Goal: Task Accomplishment & Management: Use online tool/utility

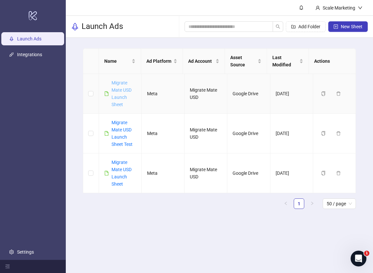
click at [121, 90] on link "Migrate Mate USD Launch Sheet" at bounding box center [122, 93] width 20 height 27
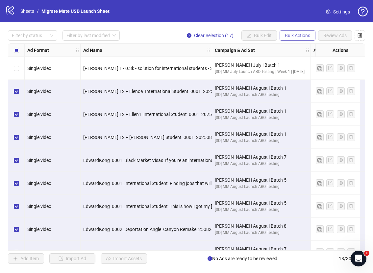
click at [302, 38] on span "Bulk Actions" at bounding box center [297, 35] width 25 height 5
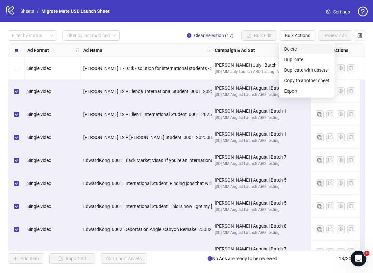
click at [302, 49] on span "Delete" at bounding box center [306, 48] width 45 height 7
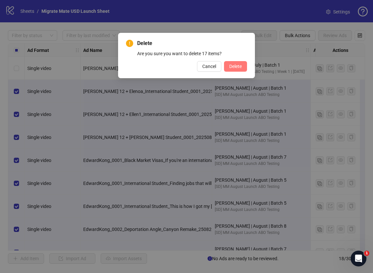
click at [239, 63] on button "Delete" at bounding box center [235, 66] width 23 height 11
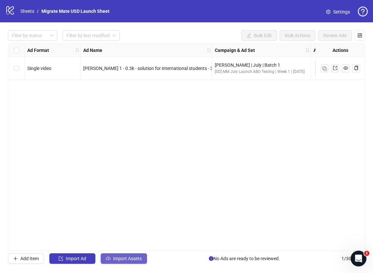
click at [136, 261] on span "Import Assets" at bounding box center [127, 258] width 29 height 5
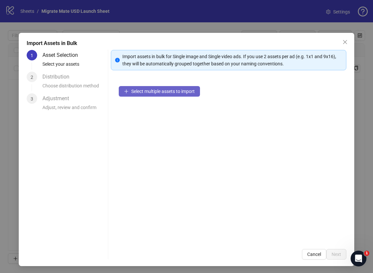
click at [129, 94] on button "Select multiple assets to import" at bounding box center [159, 91] width 81 height 11
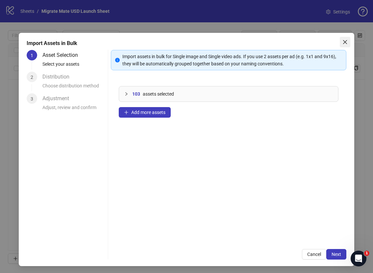
click at [342, 38] on button "Close" at bounding box center [345, 42] width 11 height 11
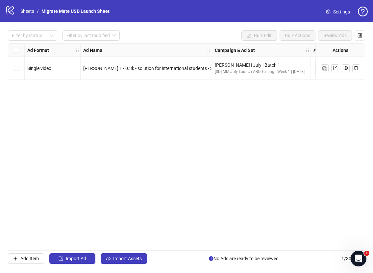
click at [241, 116] on div "Ad Format Ad Name Campaign & Ad Set Assets Descriptions Headlines Primary Texts…" at bounding box center [186, 147] width 357 height 208
click at [63, 9] on link "Migrate Mate USD Launch Sheet" at bounding box center [75, 11] width 71 height 7
click at [30, 11] on link "Sheets" at bounding box center [27, 11] width 16 height 7
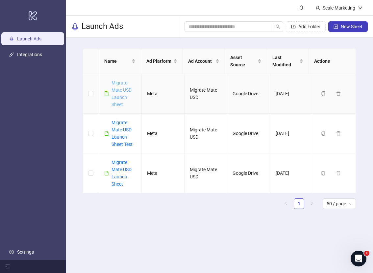
click at [118, 92] on link "Migrate Mate USD Launch Sheet" at bounding box center [122, 93] width 20 height 27
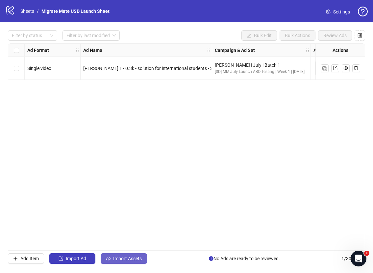
click at [129, 256] on button "Import Assets" at bounding box center [124, 259] width 46 height 11
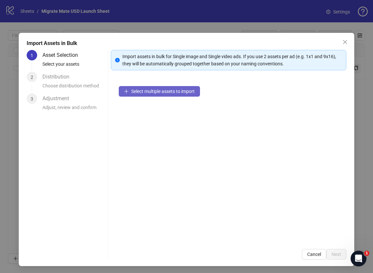
click at [143, 93] on span "Select multiple assets to import" at bounding box center [162, 91] width 63 height 5
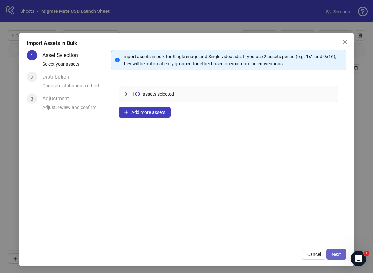
click at [337, 254] on button "Next" at bounding box center [336, 254] width 20 height 11
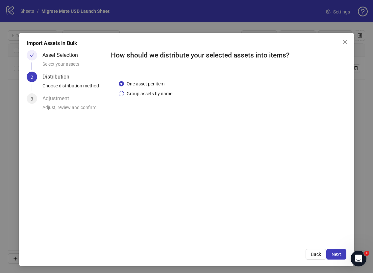
click at [147, 96] on span "Group assets by name" at bounding box center [149, 93] width 51 height 7
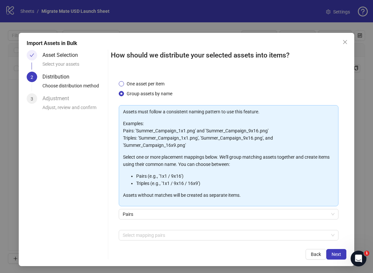
click at [155, 83] on span "One asset per item" at bounding box center [145, 83] width 43 height 7
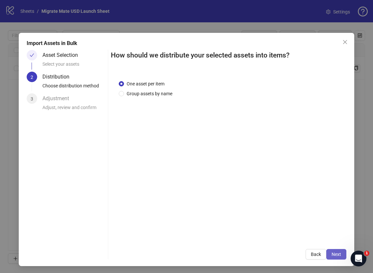
click at [335, 253] on span "Next" at bounding box center [337, 254] width 10 height 5
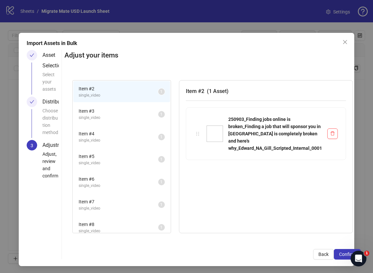
click at [299, 193] on div "Item # 2 ( 1 Asset ) 250903_Finding jobs online is broken_Finding a job that wi…" at bounding box center [266, 156] width 174 height 153
click at [336, 253] on button "Confirm" at bounding box center [347, 254] width 27 height 11
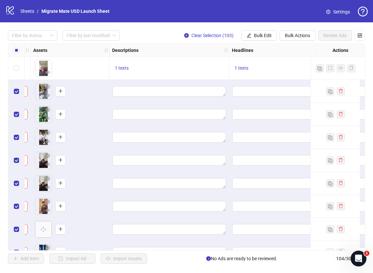
scroll to position [0, 285]
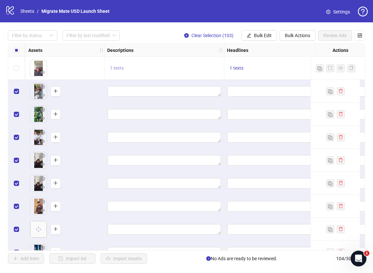
click at [115, 68] on span "1 texts" at bounding box center [117, 67] width 14 height 5
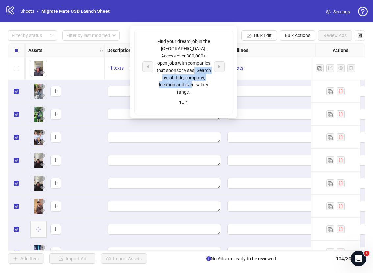
drag, startPoint x: 198, startPoint y: 83, endPoint x: 158, endPoint y: 49, distance: 52.6
click at [160, 52] on div "Find your dream job in the [GEOGRAPHIC_DATA]. Access over 300,000+ open jobs wi…" at bounding box center [183, 67] width 55 height 58
click at [152, 37] on div "Find your dream job in the US. Access over 300,000+ open jobs with companies th…" at bounding box center [184, 72] width 98 height 84
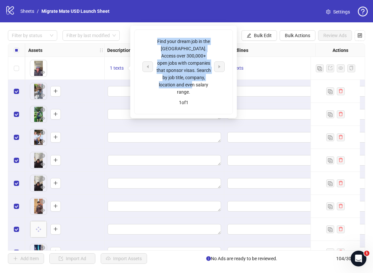
drag, startPoint x: 154, startPoint y: 39, endPoint x: 193, endPoint y: 87, distance: 61.5
click at [193, 87] on div "Find your dream job in the [GEOGRAPHIC_DATA]. Access over 300,000+ open jobs wi…" at bounding box center [183, 67] width 82 height 58
copy div "Find your dream job in the [GEOGRAPHIC_DATA]. Access over 300,000+ open jobs wi…"
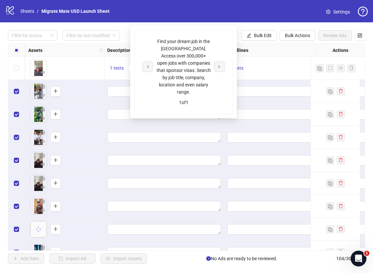
click at [124, 62] on div "1 texts" at bounding box center [165, 68] width 120 height 23
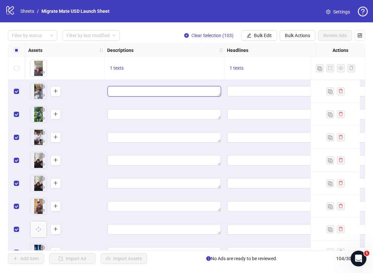
click at [161, 88] on textarea "Edit values" at bounding box center [164, 91] width 113 height 11
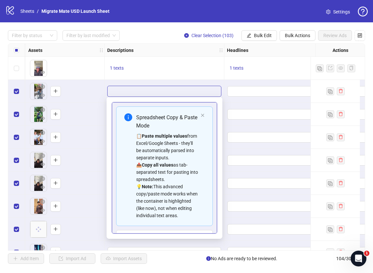
click at [198, 63] on div "1 texts" at bounding box center [165, 68] width 120 height 23
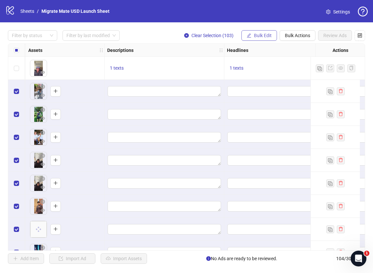
click at [267, 35] on span "Bulk Edit" at bounding box center [263, 35] width 18 height 5
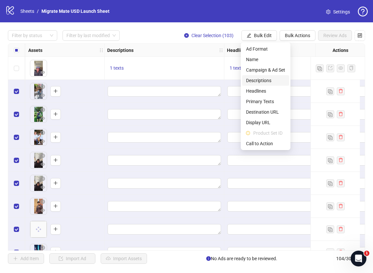
click at [268, 82] on span "Descriptions" at bounding box center [265, 80] width 39 height 7
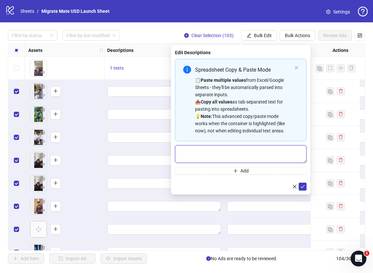
click at [241, 152] on textarea "Multi-text input container - paste or copy values" at bounding box center [241, 154] width 132 height 18
paste textarea "**********"
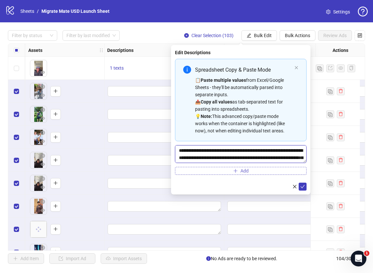
scroll to position [5, 0]
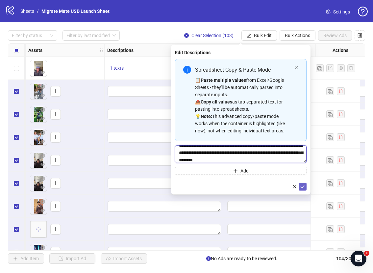
type textarea "**********"
click at [302, 186] on icon "check" at bounding box center [302, 187] width 5 height 5
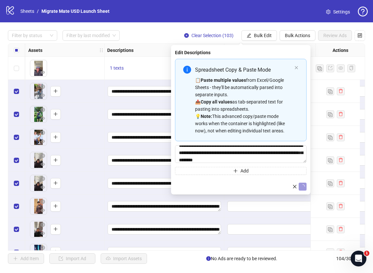
click at [150, 34] on div "Filter by status Filter by last modified Clear Selection (103) Bulk Edit Bulk A…" at bounding box center [186, 35] width 357 height 11
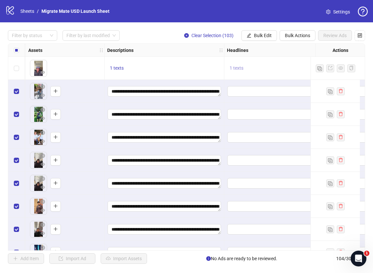
click at [242, 67] on span "1 texts" at bounding box center [237, 67] width 14 height 5
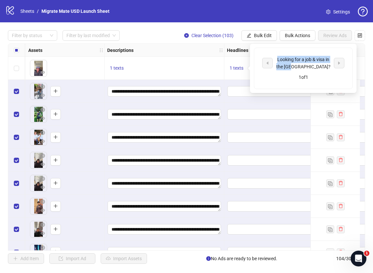
drag, startPoint x: 317, startPoint y: 65, endPoint x: 277, endPoint y: 61, distance: 40.1
click at [277, 61] on div "Looking for a job & visa in the [GEOGRAPHIC_DATA]?" at bounding box center [303, 63] width 55 height 14
copy div "Looking for a job & visa in the [GEOGRAPHIC_DATA]?"
click at [271, 35] on button "Bulk Edit" at bounding box center [259, 35] width 36 height 11
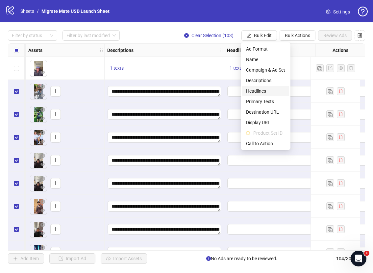
click at [272, 92] on span "Headlines" at bounding box center [265, 90] width 39 height 7
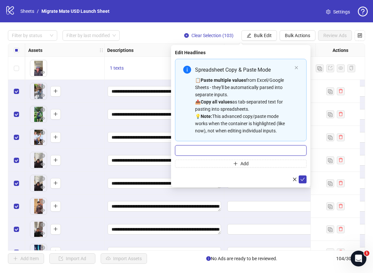
drag, startPoint x: 276, startPoint y: 150, endPoint x: 283, endPoint y: 158, distance: 10.5
click at [276, 150] on input "Multi-input container - paste or copy values" at bounding box center [241, 150] width 132 height 11
paste input "**********"
type input "**********"
click at [302, 178] on icon "check" at bounding box center [302, 179] width 5 height 5
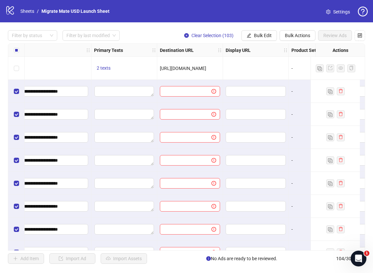
scroll to position [0, 517]
click at [100, 69] on span "2 texts" at bounding box center [103, 67] width 14 height 5
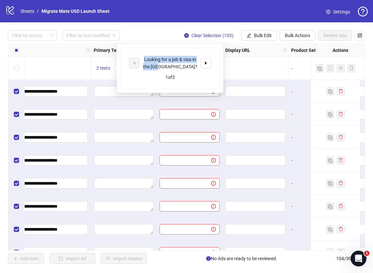
drag, startPoint x: 179, startPoint y: 63, endPoint x: 144, endPoint y: 56, distance: 35.2
click at [144, 56] on div "Looking for a job & visa in the [GEOGRAPHIC_DATA]?" at bounding box center [170, 63] width 55 height 14
copy div "Looking for a job & visa in the [GEOGRAPHIC_DATA]?"
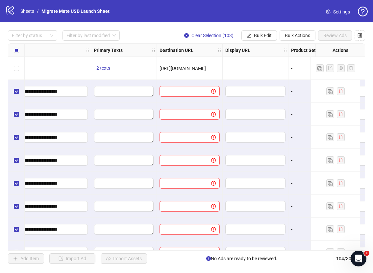
click at [123, 100] on div at bounding box center [124, 91] width 66 height 23
click at [266, 33] on span "Bulk Edit" at bounding box center [263, 35] width 18 height 5
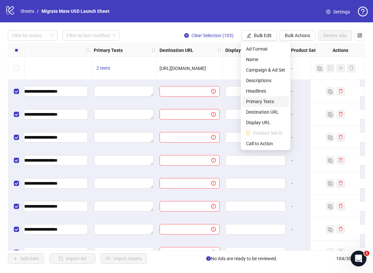
click at [271, 102] on span "Primary Texts" at bounding box center [265, 101] width 39 height 7
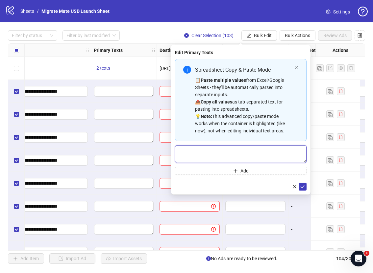
drag, startPoint x: 262, startPoint y: 149, endPoint x: 269, endPoint y: 154, distance: 8.5
click at [262, 149] on textarea "Multi-text input container - paste or copy values" at bounding box center [241, 154] width 132 height 18
paste textarea "**********"
type textarea "**********"
click at [303, 185] on icon "check" at bounding box center [302, 187] width 5 height 5
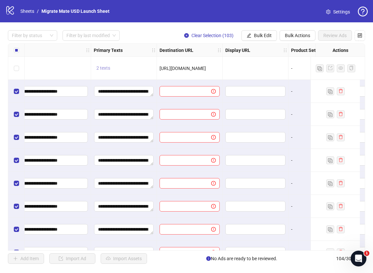
click at [106, 69] on span "2 texts" at bounding box center [103, 67] width 14 height 5
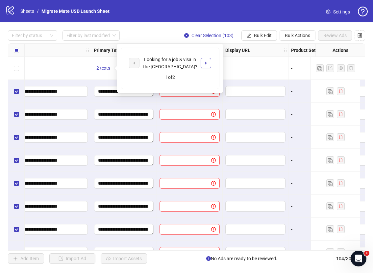
click at [210, 61] on button "button" at bounding box center [206, 63] width 11 height 11
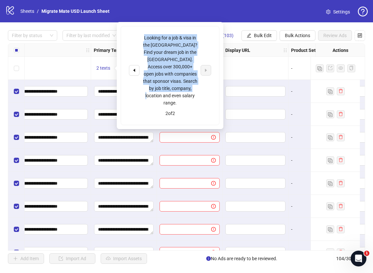
drag, startPoint x: 193, startPoint y: 90, endPoint x: 143, endPoint y: 36, distance: 74.3
click at [143, 36] on div "Looking for a job & visa in the [GEOGRAPHIC_DATA]? Find your dream job in the […" at bounding box center [170, 70] width 55 height 72
copy div "Looking for a job & visa in the [GEOGRAPHIC_DATA]? Find your dream job in the […"
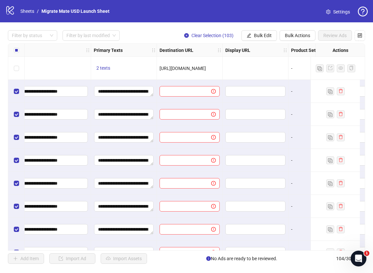
click at [259, 61] on div at bounding box center [256, 68] width 66 height 23
click at [262, 37] on span "Bulk Edit" at bounding box center [263, 35] width 18 height 5
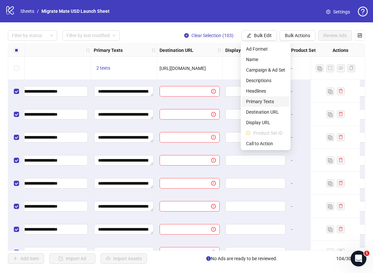
click at [275, 102] on span "Primary Texts" at bounding box center [265, 101] width 39 height 7
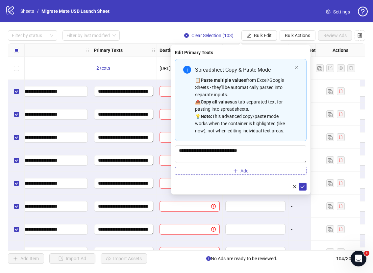
click at [260, 169] on button "Add" at bounding box center [241, 171] width 132 height 8
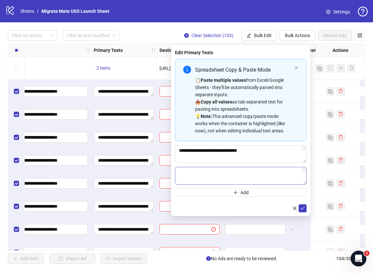
click at [250, 172] on textarea "Multi-text input container - paste or copy values" at bounding box center [241, 176] width 132 height 18
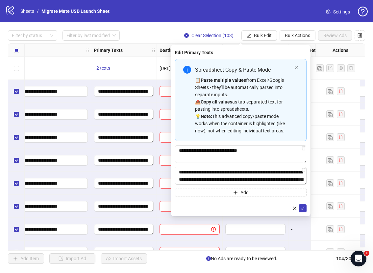
scroll to position [12, 0]
type textarea "**********"
click at [300, 206] on icon "check" at bounding box center [302, 208] width 5 height 5
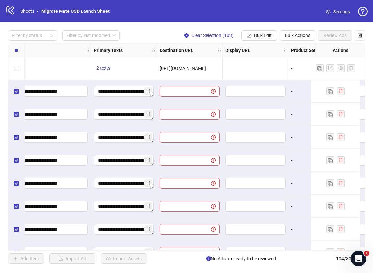
drag, startPoint x: 214, startPoint y: 70, endPoint x: 147, endPoint y: 69, distance: 66.8
copy span "[URL][DOMAIN_NAME]"
click at [271, 36] on span "Bulk Edit" at bounding box center [263, 35] width 18 height 5
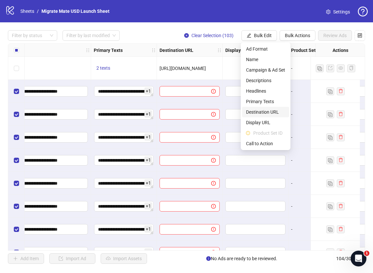
click at [273, 113] on span "Destination URL" at bounding box center [265, 112] width 39 height 7
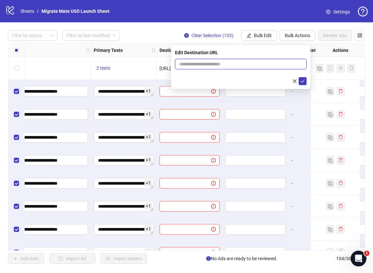
click at [254, 67] on input "text" at bounding box center [238, 64] width 118 height 7
paste input "**********"
type input "**********"
click at [303, 80] on icon "check" at bounding box center [302, 81] width 5 height 5
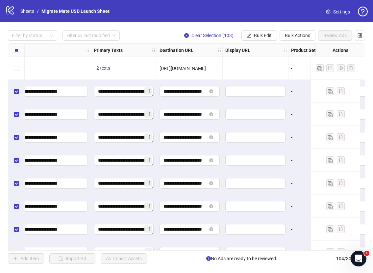
click at [253, 69] on div at bounding box center [256, 68] width 66 height 23
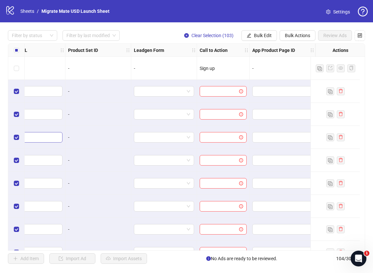
scroll to position [0, 745]
click at [288, 38] on span "Bulk Actions" at bounding box center [297, 35] width 25 height 5
click at [264, 37] on span "Bulk Edit" at bounding box center [263, 35] width 18 height 5
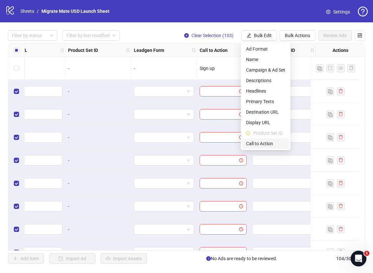
click at [269, 138] on li "Call to Action" at bounding box center [265, 143] width 47 height 11
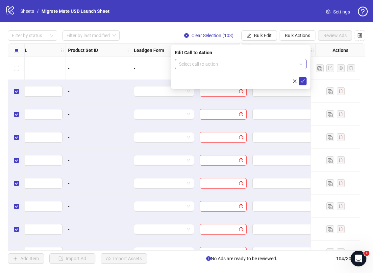
click at [299, 62] on span at bounding box center [241, 64] width 124 height 10
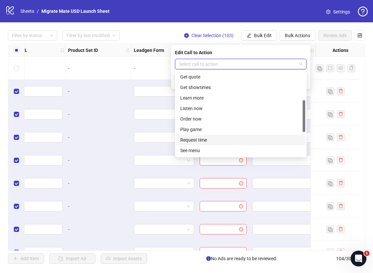
scroll to position [137, 0]
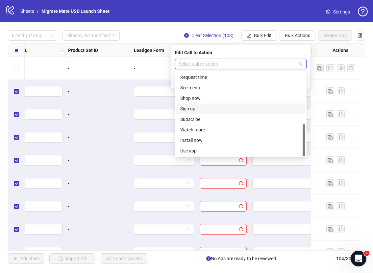
click at [209, 111] on div "Sign up" at bounding box center [240, 108] width 121 height 7
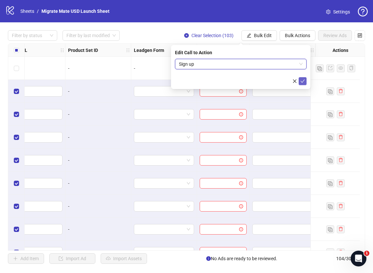
click at [301, 82] on icon "check" at bounding box center [302, 81] width 5 height 5
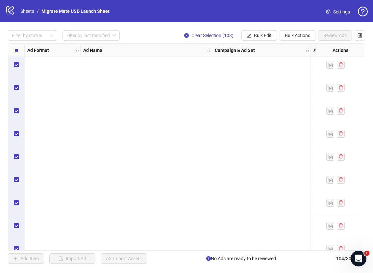
scroll to position [0, 0]
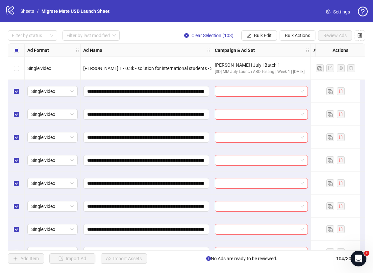
click at [228, 78] on div "Max Birch | July | Batch 1 [SD] MM July Launch ABO Testing | Week 1 | 3/7/25" at bounding box center [261, 68] width 99 height 23
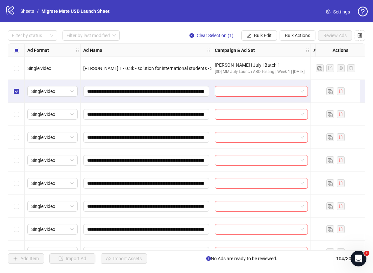
drag, startPoint x: 15, startPoint y: 108, endPoint x: 16, endPoint y: 123, distance: 14.5
click at [15, 108] on div "Select row 3" at bounding box center [16, 114] width 16 height 23
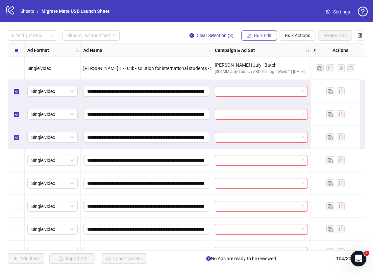
click at [271, 37] on button "Bulk Edit" at bounding box center [259, 35] width 36 height 11
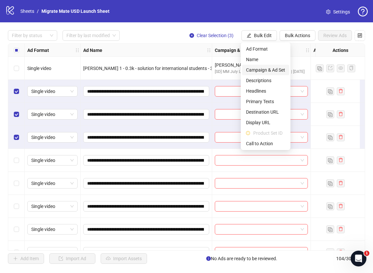
click at [274, 67] on span "Campaign & Ad Set" at bounding box center [265, 69] width 39 height 7
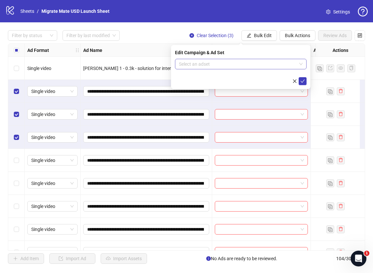
click at [303, 62] on div "Select an adset" at bounding box center [241, 64] width 132 height 11
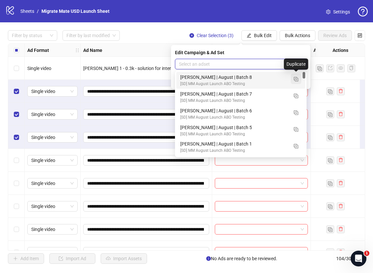
click at [297, 81] on img "button" at bounding box center [296, 79] width 5 height 5
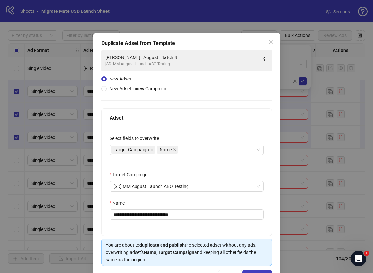
click at [159, 89] on span "New Adset in new Campaign" at bounding box center [137, 88] width 57 height 5
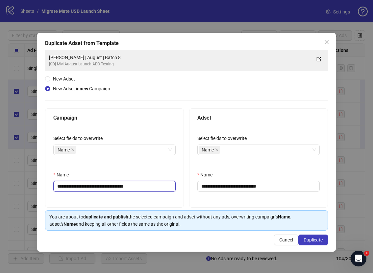
click at [91, 185] on input "**********" at bounding box center [114, 186] width 122 height 11
click at [84, 186] on input "**********" at bounding box center [114, 186] width 122 height 11
click at [84, 187] on input "**********" at bounding box center [114, 186] width 122 height 11
type input "**********"
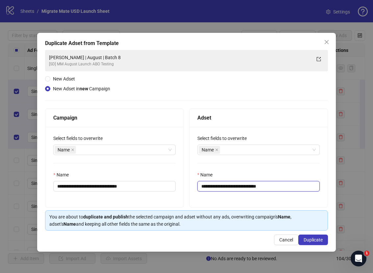
drag, startPoint x: 251, startPoint y: 186, endPoint x: 290, endPoint y: 186, distance: 39.1
click at [290, 186] on input "**********" at bounding box center [258, 186] width 122 height 11
click at [267, 173] on div "Name" at bounding box center [258, 176] width 122 height 10
click at [229, 187] on input "**********" at bounding box center [258, 186] width 122 height 11
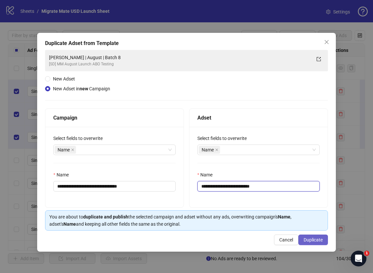
type input "**********"
click at [308, 237] on button "Duplicate" at bounding box center [313, 240] width 30 height 11
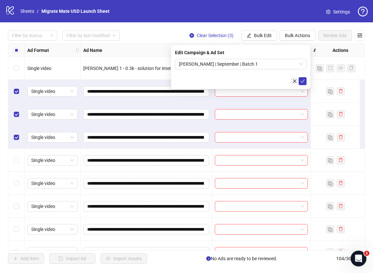
click at [295, 80] on icon "close" at bounding box center [294, 81] width 5 height 5
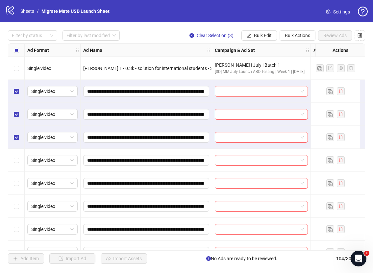
click at [302, 90] on span at bounding box center [261, 92] width 85 height 10
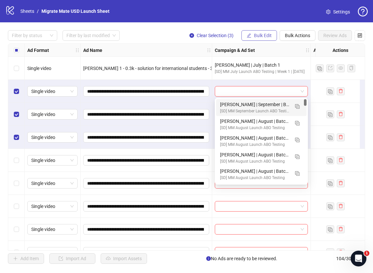
click at [270, 36] on span "Bulk Edit" at bounding box center [263, 35] width 18 height 5
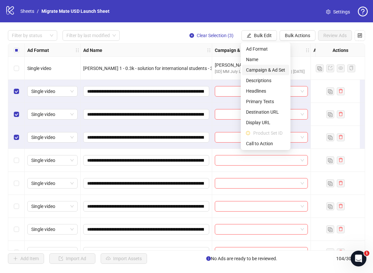
click at [279, 71] on span "Campaign & Ad Set" at bounding box center [265, 69] width 39 height 7
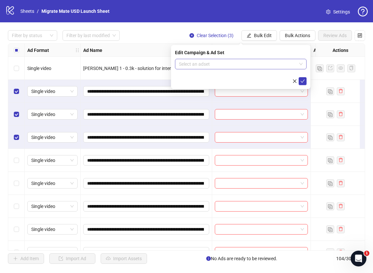
click at [303, 64] on div "Select an adset" at bounding box center [241, 64] width 132 height 11
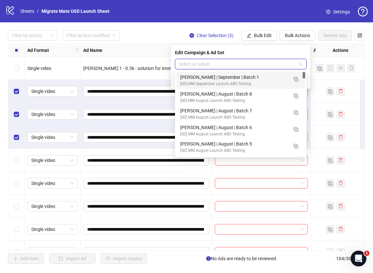
click at [300, 63] on span at bounding box center [241, 64] width 124 height 10
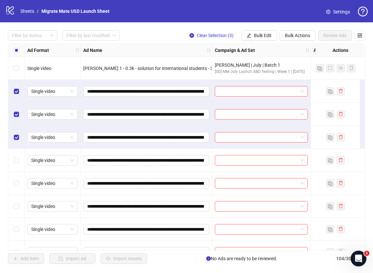
click at [147, 36] on div "Filter by status Filter by last modified Clear Selection (3) Bulk Edit Bulk Act…" at bounding box center [186, 35] width 357 height 11
click at [168, 33] on div "Filter by status Filter by last modified Clear Selection (3) Bulk Edit Bulk Act…" at bounding box center [186, 35] width 357 height 11
click at [167, 31] on div "Filter by status Filter by last modified Clear Selection (3) Bulk Edit Bulk Act…" at bounding box center [186, 35] width 357 height 11
click at [303, 91] on span at bounding box center [261, 92] width 85 height 10
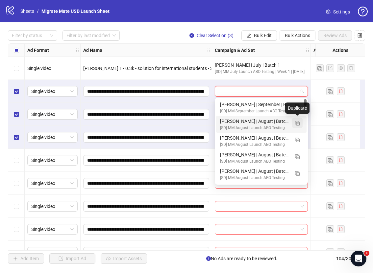
click at [300, 122] on button "button" at bounding box center [297, 123] width 11 height 11
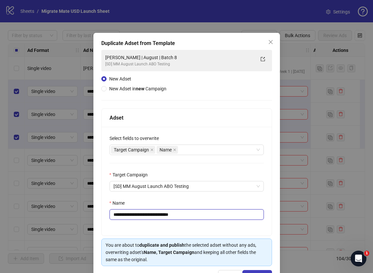
drag, startPoint x: 164, startPoint y: 213, endPoint x: 194, endPoint y: 214, distance: 29.9
click at [194, 214] on input "**********" at bounding box center [187, 215] width 154 height 11
click at [194, 213] on input "**********" at bounding box center [187, 215] width 154 height 11
drag, startPoint x: 192, startPoint y: 214, endPoint x: 162, endPoint y: 216, distance: 29.7
click at [162, 216] on input "**********" at bounding box center [187, 215] width 154 height 11
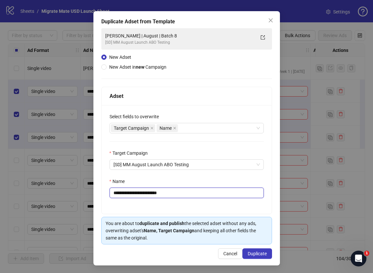
scroll to position [22, 0]
type input "**********"
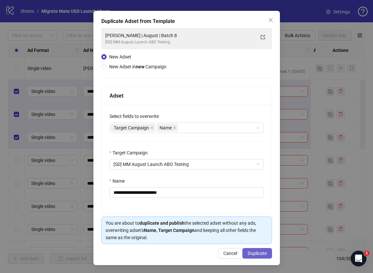
click at [250, 251] on span "Duplicate" at bounding box center [257, 253] width 19 height 5
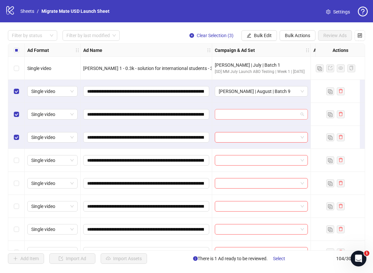
click at [298, 117] on span at bounding box center [261, 115] width 85 height 10
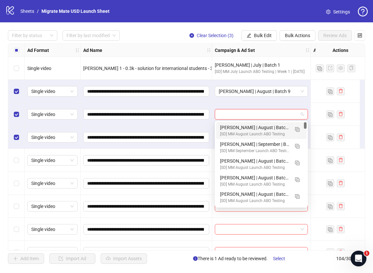
drag, startPoint x: 280, startPoint y: 130, endPoint x: 284, endPoint y: 129, distance: 3.8
click at [280, 130] on div "Ed Kong | August | Batch 9" at bounding box center [254, 127] width 69 height 7
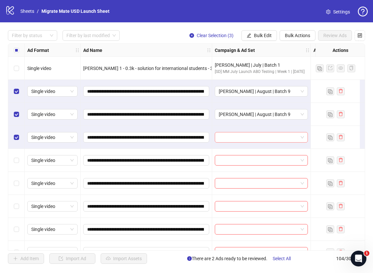
click at [290, 137] on input "search" at bounding box center [258, 138] width 79 height 10
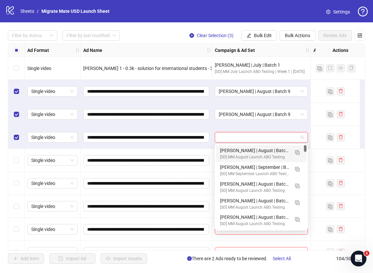
click at [251, 154] on div "[SD] MM August Launch ABO Testing" at bounding box center [254, 157] width 69 height 6
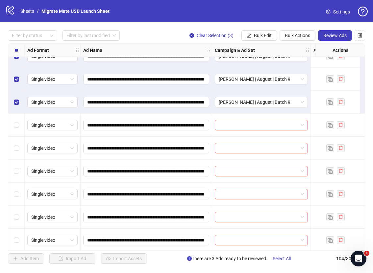
scroll to position [36, 0]
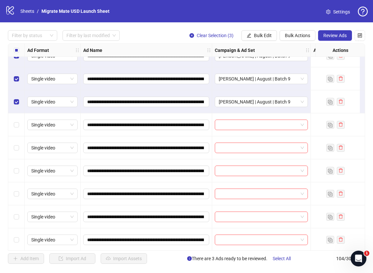
click at [154, 137] on div "**********" at bounding box center [147, 148] width 132 height 23
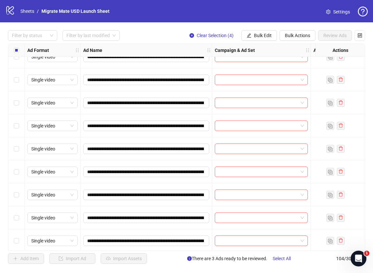
scroll to position [963, 0]
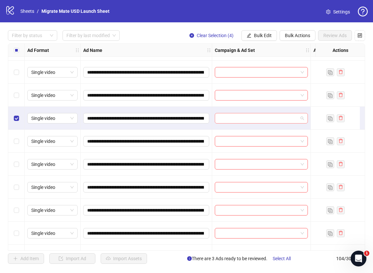
click at [259, 119] on input "search" at bounding box center [258, 118] width 79 height 10
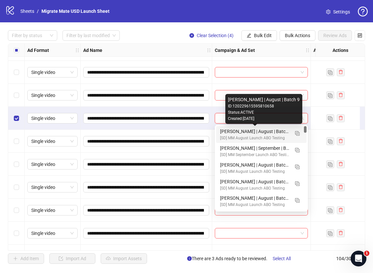
click at [266, 133] on div "Ed Kong | August | Batch 9" at bounding box center [254, 131] width 69 height 7
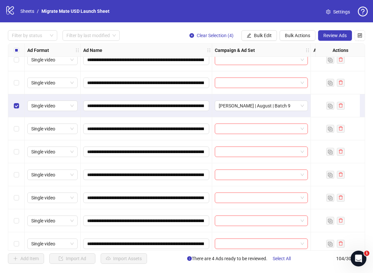
scroll to position [985, 0]
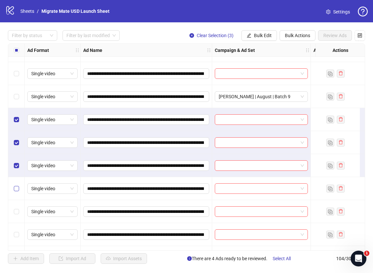
click at [14, 186] on label "Select row 49" at bounding box center [16, 188] width 5 height 7
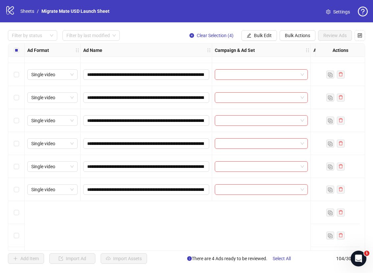
scroll to position [995, 0]
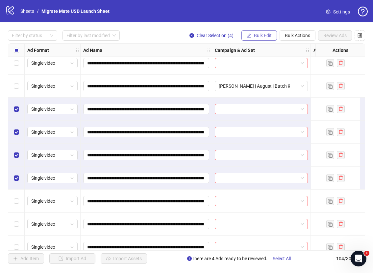
click at [261, 38] on span "Bulk Edit" at bounding box center [263, 35] width 18 height 5
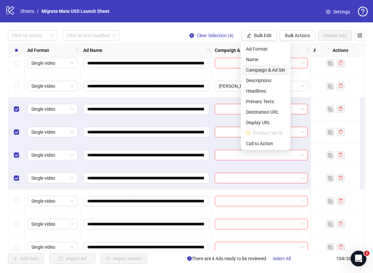
click at [270, 67] on span "Campaign & Ad Set" at bounding box center [265, 69] width 39 height 7
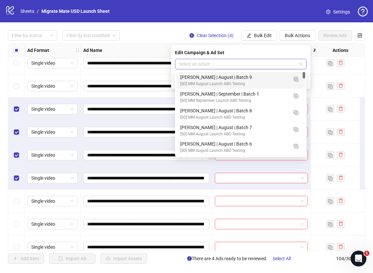
click at [306, 64] on div "Select an adset" at bounding box center [241, 64] width 132 height 11
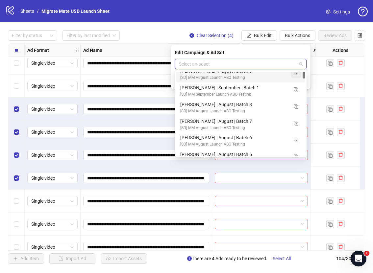
scroll to position [0, 0]
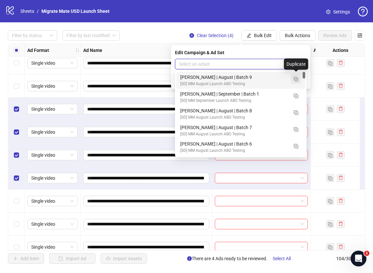
click at [298, 79] on button "button" at bounding box center [296, 79] width 11 height 11
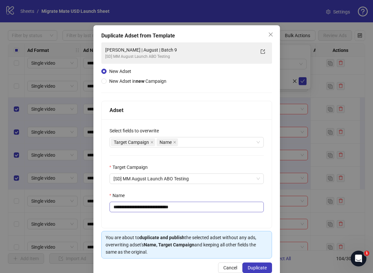
scroll to position [22, 0]
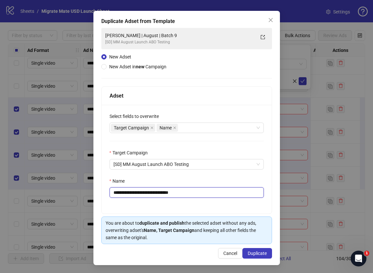
drag, startPoint x: 165, startPoint y: 193, endPoint x: 201, endPoint y: 192, distance: 36.2
click at [200, 192] on input "**********" at bounding box center [187, 192] width 154 height 11
type input "**********"
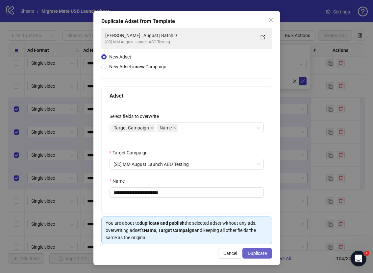
click at [249, 251] on span "Duplicate" at bounding box center [257, 253] width 19 height 5
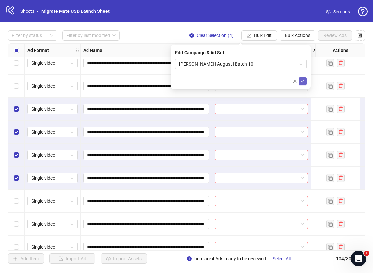
click at [305, 80] on button "submit" at bounding box center [303, 81] width 8 height 8
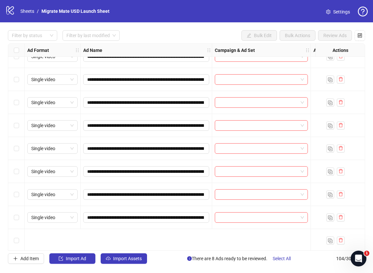
scroll to position [1101, 0]
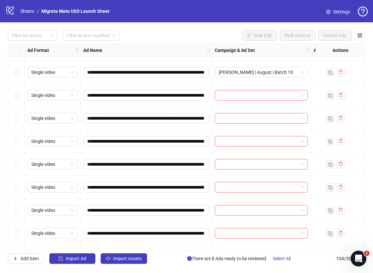
click at [19, 96] on div "Select row 50" at bounding box center [16, 95] width 16 height 23
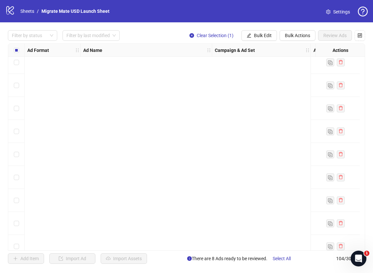
scroll to position [2204, 0]
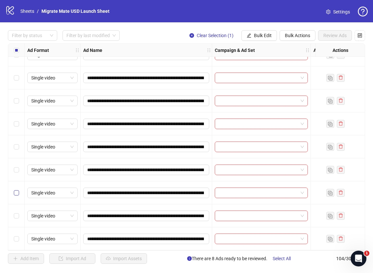
drag, startPoint x: 13, startPoint y: 189, endPoint x: 14, endPoint y: 193, distance: 4.5
click at [13, 189] on div "Select row 102" at bounding box center [16, 193] width 16 height 23
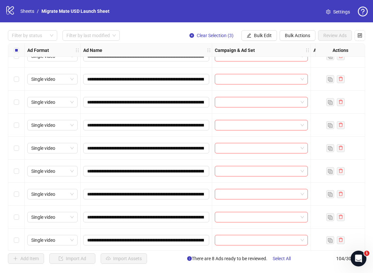
scroll to position [1024, 0]
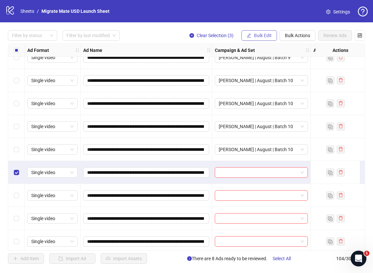
click at [267, 36] on span "Bulk Edit" at bounding box center [263, 35] width 18 height 5
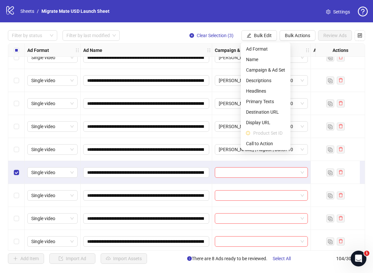
click at [241, 23] on div "**********" at bounding box center [186, 147] width 373 height 250
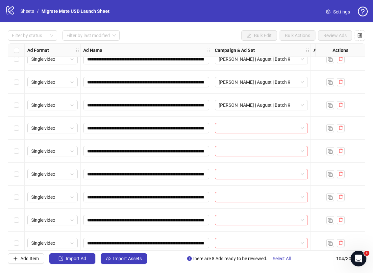
scroll to position [35, 0]
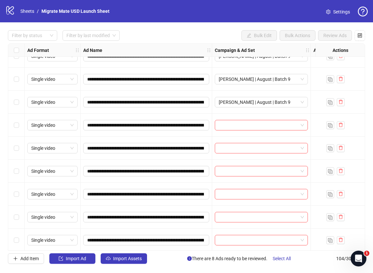
click at [13, 126] on div "Select row 5" at bounding box center [16, 125] width 16 height 23
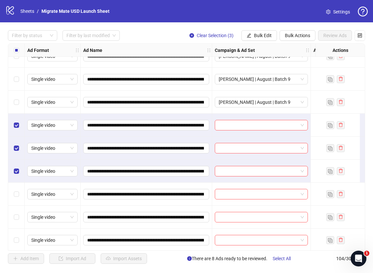
click at [14, 198] on div "Select row 8" at bounding box center [16, 194] width 16 height 23
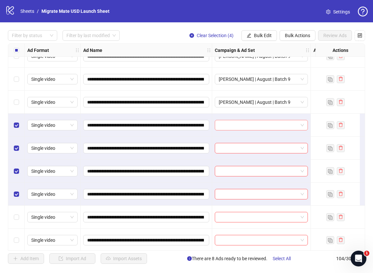
click at [302, 125] on span at bounding box center [261, 125] width 85 height 10
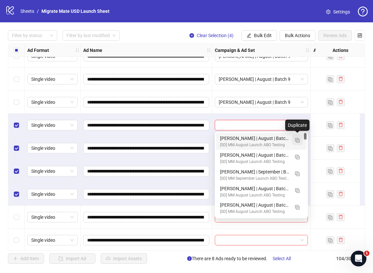
click at [301, 137] on button "button" at bounding box center [297, 140] width 11 height 11
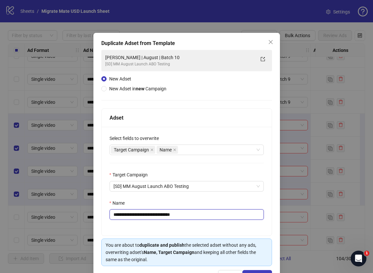
drag, startPoint x: 165, startPoint y: 215, endPoint x: 204, endPoint y: 216, distance: 39.2
click at [198, 216] on input "**********" at bounding box center [187, 215] width 154 height 11
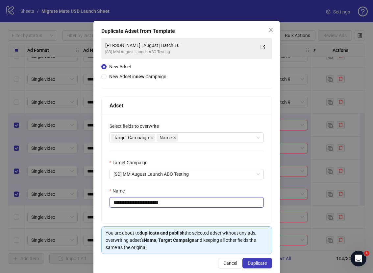
scroll to position [22, 0]
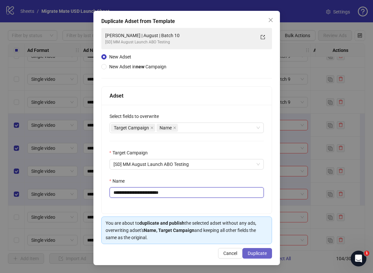
type input "**********"
click at [257, 251] on button "Duplicate" at bounding box center [257, 253] width 30 height 11
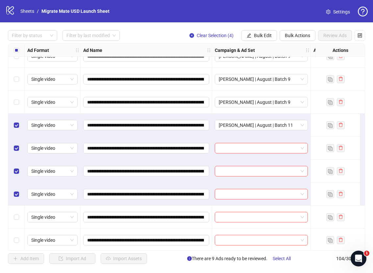
scroll to position [86, 0]
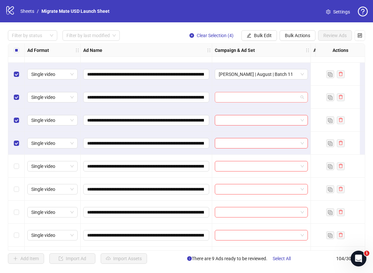
click at [301, 95] on span at bounding box center [261, 97] width 85 height 10
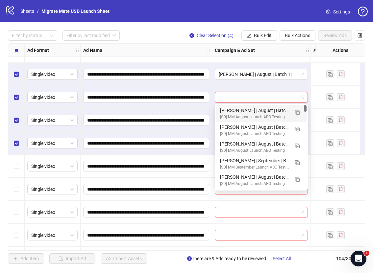
click at [270, 112] on div "Ed Kong | August | Batch 11" at bounding box center [254, 110] width 69 height 7
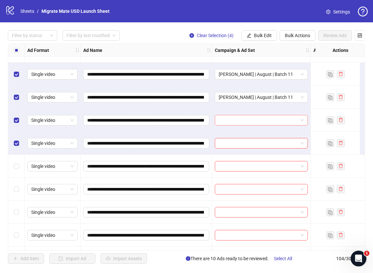
click at [263, 113] on div at bounding box center [261, 120] width 99 height 23
click at [262, 118] on input "search" at bounding box center [258, 120] width 79 height 10
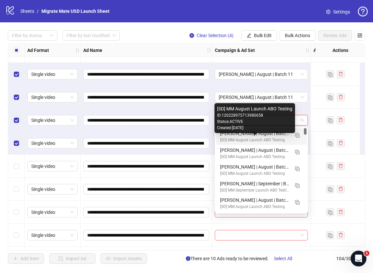
click at [253, 136] on div "Ed Kong | August | Batch 11" at bounding box center [254, 133] width 69 height 7
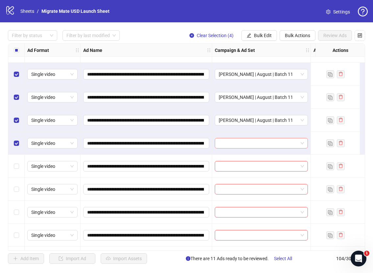
click at [247, 143] on input "search" at bounding box center [258, 143] width 79 height 10
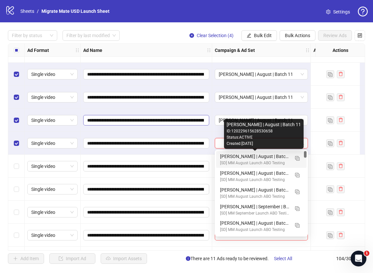
drag, startPoint x: 244, startPoint y: 159, endPoint x: 140, endPoint y: 123, distance: 110.2
click at [244, 159] on div "Ed Kong | August | Batch 11" at bounding box center [254, 156] width 69 height 7
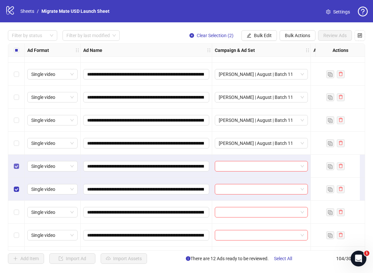
click at [15, 169] on label "Select row 9" at bounding box center [16, 166] width 5 height 7
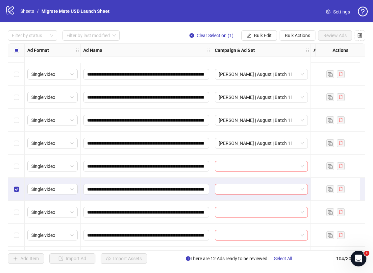
scroll to position [150, 0]
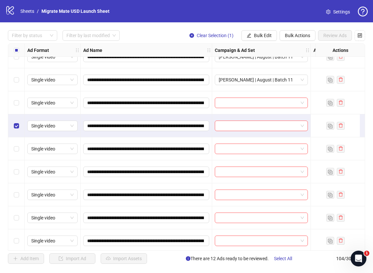
click at [16, 154] on div "Select row 11" at bounding box center [16, 148] width 16 height 23
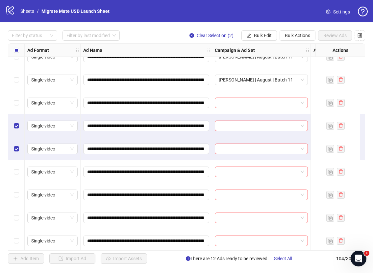
click at [18, 176] on div "Select row 12" at bounding box center [16, 172] width 16 height 23
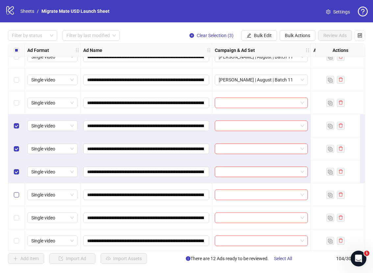
click at [18, 192] on label "Select row 13" at bounding box center [16, 194] width 5 height 7
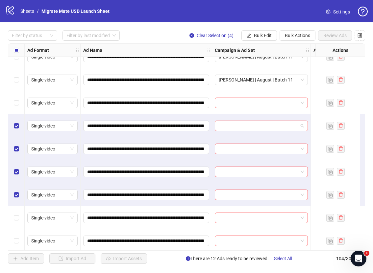
click at [304, 126] on span at bounding box center [261, 126] width 85 height 10
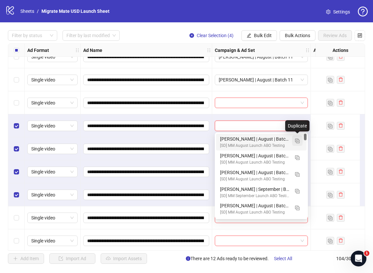
click at [296, 141] on img "button" at bounding box center [297, 141] width 5 height 5
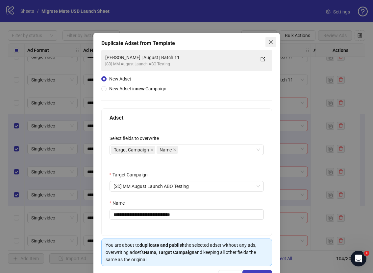
click at [270, 42] on span "Close" at bounding box center [270, 41] width 11 height 5
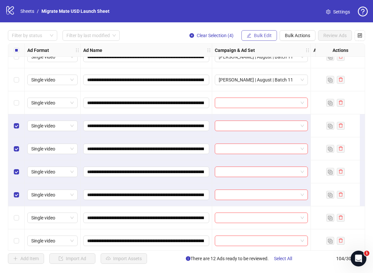
click at [269, 36] on span "Bulk Edit" at bounding box center [263, 35] width 18 height 5
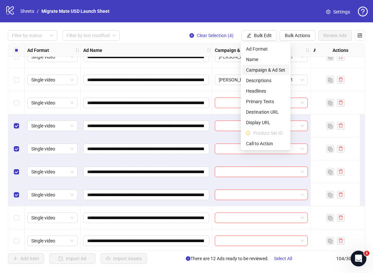
click at [275, 72] on span "Campaign & Ad Set" at bounding box center [265, 69] width 39 height 7
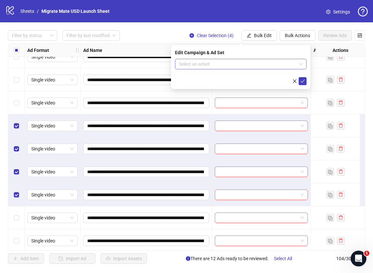
click at [307, 62] on div "Edit Campaign & Ad Set Select an adset" at bounding box center [240, 67] width 139 height 44
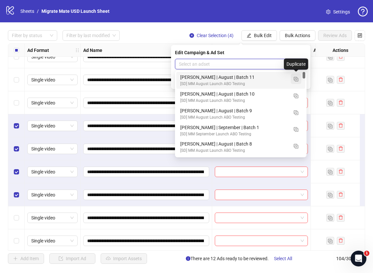
click at [298, 78] on button "button" at bounding box center [296, 79] width 11 height 11
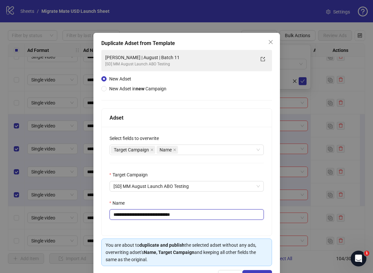
drag, startPoint x: 167, startPoint y: 216, endPoint x: 220, endPoint y: 216, distance: 53.6
click at [211, 216] on input "**********" at bounding box center [187, 215] width 154 height 11
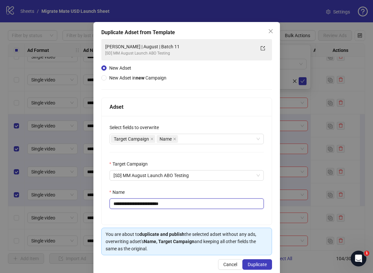
scroll to position [22, 0]
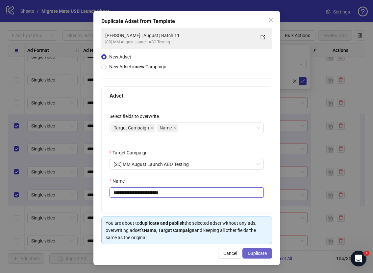
type input "**********"
click at [260, 258] on button "Duplicate" at bounding box center [257, 253] width 30 height 11
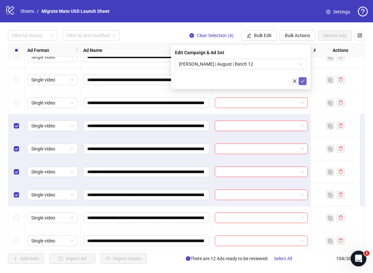
click at [305, 83] on icon "check" at bounding box center [302, 81] width 5 height 5
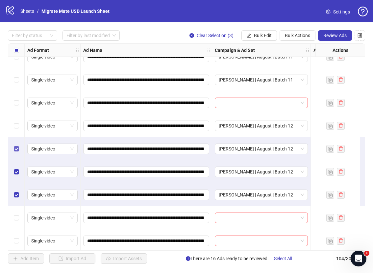
click at [19, 144] on div "Select row 11" at bounding box center [16, 148] width 16 height 23
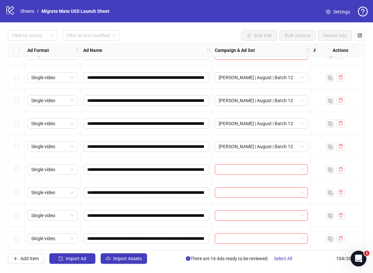
scroll to position [199, 0]
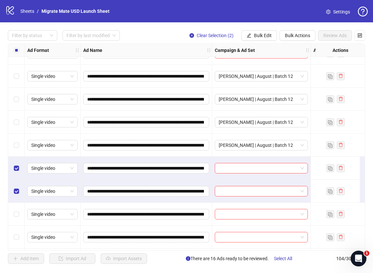
click at [18, 208] on div "Select row 16" at bounding box center [16, 214] width 16 height 23
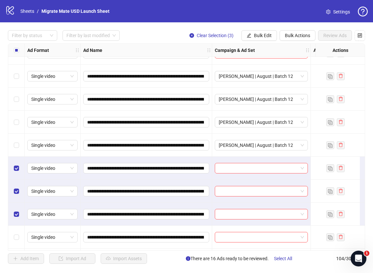
click at [17, 230] on div "Select row 17" at bounding box center [16, 237] width 16 height 23
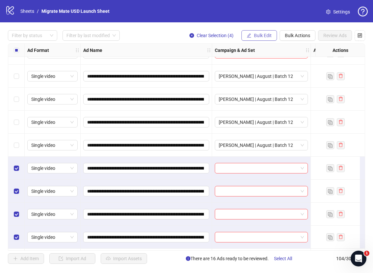
click at [273, 34] on button "Bulk Edit" at bounding box center [259, 35] width 36 height 11
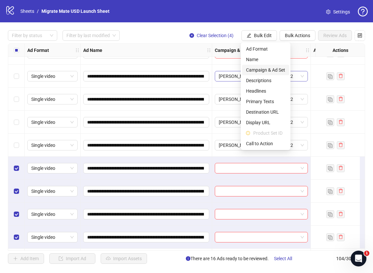
click at [283, 70] on span "Campaign & Ad Set" at bounding box center [265, 69] width 39 height 7
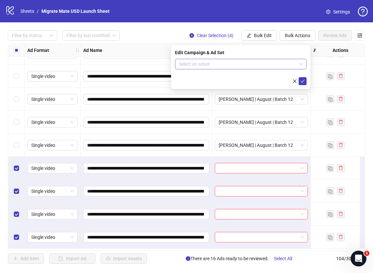
click at [299, 64] on span at bounding box center [241, 64] width 124 height 10
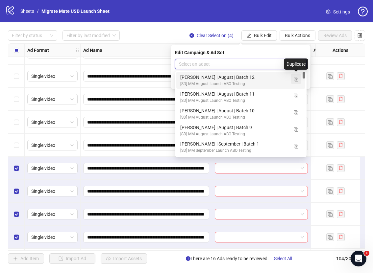
click at [295, 80] on img "button" at bounding box center [296, 79] width 5 height 5
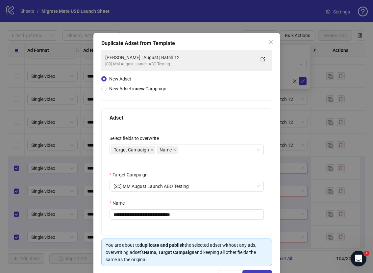
scroll to position [1, 0]
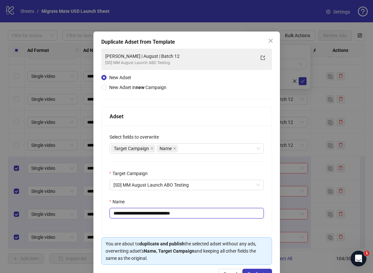
drag, startPoint x: 168, startPoint y: 214, endPoint x: 222, endPoint y: 216, distance: 54.6
click at [207, 216] on input "**********" at bounding box center [187, 213] width 154 height 11
type input "**********"
click at [257, 272] on span "Duplicate" at bounding box center [257, 274] width 19 height 5
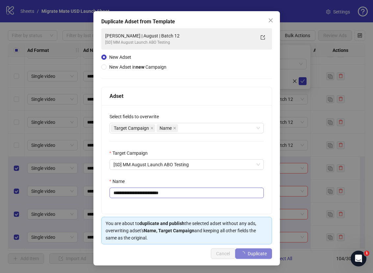
scroll to position [22, 0]
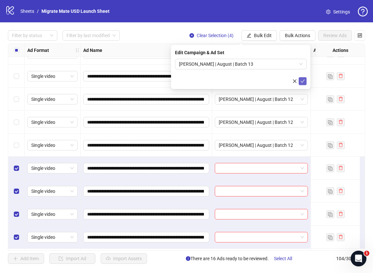
click at [300, 82] on icon "check" at bounding box center [302, 81] width 5 height 5
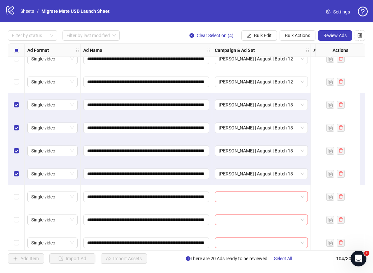
scroll to position [264, 0]
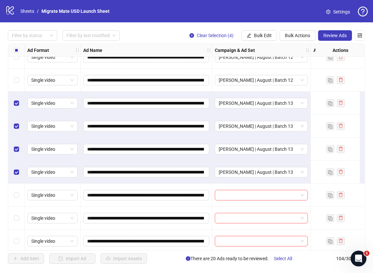
click at [14, 46] on div "Select all rows" at bounding box center [16, 50] width 16 height 13
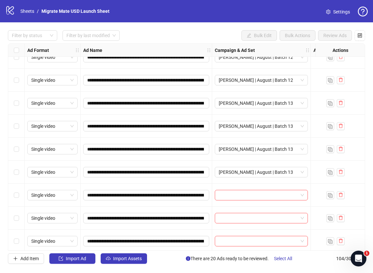
scroll to position [331, 0]
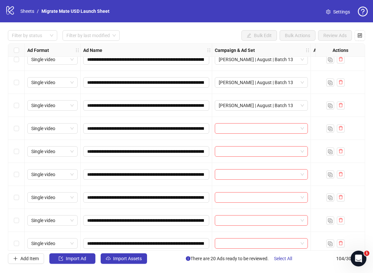
click at [24, 130] on div "Select row 18" at bounding box center [16, 128] width 16 height 23
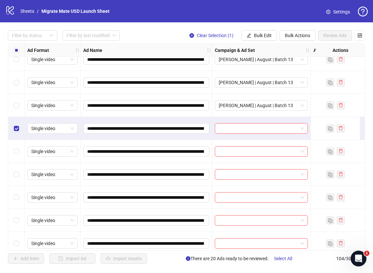
click at [24, 148] on div "Select row 19" at bounding box center [16, 151] width 16 height 23
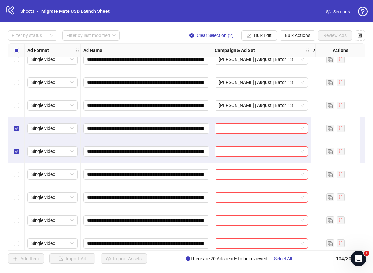
click at [19, 173] on div "Select row 20" at bounding box center [16, 174] width 16 height 23
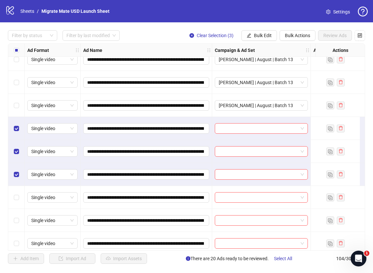
click at [16, 205] on div "Select row 21" at bounding box center [16, 197] width 16 height 23
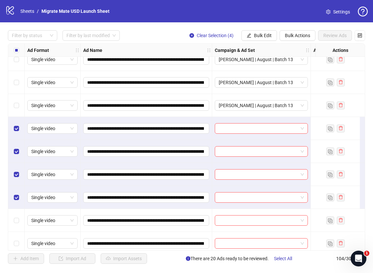
click at [15, 183] on div "Select row 20" at bounding box center [16, 174] width 16 height 23
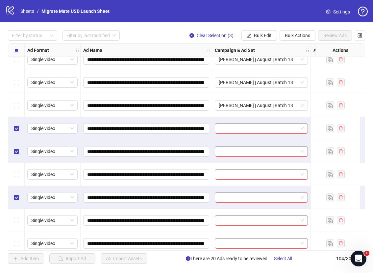
click at [18, 202] on div "Select row 21" at bounding box center [16, 197] width 16 height 23
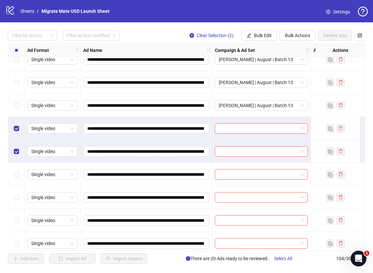
click at [19, 150] on div "Select row 19" at bounding box center [16, 151] width 16 height 23
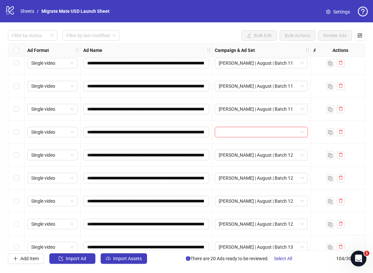
scroll to position [109, 0]
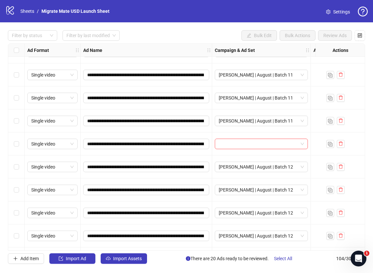
click at [19, 147] on div "Select row 9" at bounding box center [16, 144] width 16 height 23
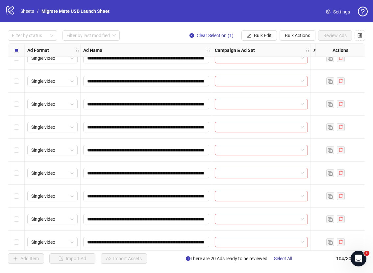
scroll to position [403, 0]
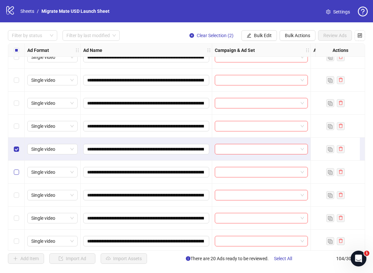
click at [17, 168] on div "Select row 23" at bounding box center [16, 172] width 16 height 23
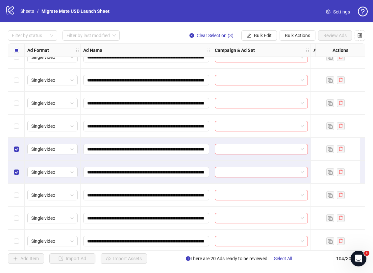
click at [17, 199] on div "Select row 24" at bounding box center [16, 195] width 16 height 23
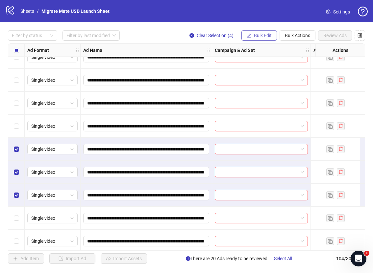
click at [264, 37] on span "Bulk Edit" at bounding box center [263, 35] width 18 height 5
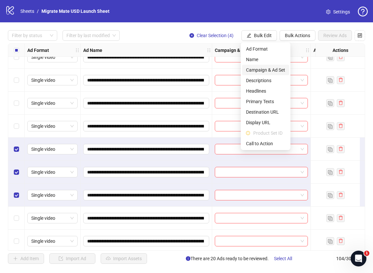
click at [270, 69] on span "Campaign & Ad Set" at bounding box center [265, 69] width 39 height 7
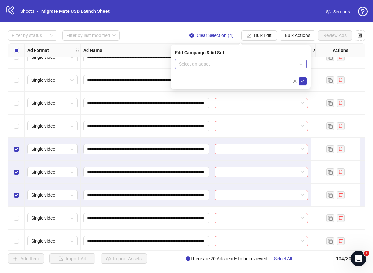
click at [301, 63] on span at bounding box center [241, 64] width 124 height 10
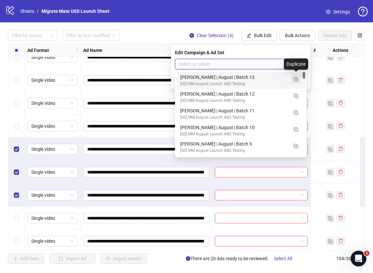
click at [297, 80] on img "button" at bounding box center [296, 79] width 5 height 5
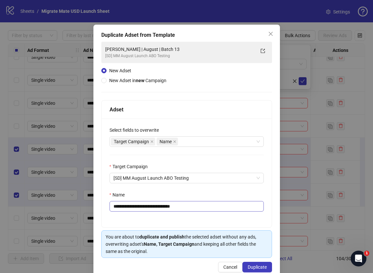
scroll to position [22, 0]
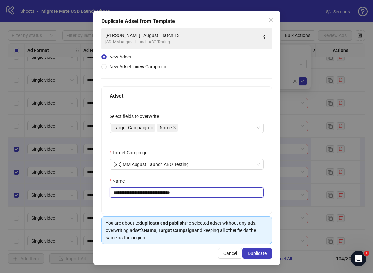
drag, startPoint x: 166, startPoint y: 191, endPoint x: 199, endPoint y: 192, distance: 32.6
click at [195, 192] on input "**********" at bounding box center [187, 192] width 154 height 11
type input "**********"
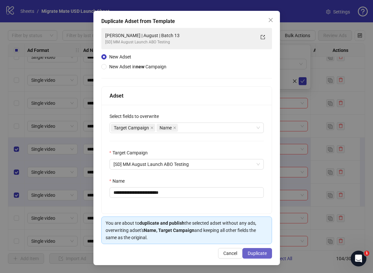
click at [259, 253] on span "Duplicate" at bounding box center [257, 253] width 19 height 5
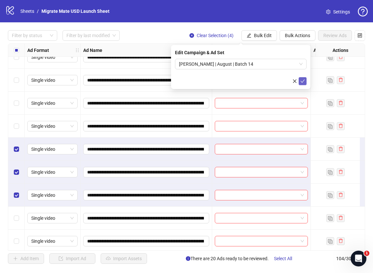
click at [305, 81] on button "submit" at bounding box center [303, 81] width 8 height 8
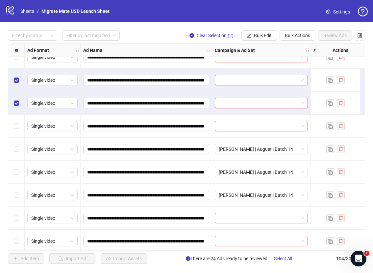
click at [13, 85] on div "Select row 19" at bounding box center [16, 80] width 16 height 23
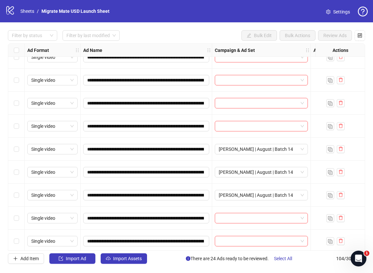
click at [17, 108] on div "Select row 20" at bounding box center [16, 103] width 16 height 23
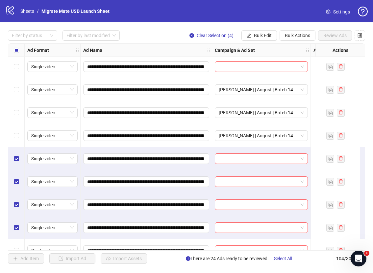
scroll to position [512, 0]
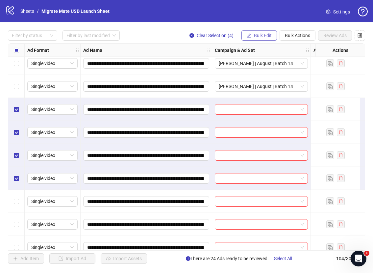
click at [258, 33] on span "Bulk Edit" at bounding box center [263, 35] width 18 height 5
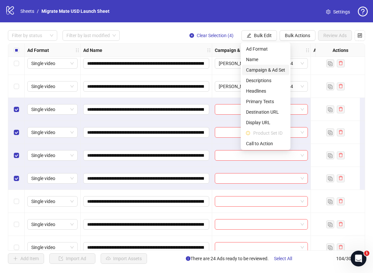
click at [273, 68] on span "Campaign & Ad Set" at bounding box center [265, 69] width 39 height 7
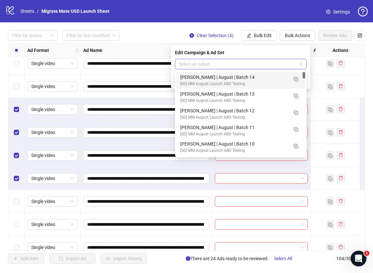
click at [301, 66] on span at bounding box center [241, 64] width 124 height 10
click at [297, 80] on img "button" at bounding box center [296, 79] width 5 height 5
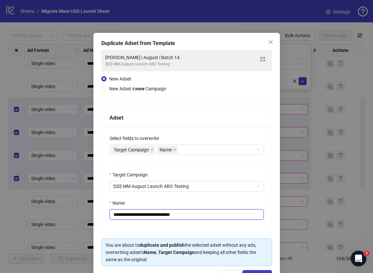
drag, startPoint x: 167, startPoint y: 212, endPoint x: 193, endPoint y: 214, distance: 26.7
click at [193, 215] on input "**********" at bounding box center [187, 215] width 154 height 11
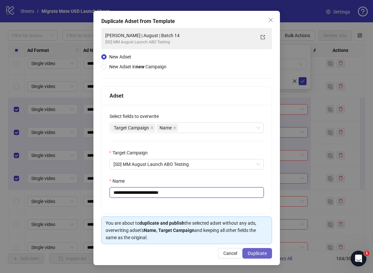
type input "**********"
click at [255, 250] on button "Duplicate" at bounding box center [257, 253] width 30 height 11
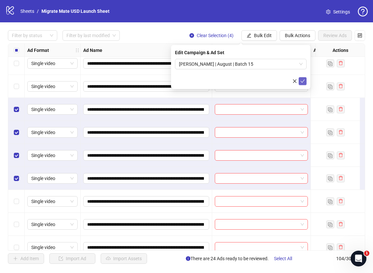
click at [301, 81] on icon "check" at bounding box center [302, 81] width 5 height 5
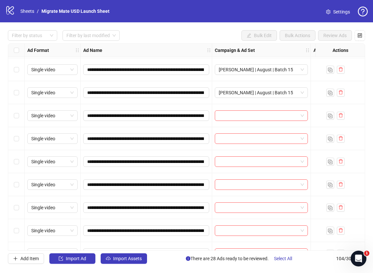
scroll to position [598, 0]
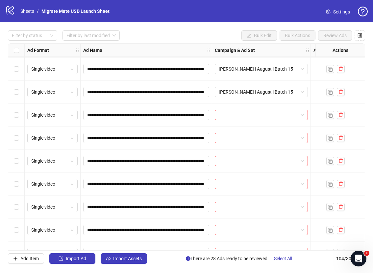
click at [19, 139] on div "Select row 30" at bounding box center [16, 138] width 16 height 23
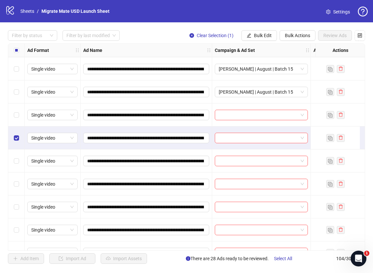
click at [19, 161] on div "Select row 31" at bounding box center [16, 161] width 16 height 23
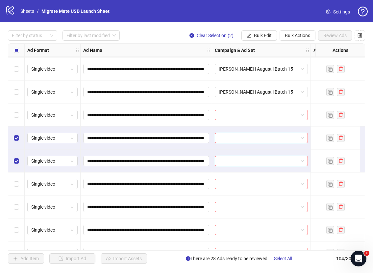
drag, startPoint x: 19, startPoint y: 179, endPoint x: 19, endPoint y: 184, distance: 4.3
click at [19, 180] on div "Select row 32" at bounding box center [16, 184] width 16 height 23
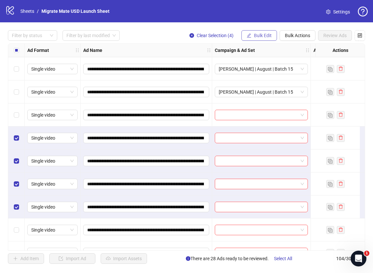
click at [256, 34] on span "Bulk Edit" at bounding box center [263, 35] width 18 height 5
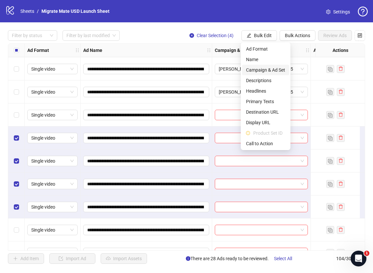
click at [270, 67] on span "Campaign & Ad Set" at bounding box center [265, 69] width 39 height 7
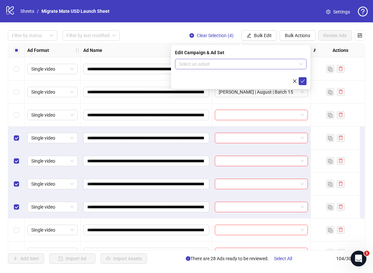
click at [299, 64] on span at bounding box center [241, 64] width 124 height 10
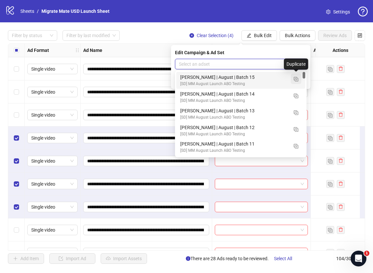
click at [298, 78] on img "button" at bounding box center [296, 79] width 5 height 5
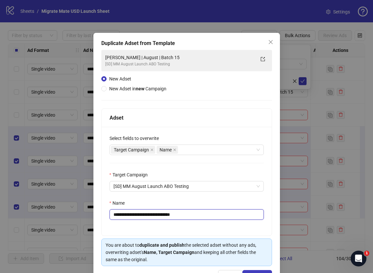
drag, startPoint x: 165, startPoint y: 214, endPoint x: 223, endPoint y: 221, distance: 59.0
click at [210, 218] on input "**********" at bounding box center [187, 215] width 154 height 11
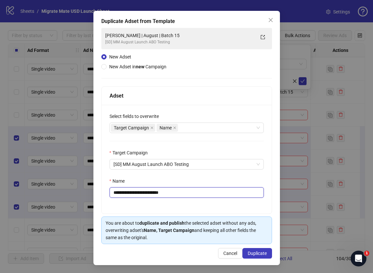
scroll to position [22, 0]
type input "**********"
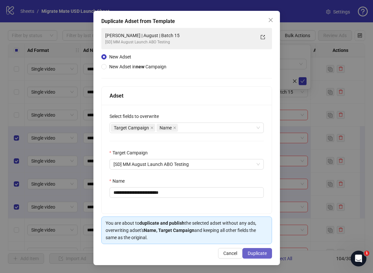
click at [249, 250] on button "Duplicate" at bounding box center [257, 253] width 30 height 11
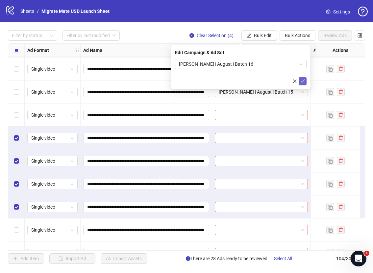
click at [304, 80] on icon "check" at bounding box center [303, 81] width 4 height 3
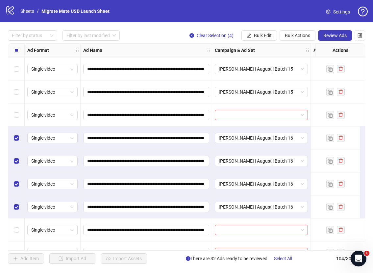
scroll to position [614, 0]
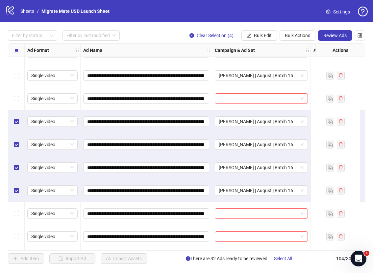
click at [15, 47] on label "Select all rows" at bounding box center [16, 50] width 5 height 7
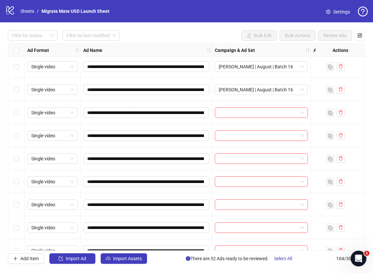
scroll to position [726, 0]
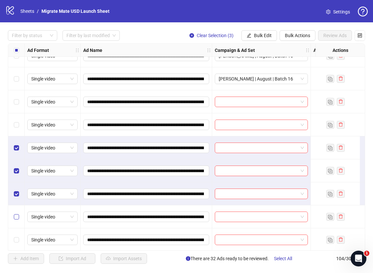
click at [15, 220] on label "Select row 39" at bounding box center [16, 216] width 5 height 7
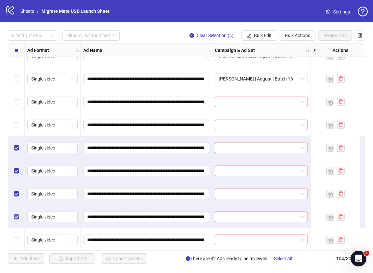
click at [14, 220] on label "Select row 39" at bounding box center [16, 216] width 5 height 7
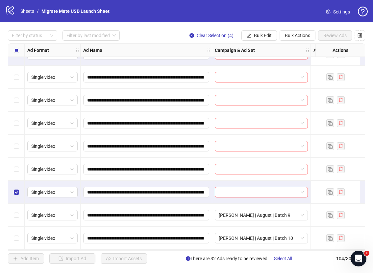
scroll to position [864, 0]
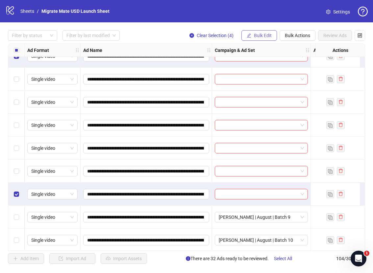
click at [264, 36] on span "Bulk Edit" at bounding box center [263, 35] width 18 height 5
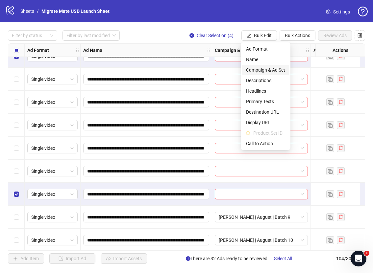
click at [281, 66] on span "Campaign & Ad Set" at bounding box center [265, 69] width 39 height 7
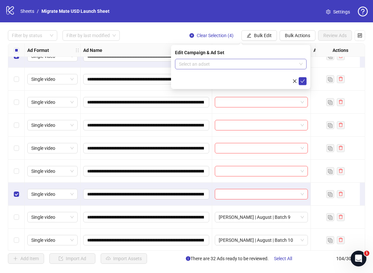
click at [301, 66] on span at bounding box center [241, 64] width 124 height 10
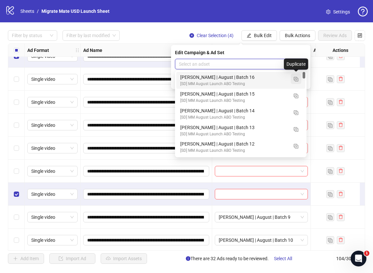
click at [296, 78] on img "button" at bounding box center [296, 79] width 5 height 5
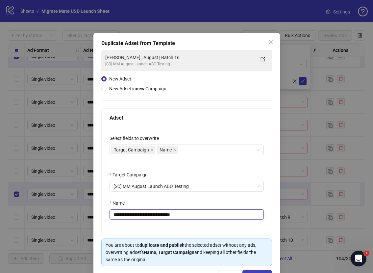
drag, startPoint x: 167, startPoint y: 215, endPoint x: 199, endPoint y: 214, distance: 31.9
click at [199, 214] on input "**********" at bounding box center [187, 215] width 154 height 11
drag, startPoint x: 176, startPoint y: 216, endPoint x: 166, endPoint y: 217, distance: 10.3
click at [165, 217] on input "**********" at bounding box center [187, 215] width 154 height 11
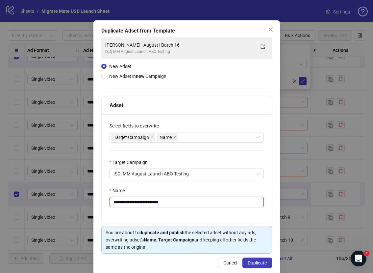
scroll to position [22, 0]
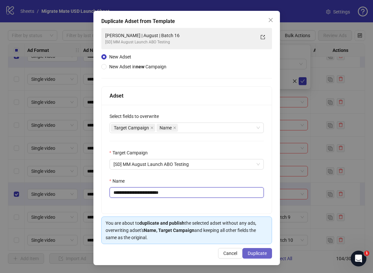
type input "**********"
click at [257, 253] on span "Duplicate" at bounding box center [257, 253] width 19 height 5
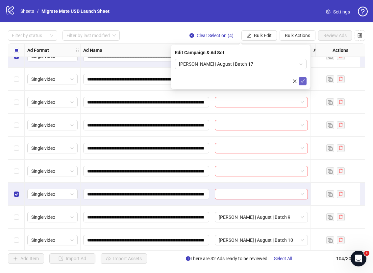
click at [305, 81] on icon "check" at bounding box center [302, 81] width 5 height 5
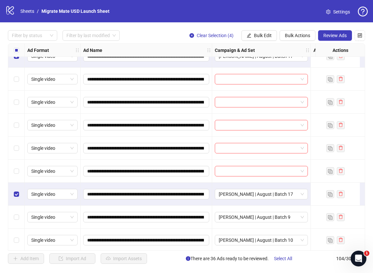
click at [158, 34] on div "Filter by status Filter by last modified Clear Selection (4) Bulk Edit Bulk Act…" at bounding box center [186, 35] width 357 height 11
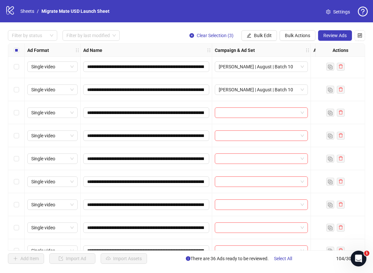
scroll to position [1133, 0]
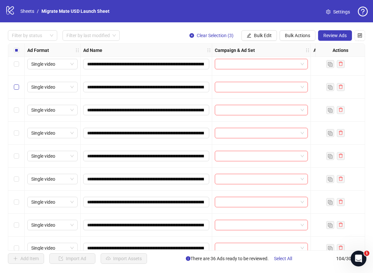
click at [20, 89] on div "Select row 51" at bounding box center [16, 87] width 16 height 23
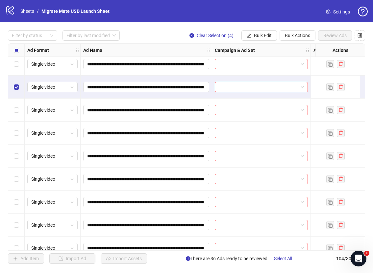
click at [20, 107] on div "Select row 52" at bounding box center [16, 110] width 16 height 23
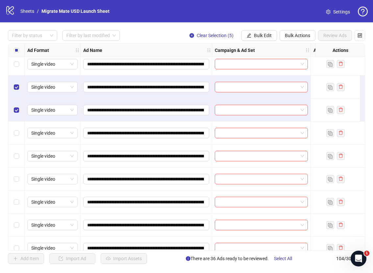
click at [19, 129] on div "Select row 53" at bounding box center [16, 133] width 16 height 23
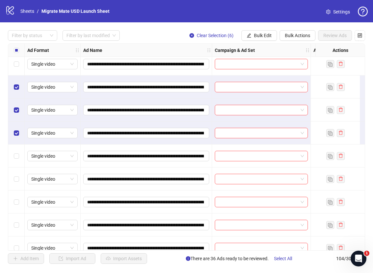
click at [16, 47] on label "Select all rows" at bounding box center [16, 50] width 5 height 7
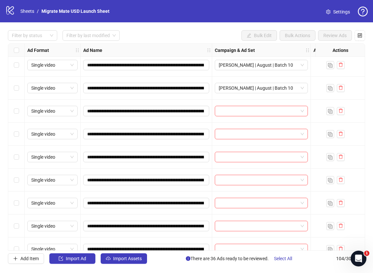
scroll to position [1086, 0]
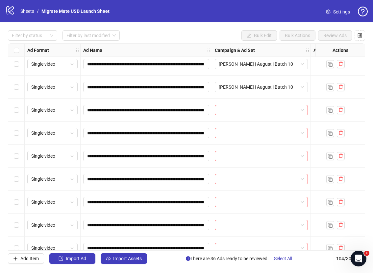
click at [19, 135] on div "Select row 51" at bounding box center [16, 133] width 16 height 23
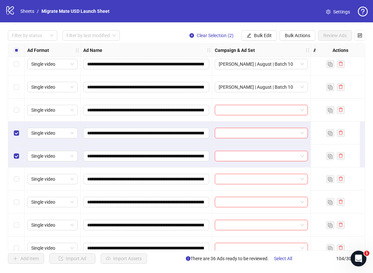
click at [20, 175] on div "Select row 53" at bounding box center [16, 179] width 16 height 23
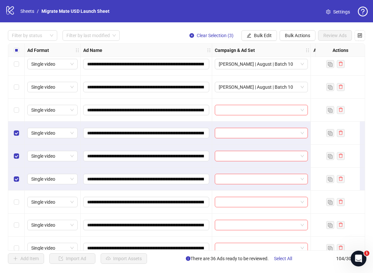
click at [20, 197] on div "Select row 54" at bounding box center [16, 202] width 16 height 23
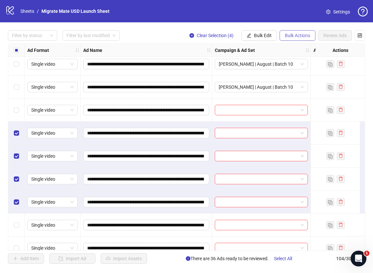
click at [288, 36] on span "Bulk Actions" at bounding box center [297, 35] width 25 height 5
click at [262, 35] on span "Bulk Edit" at bounding box center [263, 35] width 18 height 5
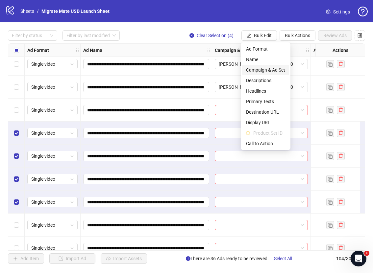
click at [276, 69] on span "Campaign & Ad Set" at bounding box center [265, 69] width 39 height 7
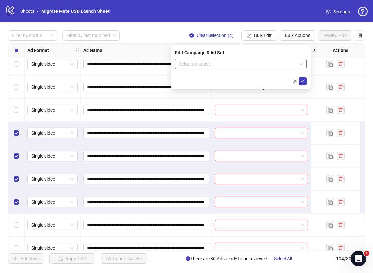
click at [303, 65] on div "Select an adset" at bounding box center [241, 64] width 132 height 11
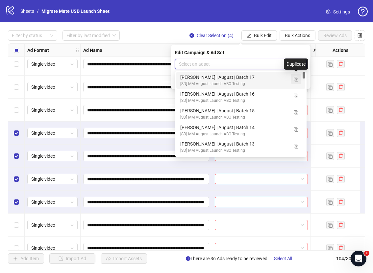
click at [297, 78] on img "button" at bounding box center [296, 79] width 5 height 5
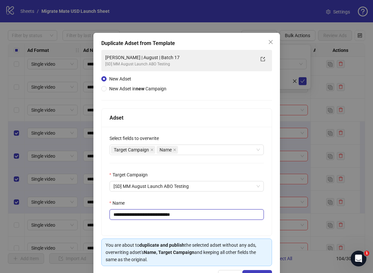
drag, startPoint x: 167, startPoint y: 213, endPoint x: 206, endPoint y: 214, distance: 39.1
click at [206, 214] on input "**********" at bounding box center [187, 215] width 154 height 11
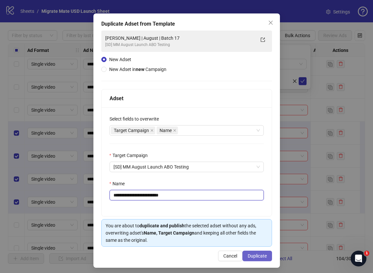
scroll to position [22, 0]
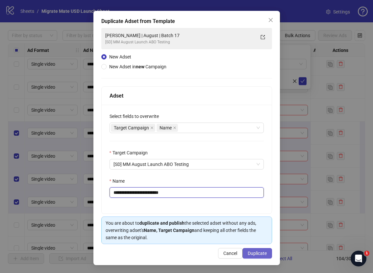
type input "**********"
click at [252, 253] on span "Duplicate" at bounding box center [257, 253] width 19 height 5
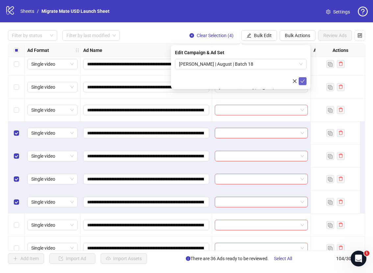
click at [303, 79] on icon "check" at bounding box center [302, 81] width 5 height 5
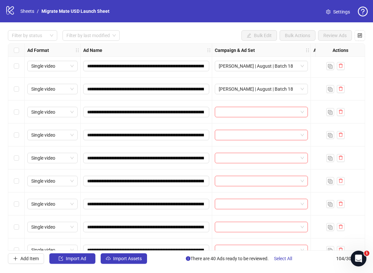
scroll to position [1199, 0]
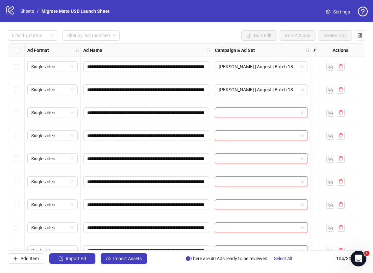
click at [12, 115] on div "Select row 55" at bounding box center [16, 112] width 16 height 23
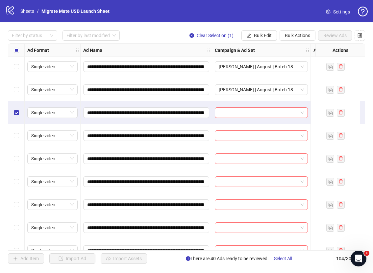
click at [19, 134] on div "Select row 56" at bounding box center [16, 135] width 16 height 23
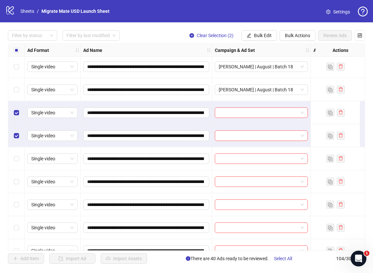
click at [19, 155] on div "Select row 57" at bounding box center [16, 158] width 16 height 23
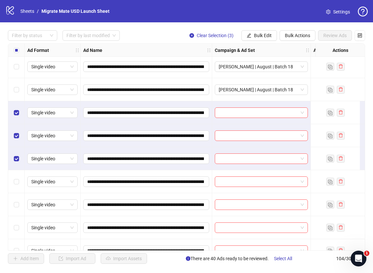
click at [19, 176] on div "Select row 58" at bounding box center [16, 181] width 16 height 23
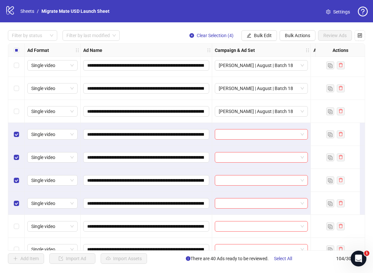
scroll to position [1193, 0]
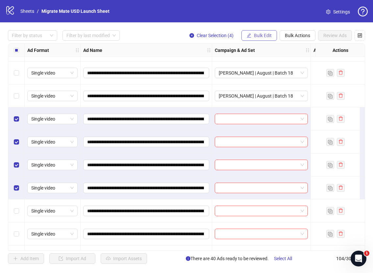
click at [259, 32] on button "Bulk Edit" at bounding box center [259, 35] width 36 height 11
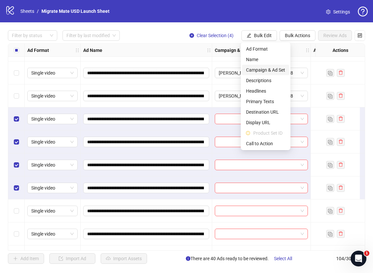
click at [266, 70] on span "Campaign & Ad Set" at bounding box center [265, 69] width 39 height 7
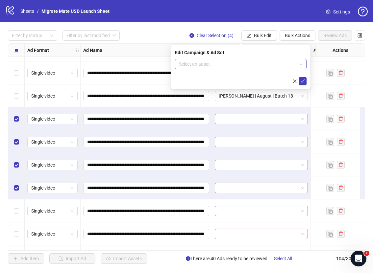
click at [299, 64] on span at bounding box center [241, 64] width 124 height 10
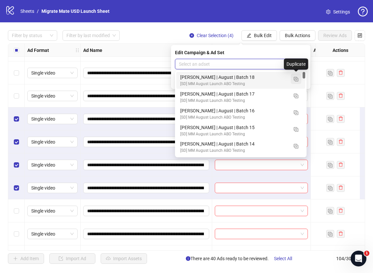
click at [294, 79] on img "button" at bounding box center [296, 79] width 5 height 5
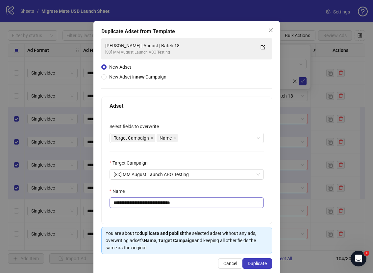
scroll to position [22, 0]
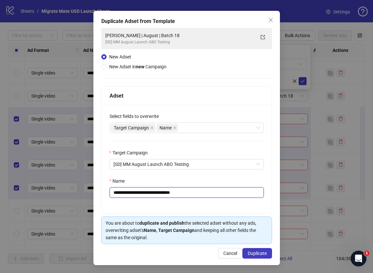
drag, startPoint x: 168, startPoint y: 193, endPoint x: 242, endPoint y: 191, distance: 74.0
click at [234, 191] on input "**********" at bounding box center [187, 192] width 154 height 11
type input "**********"
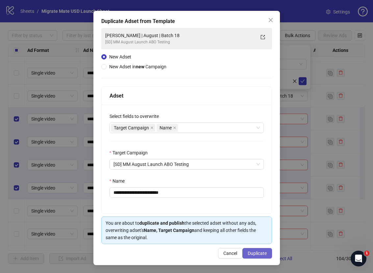
click at [258, 255] on span "Duplicate" at bounding box center [257, 253] width 19 height 5
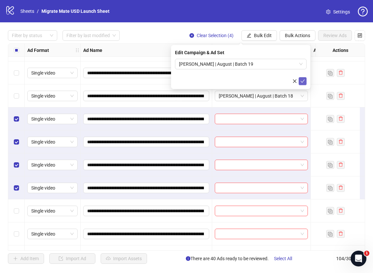
click at [305, 82] on button "submit" at bounding box center [303, 81] width 8 height 8
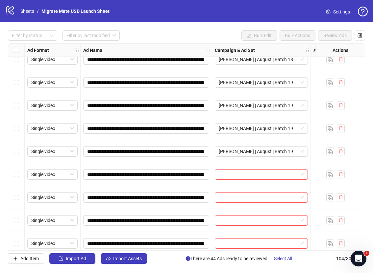
scroll to position [1243, 0]
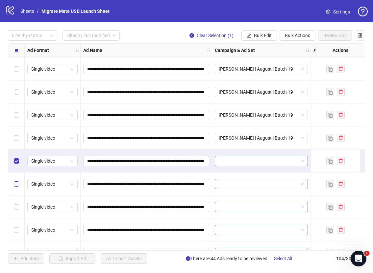
click at [17, 181] on label "Select row 60" at bounding box center [16, 184] width 5 height 7
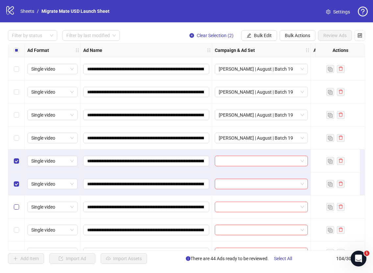
click at [16, 204] on label "Select row 61" at bounding box center [16, 207] width 5 height 7
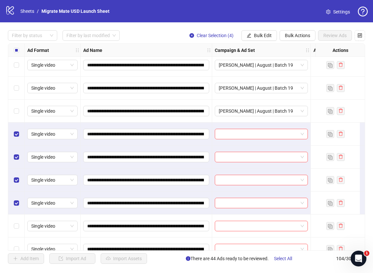
scroll to position [1271, 0]
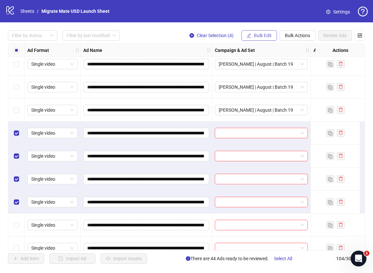
click at [265, 36] on span "Bulk Edit" at bounding box center [263, 35] width 18 height 5
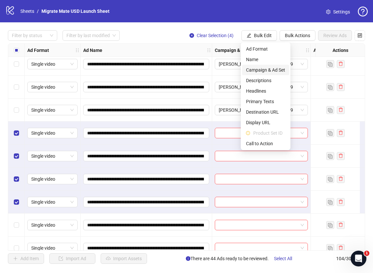
click at [275, 67] on span "Campaign & Ad Set" at bounding box center [265, 69] width 39 height 7
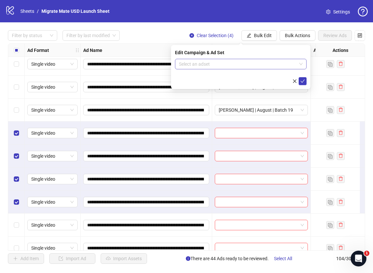
click at [304, 64] on div "Select an adset" at bounding box center [241, 64] width 132 height 11
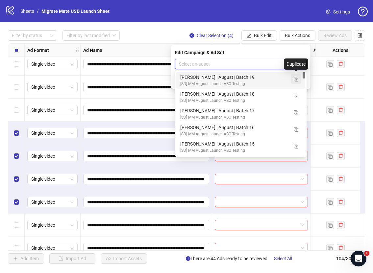
click at [296, 80] on img "button" at bounding box center [296, 79] width 5 height 5
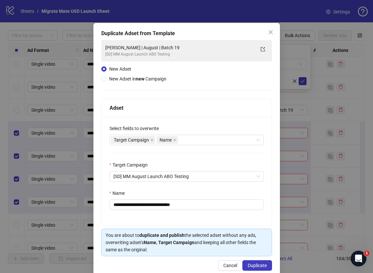
scroll to position [22, 0]
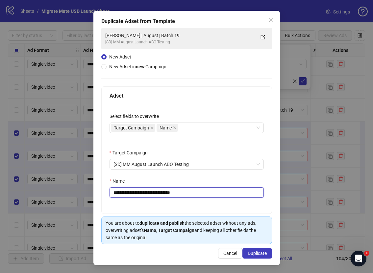
drag, startPoint x: 168, startPoint y: 191, endPoint x: 226, endPoint y: 192, distance: 57.9
click at [220, 191] on input "**********" at bounding box center [187, 192] width 154 height 11
type input "**********"
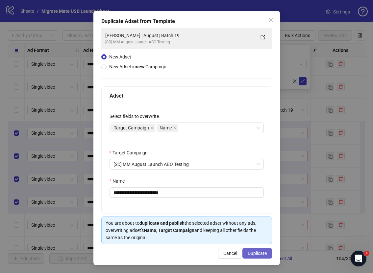
click at [255, 254] on span "Duplicate" at bounding box center [257, 253] width 19 height 5
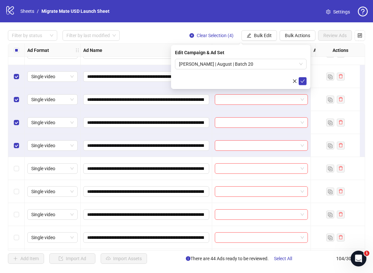
scroll to position [1332, 0]
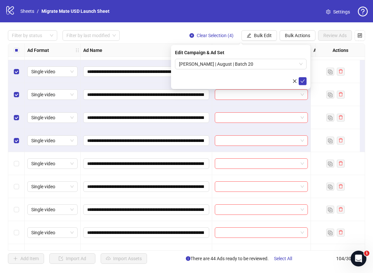
drag, startPoint x: 304, startPoint y: 85, endPoint x: 287, endPoint y: 88, distance: 17.2
click at [304, 84] on button "submit" at bounding box center [303, 81] width 8 height 8
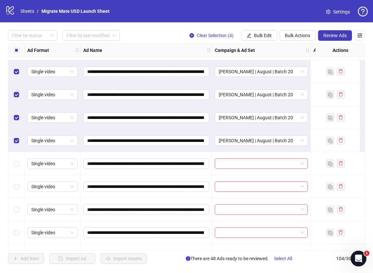
click at [12, 49] on div "Select all rows" at bounding box center [16, 50] width 16 height 13
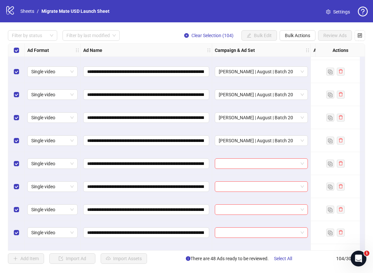
click at [13, 49] on div "Select all rows" at bounding box center [16, 50] width 16 height 13
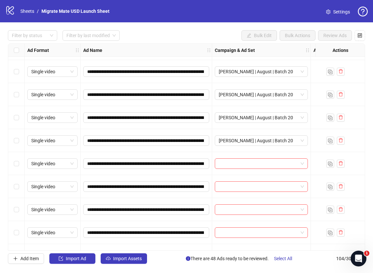
click at [19, 164] on div "Select row 63" at bounding box center [16, 163] width 16 height 23
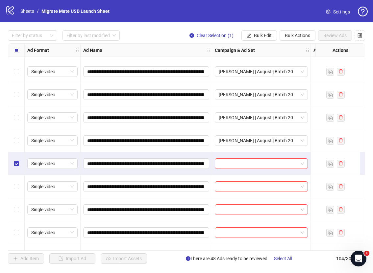
drag, startPoint x: 17, startPoint y: 192, endPoint x: 18, endPoint y: 196, distance: 4.4
click at [17, 192] on div "Select row 64" at bounding box center [16, 186] width 16 height 23
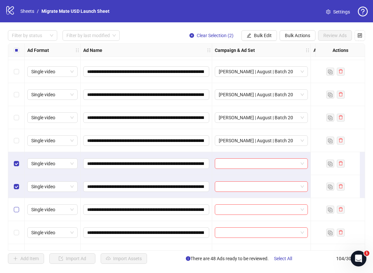
click at [18, 212] on label "Select row 65" at bounding box center [16, 209] width 5 height 7
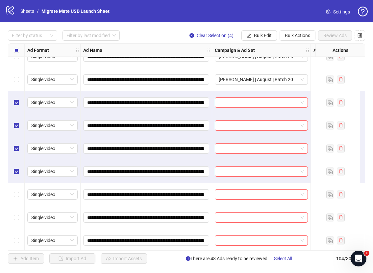
scroll to position [1394, 0]
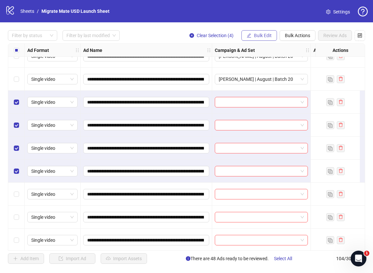
click at [266, 32] on button "Bulk Edit" at bounding box center [259, 35] width 36 height 11
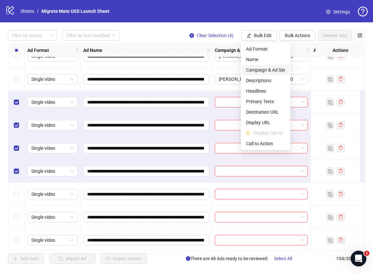
click at [273, 66] on span "Campaign & Ad Set" at bounding box center [265, 69] width 39 height 7
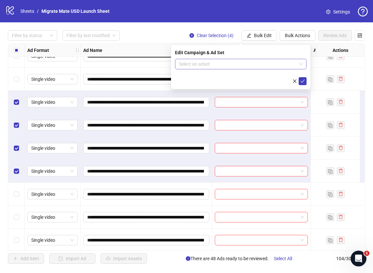
click at [302, 65] on span at bounding box center [241, 64] width 124 height 10
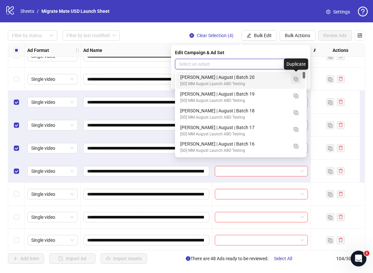
click at [297, 82] on button "button" at bounding box center [296, 79] width 11 height 11
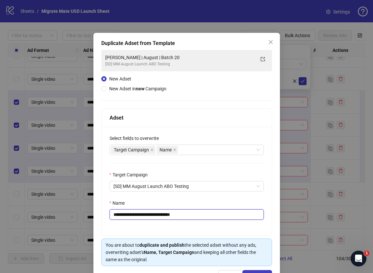
drag, startPoint x: 166, startPoint y: 214, endPoint x: 209, endPoint y: 213, distance: 42.5
click at [207, 213] on input "**********" at bounding box center [187, 215] width 154 height 11
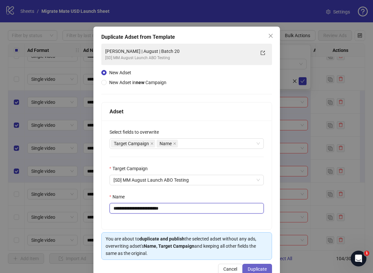
scroll to position [15, 0]
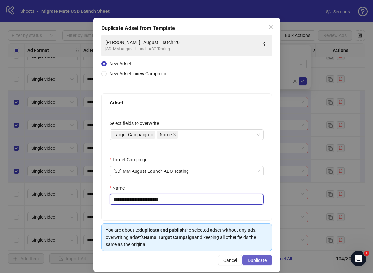
type input "**********"
click at [258, 264] on button "Duplicate" at bounding box center [257, 260] width 30 height 11
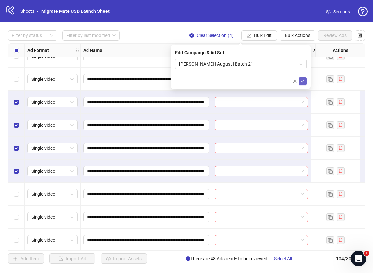
click at [305, 80] on button "submit" at bounding box center [303, 81] width 8 height 8
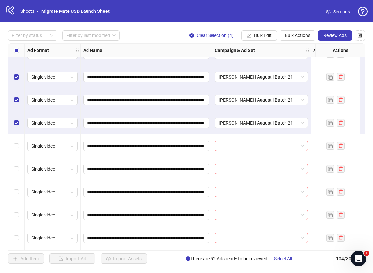
scroll to position [1447, 0]
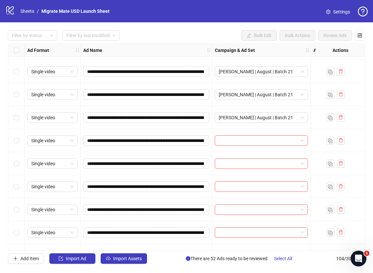
click at [14, 168] on div "Select row 68" at bounding box center [16, 163] width 16 height 23
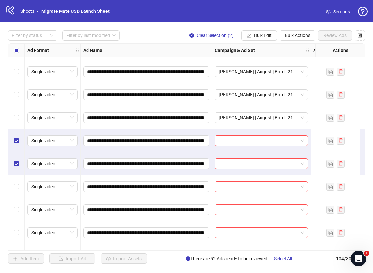
click at [17, 190] on label "Select row 69" at bounding box center [16, 186] width 5 height 7
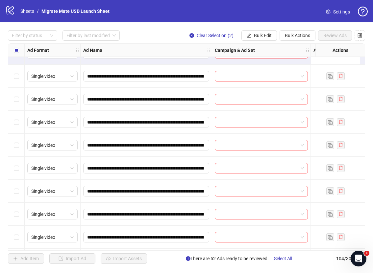
scroll to position [1431, 0]
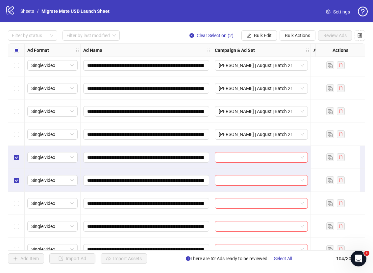
drag, startPoint x: 15, startPoint y: 162, endPoint x: 17, endPoint y: 172, distance: 11.0
click at [15, 162] on div "Select row 67" at bounding box center [16, 157] width 16 height 23
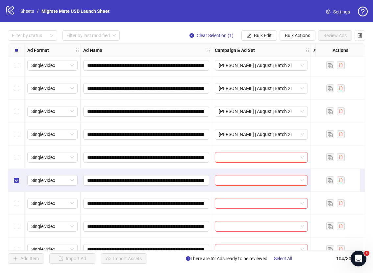
click at [20, 185] on div "Select row 68" at bounding box center [16, 180] width 16 height 23
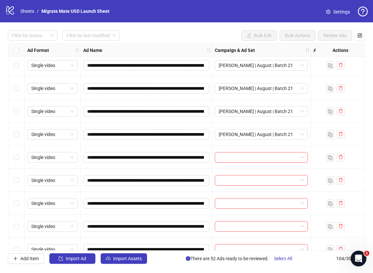
scroll to position [1527, 0]
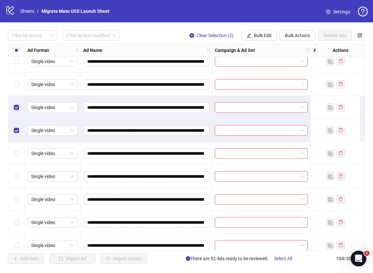
click at [18, 158] on div "Select row 71" at bounding box center [16, 153] width 16 height 23
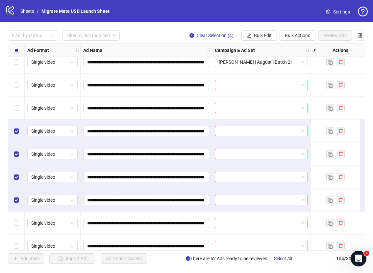
scroll to position [1501, 0]
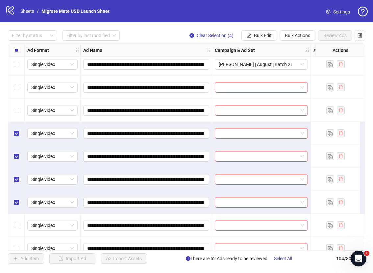
click at [259, 27] on div "**********" at bounding box center [186, 147] width 373 height 250
click at [257, 37] on span "Bulk Edit" at bounding box center [263, 35] width 18 height 5
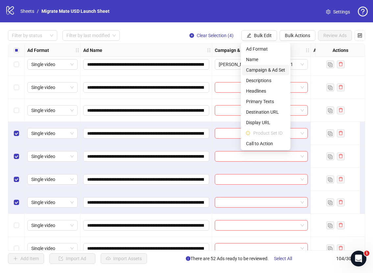
click at [272, 67] on span "Campaign & Ad Set" at bounding box center [265, 69] width 39 height 7
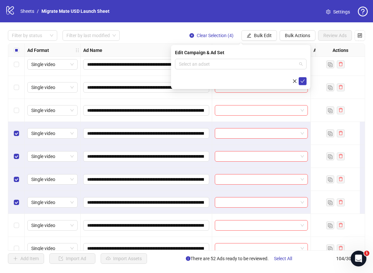
drag, startPoint x: 297, startPoint y: 64, endPoint x: 303, endPoint y: 69, distance: 8.2
click at [297, 64] on span at bounding box center [241, 64] width 124 height 10
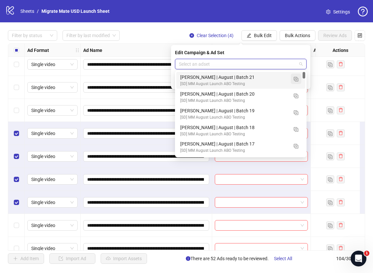
click at [298, 79] on img "button" at bounding box center [296, 79] width 5 height 5
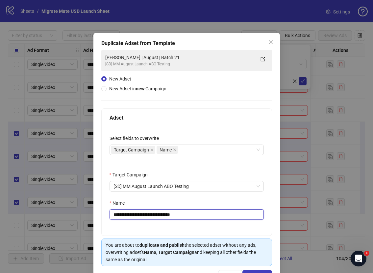
drag, startPoint x: 165, startPoint y: 216, endPoint x: 233, endPoint y: 222, distance: 68.0
click at [230, 216] on input "**********" at bounding box center [187, 215] width 154 height 11
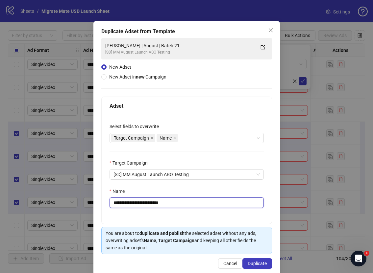
scroll to position [22, 0]
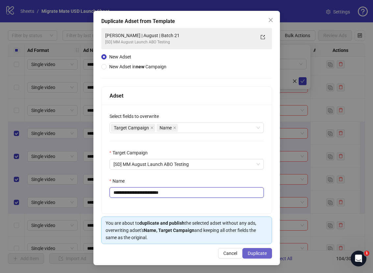
type input "**********"
click at [252, 249] on button "Duplicate" at bounding box center [257, 253] width 30 height 11
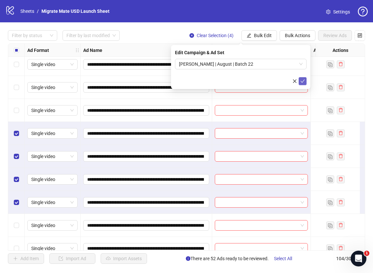
click at [303, 81] on icon "check" at bounding box center [303, 81] width 4 height 3
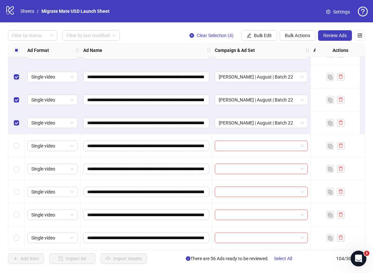
scroll to position [1637, 0]
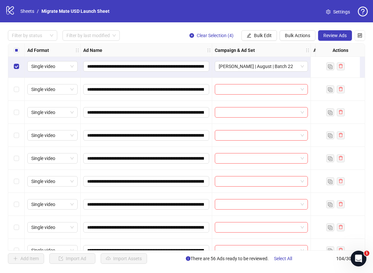
click at [13, 52] on div "Select all rows" at bounding box center [16, 50] width 16 height 13
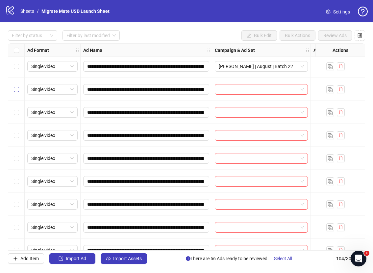
click at [17, 87] on label "Select row 73" at bounding box center [16, 89] width 5 height 7
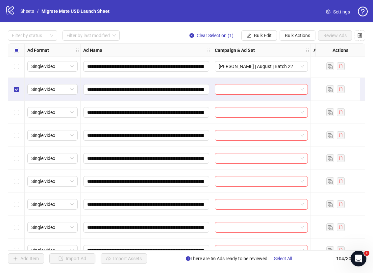
click at [17, 116] on div "Select row 74" at bounding box center [16, 112] width 16 height 23
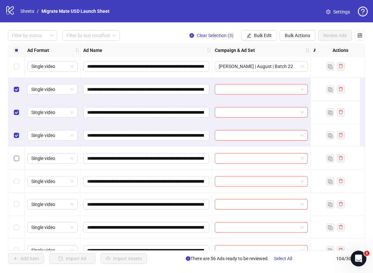
click at [16, 155] on label "Select row 76" at bounding box center [16, 158] width 5 height 7
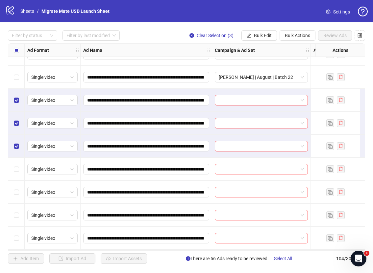
scroll to position [1621, 0]
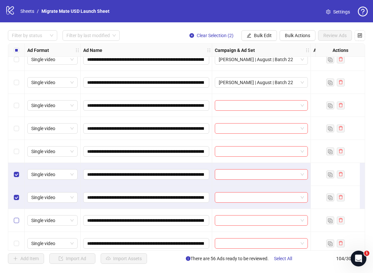
click at [18, 223] on label "Select row 78" at bounding box center [16, 220] width 5 height 7
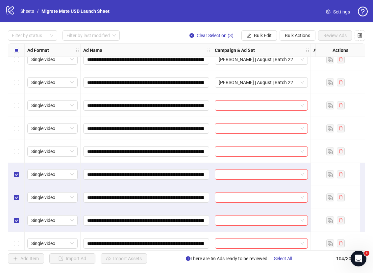
click at [19, 244] on div "Select row 79" at bounding box center [16, 243] width 16 height 23
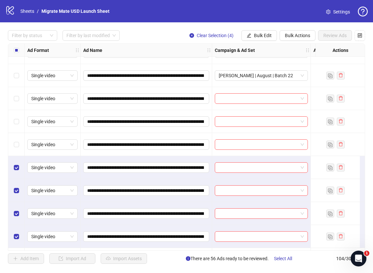
scroll to position [1633, 0]
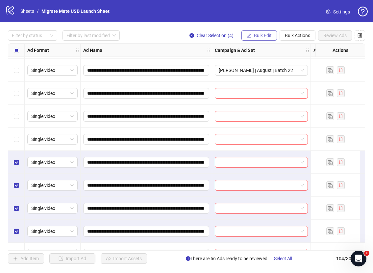
click at [275, 34] on button "Bulk Edit" at bounding box center [259, 35] width 36 height 11
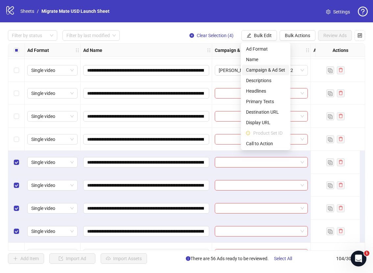
click at [279, 70] on span "Campaign & Ad Set" at bounding box center [265, 69] width 39 height 7
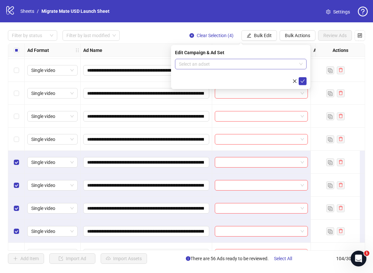
click at [301, 61] on span at bounding box center [241, 64] width 124 height 10
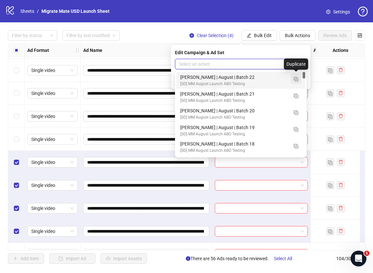
click at [298, 79] on img "button" at bounding box center [296, 79] width 5 height 5
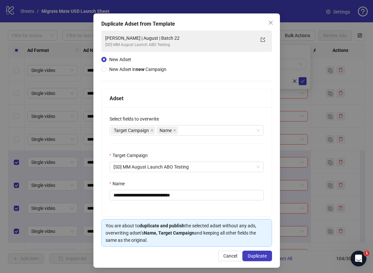
scroll to position [22, 0]
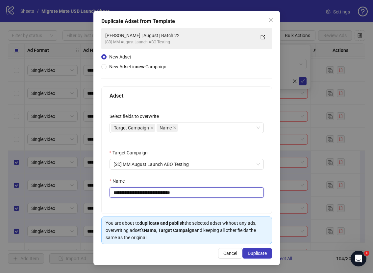
drag, startPoint x: 167, startPoint y: 193, endPoint x: 207, endPoint y: 193, distance: 40.1
click at [199, 193] on input "**********" at bounding box center [187, 192] width 154 height 11
type input "**********"
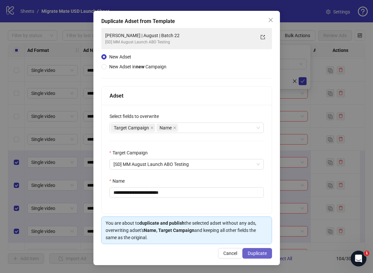
click at [252, 250] on button "Duplicate" at bounding box center [257, 253] width 30 height 11
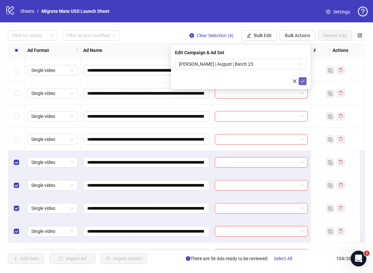
click at [304, 79] on icon "check" at bounding box center [302, 81] width 5 height 5
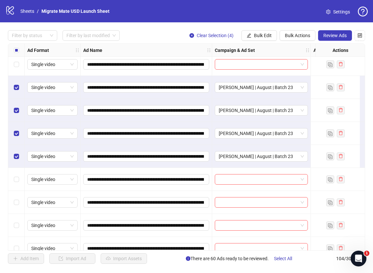
scroll to position [1708, 0]
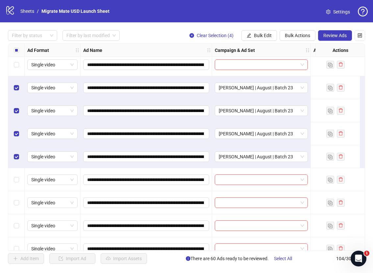
click at [13, 44] on div "Select all rows" at bounding box center [16, 50] width 16 height 13
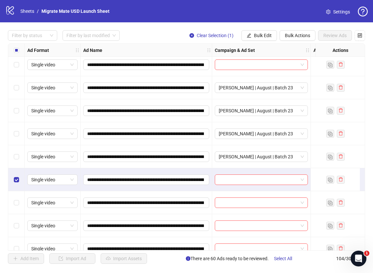
click at [15, 207] on div "Select row 81" at bounding box center [16, 202] width 16 height 23
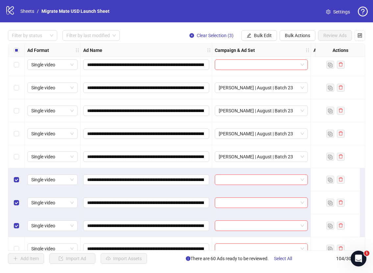
scroll to position [1764, 0]
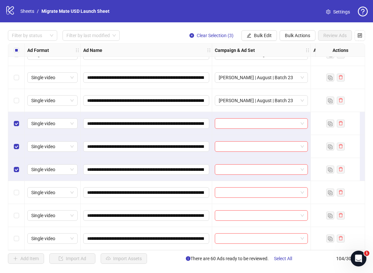
drag, startPoint x: 14, startPoint y: 200, endPoint x: 23, endPoint y: 197, distance: 8.9
click at [14, 200] on div "Select row 83" at bounding box center [16, 192] width 16 height 23
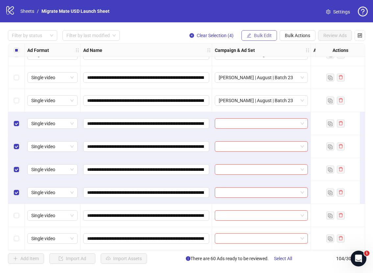
click at [264, 35] on span "Bulk Edit" at bounding box center [263, 35] width 18 height 5
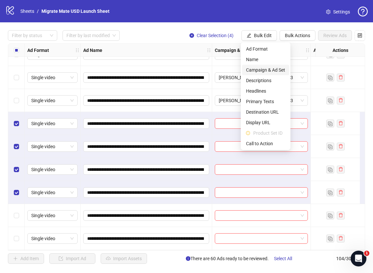
click at [278, 67] on span "Campaign & Ad Set" at bounding box center [265, 69] width 39 height 7
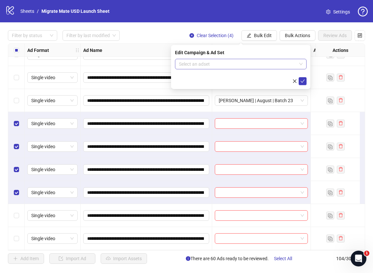
click at [299, 63] on span at bounding box center [241, 64] width 124 height 10
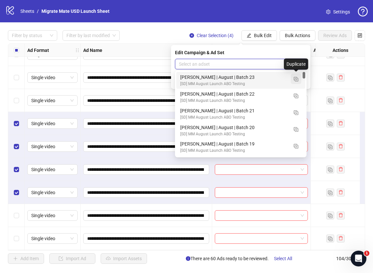
click at [297, 79] on img "button" at bounding box center [296, 79] width 5 height 5
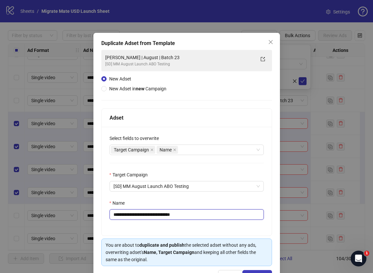
drag, startPoint x: 165, startPoint y: 217, endPoint x: 207, endPoint y: 216, distance: 41.8
click at [207, 216] on input "**********" at bounding box center [187, 215] width 154 height 11
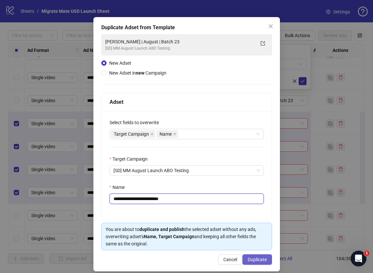
scroll to position [22, 0]
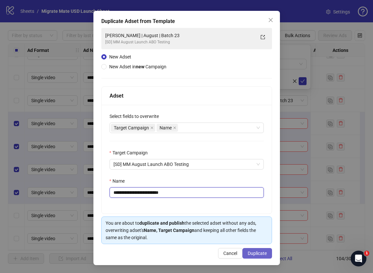
type input "**********"
click at [253, 253] on span "Duplicate" at bounding box center [257, 253] width 19 height 5
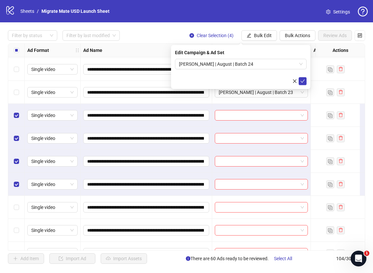
scroll to position [1774, 0]
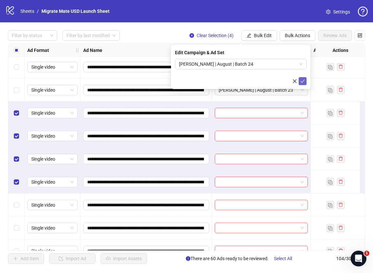
click at [301, 83] on icon "check" at bounding box center [302, 81] width 5 height 5
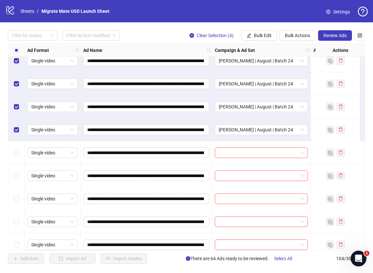
scroll to position [1769, 0]
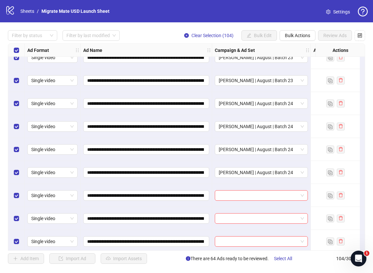
click at [13, 49] on div "Select all rows" at bounding box center [16, 50] width 16 height 13
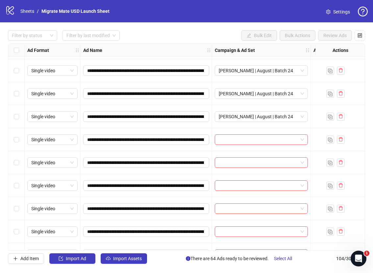
scroll to position [1840, 0]
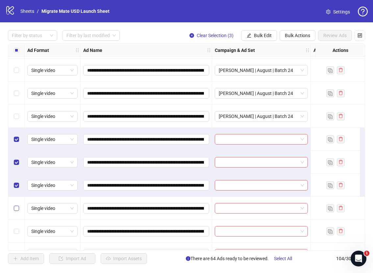
click at [15, 205] on label "Select row 87" at bounding box center [16, 208] width 5 height 7
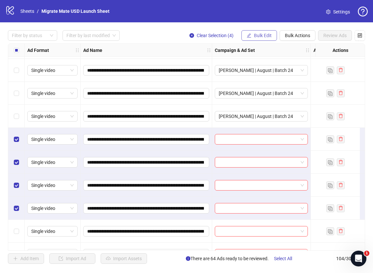
click at [255, 36] on span "Bulk Edit" at bounding box center [263, 35] width 18 height 5
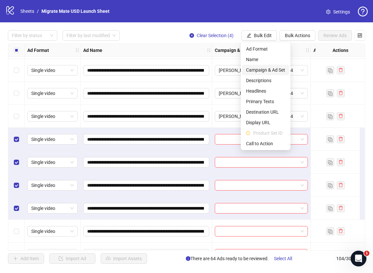
click at [265, 68] on span "Campaign & Ad Set" at bounding box center [265, 69] width 39 height 7
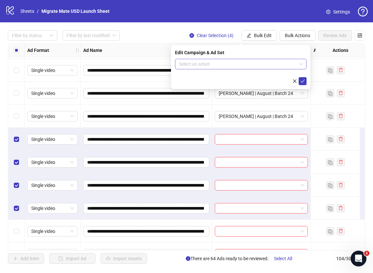
click at [291, 62] on input "search" at bounding box center [238, 64] width 118 height 10
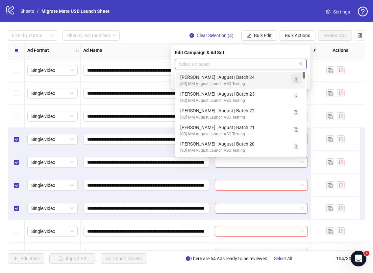
click at [298, 78] on img "button" at bounding box center [296, 79] width 5 height 5
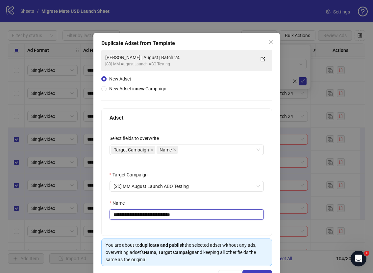
drag, startPoint x: 165, startPoint y: 215, endPoint x: 224, endPoint y: 212, distance: 59.0
click at [221, 213] on input "**********" at bounding box center [187, 215] width 154 height 11
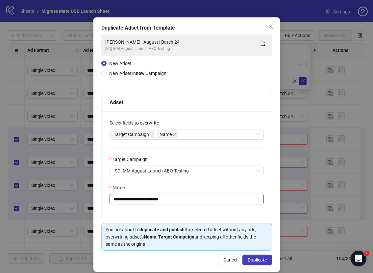
scroll to position [22, 0]
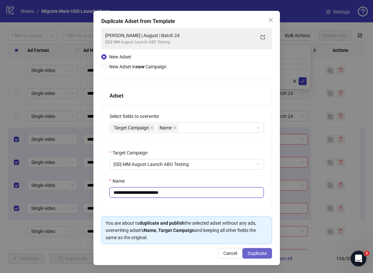
type input "**********"
click at [252, 256] on span "Duplicate" at bounding box center [257, 253] width 19 height 5
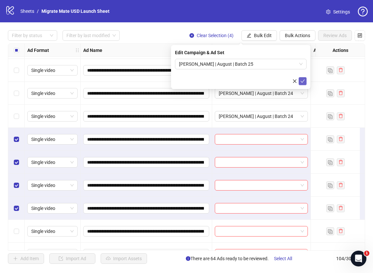
click at [305, 77] on button "submit" at bounding box center [303, 81] width 8 height 8
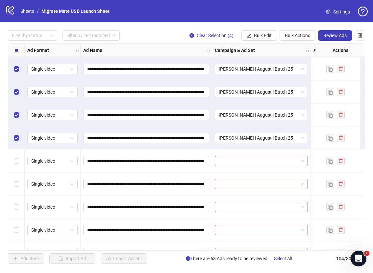
scroll to position [1912, 0]
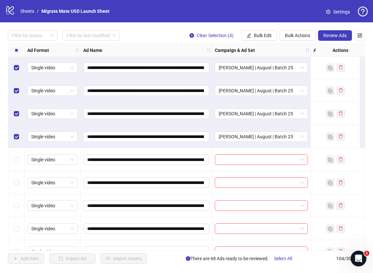
click at [17, 47] on label "Select all rows" at bounding box center [16, 50] width 5 height 7
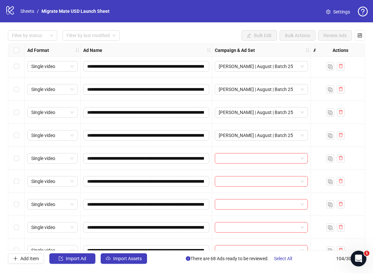
scroll to position [1976, 0]
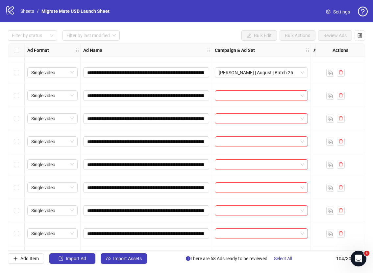
drag, startPoint x: 21, startPoint y: 97, endPoint x: 20, endPoint y: 108, distance: 11.2
click at [21, 97] on div "Select row 88" at bounding box center [16, 95] width 16 height 23
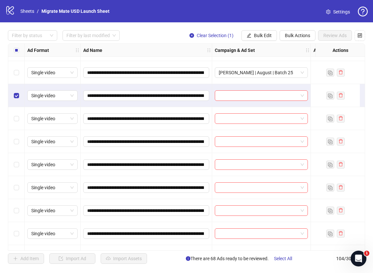
drag, startPoint x: 20, startPoint y: 116, endPoint x: 20, endPoint y: 137, distance: 20.7
click at [20, 116] on div "Select row 89" at bounding box center [16, 118] width 16 height 23
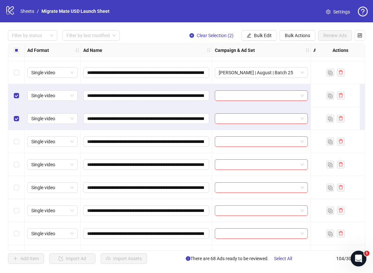
click at [16, 147] on div "Select row 90" at bounding box center [16, 141] width 16 height 23
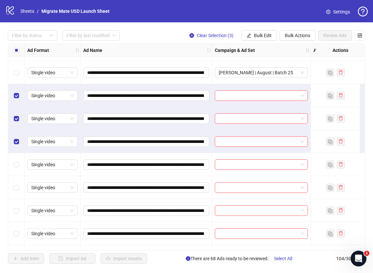
click at [21, 167] on div "Select row 91" at bounding box center [16, 164] width 16 height 23
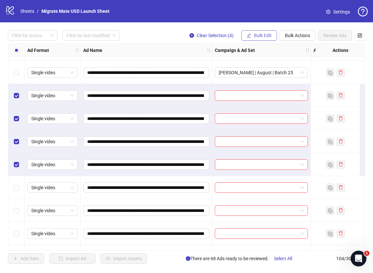
click at [269, 36] on span "Bulk Edit" at bounding box center [263, 35] width 18 height 5
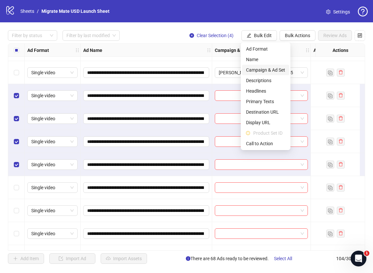
click at [269, 69] on span "Campaign & Ad Set" at bounding box center [265, 69] width 39 height 7
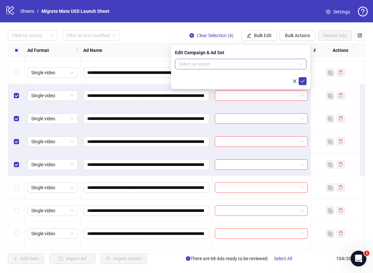
click at [301, 64] on span at bounding box center [241, 64] width 124 height 10
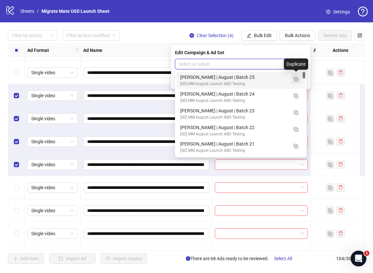
click at [297, 75] on button "button" at bounding box center [296, 79] width 11 height 11
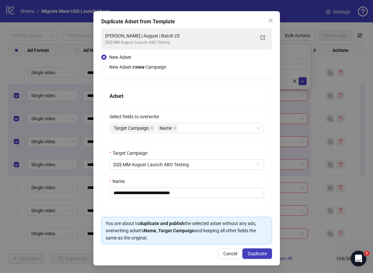
scroll to position [22, 0]
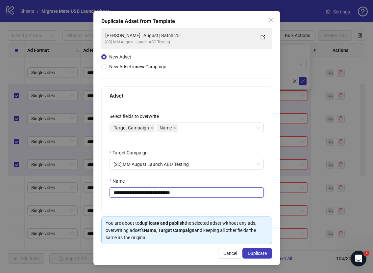
drag, startPoint x: 166, startPoint y: 191, endPoint x: 213, endPoint y: 191, distance: 46.7
click at [212, 191] on input "**********" at bounding box center [187, 192] width 154 height 11
type input "**********"
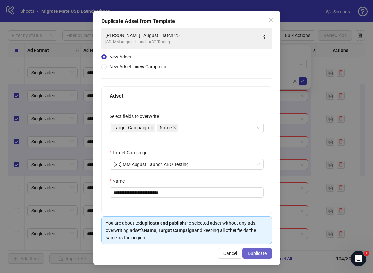
click at [255, 253] on span "Duplicate" at bounding box center [257, 253] width 19 height 5
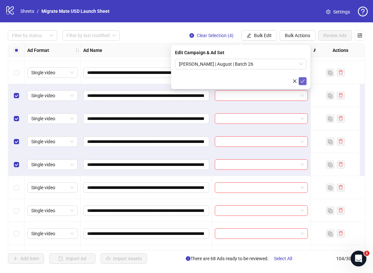
click at [303, 81] on icon "check" at bounding box center [302, 81] width 5 height 5
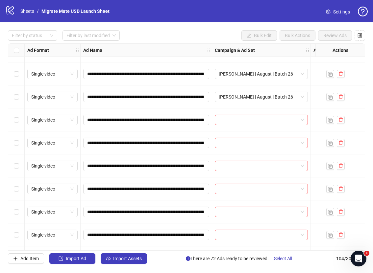
scroll to position [2052, 0]
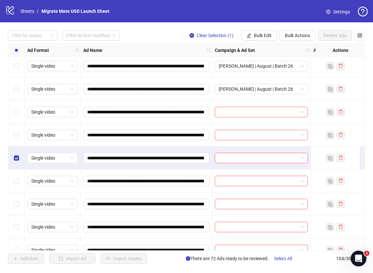
drag, startPoint x: 19, startPoint y: 181, endPoint x: 20, endPoint y: 186, distance: 5.0
click at [19, 181] on div "Select row 95" at bounding box center [16, 181] width 16 height 23
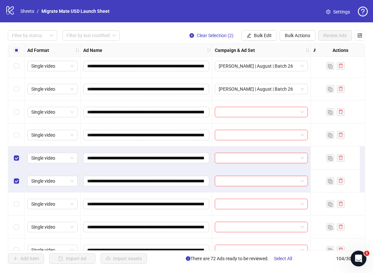
click at [20, 209] on div "Select row 96" at bounding box center [16, 204] width 16 height 23
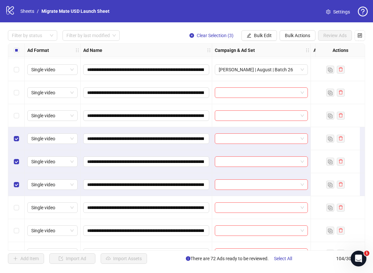
scroll to position [2129, 0]
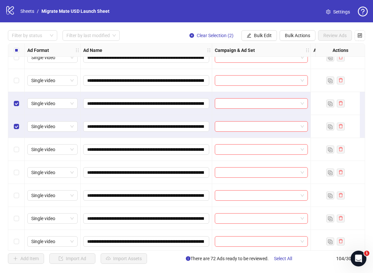
click at [17, 99] on div "Select row 95" at bounding box center [16, 103] width 16 height 23
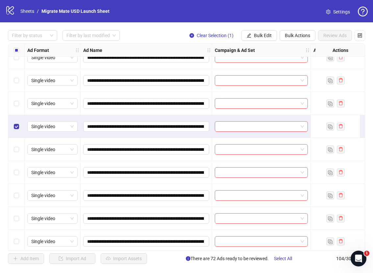
click at [15, 154] on div "Select row 97" at bounding box center [16, 149] width 16 height 23
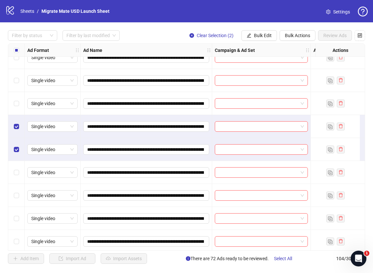
click at [19, 177] on div "Select row 98" at bounding box center [16, 172] width 16 height 23
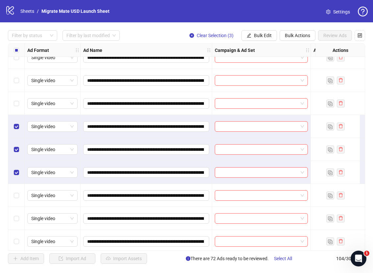
click at [16, 189] on div "Select row 99" at bounding box center [16, 195] width 16 height 23
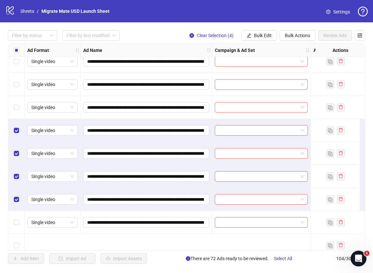
scroll to position [2138, 0]
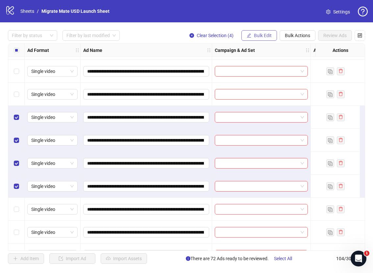
click at [258, 32] on button "Bulk Edit" at bounding box center [259, 35] width 36 height 11
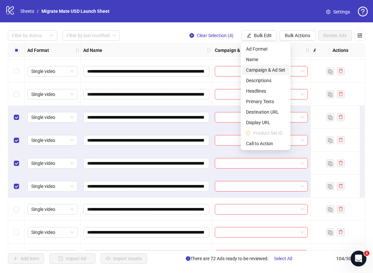
click at [266, 69] on span "Campaign & Ad Set" at bounding box center [265, 69] width 39 height 7
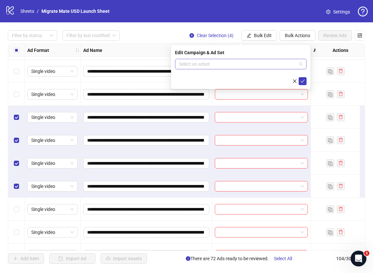
click at [303, 63] on div "Select an adset" at bounding box center [241, 64] width 132 height 11
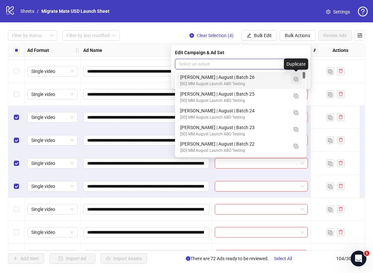
click at [296, 79] on img "button" at bounding box center [296, 79] width 5 height 5
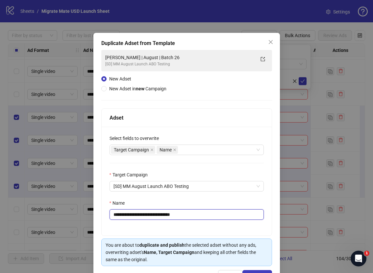
drag, startPoint x: 171, startPoint y: 216, endPoint x: 233, endPoint y: 215, distance: 62.2
click at [199, 218] on input "**********" at bounding box center [187, 215] width 154 height 11
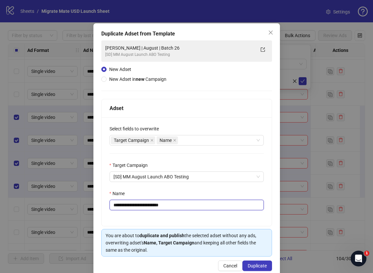
scroll to position [22, 0]
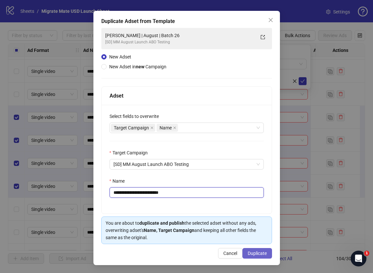
type input "**********"
click at [249, 249] on button "Duplicate" at bounding box center [257, 253] width 30 height 11
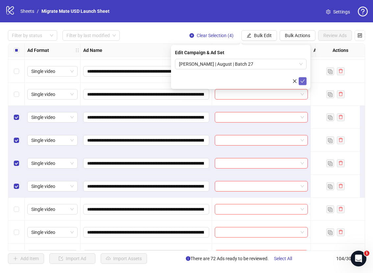
click at [305, 81] on button "submit" at bounding box center [303, 81] width 8 height 8
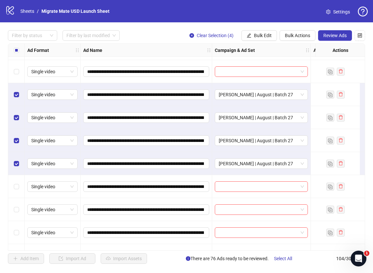
scroll to position [2161, 0]
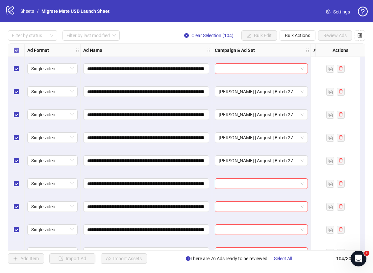
click at [18, 47] on label "Select all rows" at bounding box center [16, 50] width 5 height 7
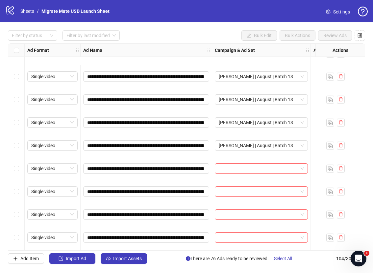
scroll to position [341, 0]
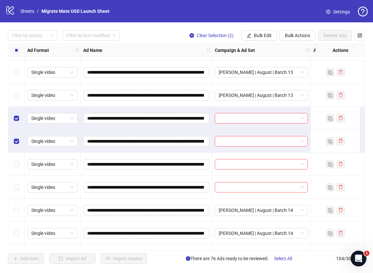
click at [18, 170] on div "Select row 20" at bounding box center [16, 164] width 16 height 23
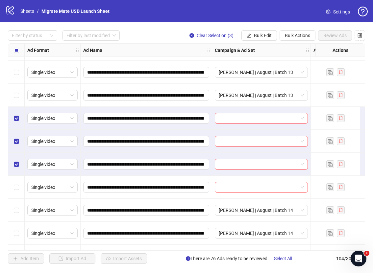
click at [17, 191] on div "Select row 21" at bounding box center [16, 187] width 16 height 23
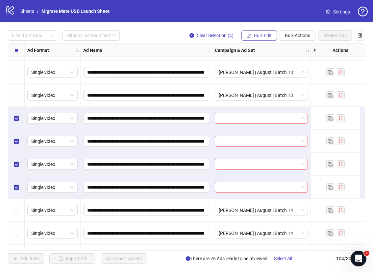
click at [263, 34] on span "Bulk Edit" at bounding box center [263, 35] width 18 height 5
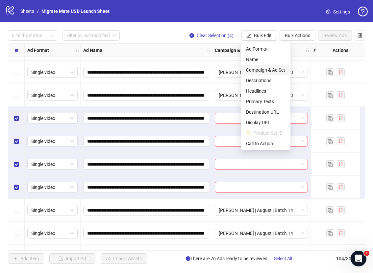
click at [271, 68] on span "Campaign & Ad Set" at bounding box center [265, 69] width 39 height 7
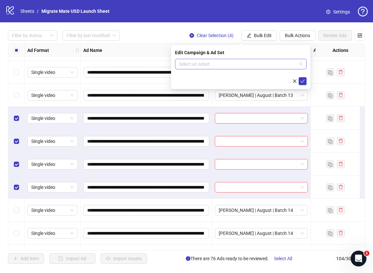
click at [300, 62] on span at bounding box center [241, 64] width 124 height 10
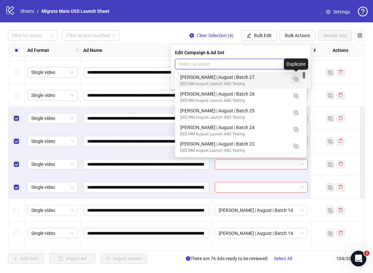
click at [297, 78] on img "button" at bounding box center [296, 79] width 5 height 5
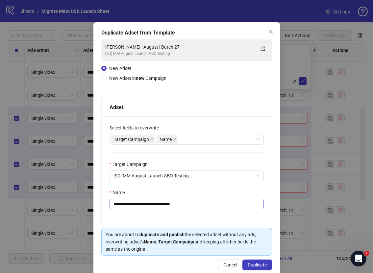
scroll to position [11, 0]
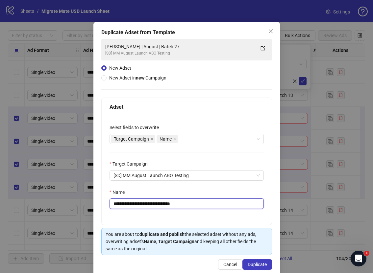
drag, startPoint x: 165, startPoint y: 203, endPoint x: 231, endPoint y: 198, distance: 66.3
click at [230, 198] on div "**********" at bounding box center [187, 199] width 154 height 20
click at [209, 198] on div "Name" at bounding box center [187, 194] width 154 height 10
drag, startPoint x: 203, startPoint y: 203, endPoint x: 201, endPoint y: 216, distance: 13.3
click at [165, 205] on input "**********" at bounding box center [187, 204] width 154 height 11
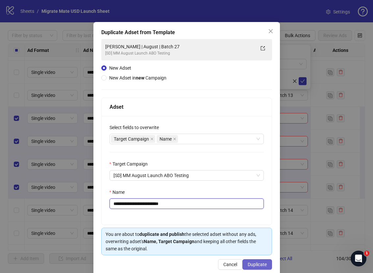
type input "**********"
click at [255, 262] on button "Duplicate" at bounding box center [257, 265] width 30 height 11
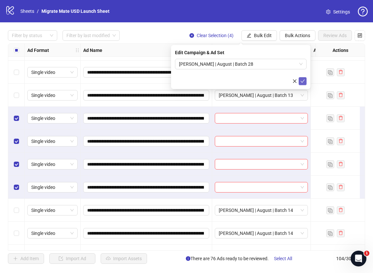
click at [302, 81] on icon "check" at bounding box center [302, 81] width 5 height 5
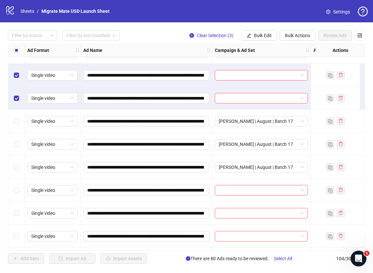
scroll to position [755, 0]
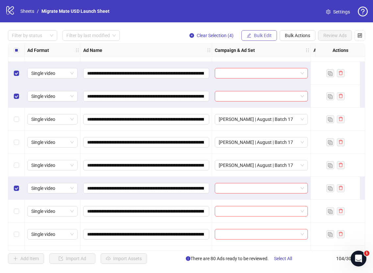
click at [261, 35] on span "Bulk Edit" at bounding box center [263, 35] width 18 height 5
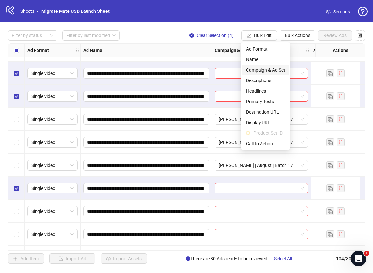
click at [270, 69] on span "Campaign & Ad Set" at bounding box center [265, 69] width 39 height 7
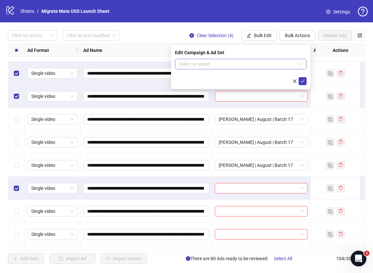
click at [300, 63] on span at bounding box center [241, 64] width 124 height 10
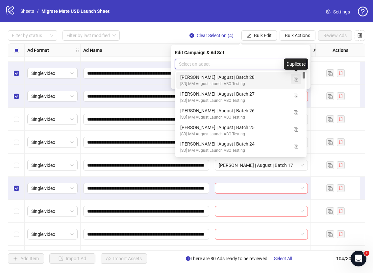
click at [297, 78] on img "button" at bounding box center [296, 79] width 5 height 5
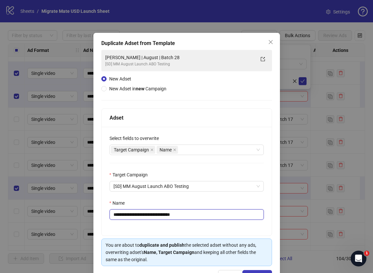
drag, startPoint x: 173, startPoint y: 215, endPoint x: 209, endPoint y: 213, distance: 35.9
click at [209, 213] on input "**********" at bounding box center [187, 215] width 154 height 11
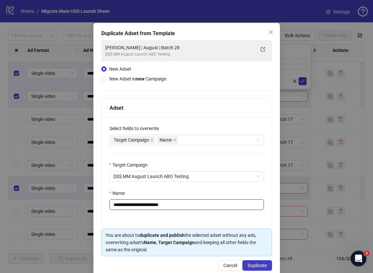
scroll to position [22, 0]
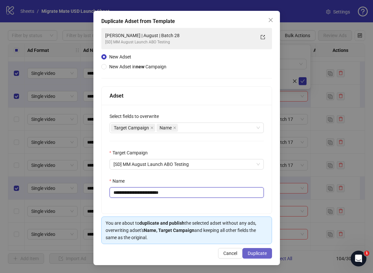
type input "**********"
click at [251, 251] on span "Duplicate" at bounding box center [257, 253] width 19 height 5
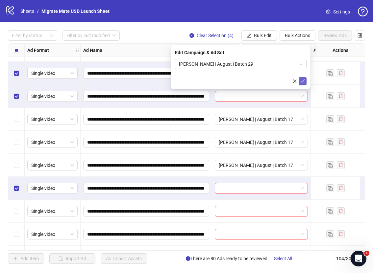
click at [301, 81] on icon "check" at bounding box center [302, 81] width 5 height 5
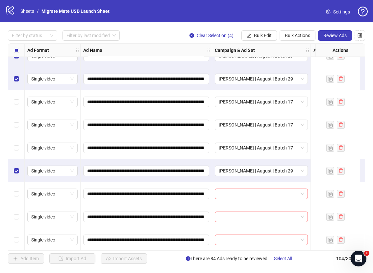
scroll to position [774, 0]
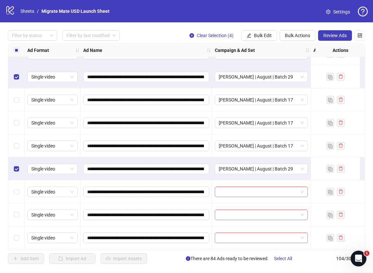
click at [20, 52] on div "Select all rows" at bounding box center [16, 50] width 16 height 13
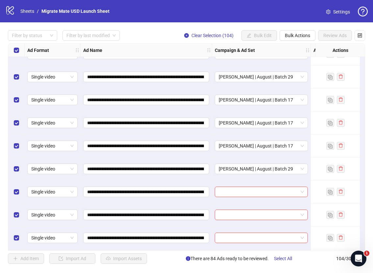
click at [19, 52] on div "Select all rows" at bounding box center [16, 50] width 16 height 13
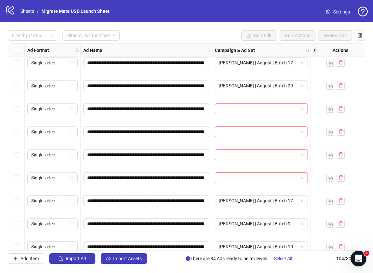
scroll to position [870, 0]
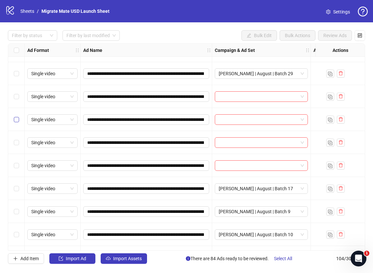
click at [16, 116] on label "Select row 41" at bounding box center [16, 119] width 5 height 7
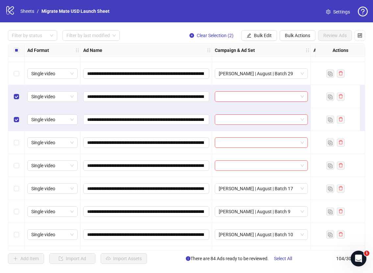
click at [19, 138] on div "Select row 42" at bounding box center [16, 142] width 16 height 23
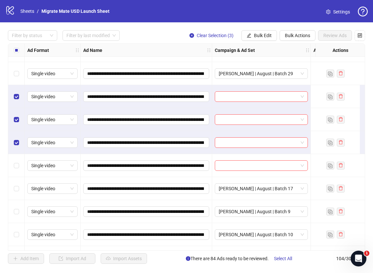
click at [18, 160] on div "Select row 43" at bounding box center [16, 165] width 16 height 23
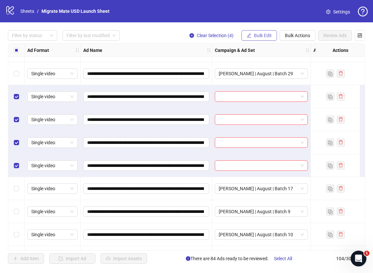
click at [263, 36] on span "Bulk Edit" at bounding box center [263, 35] width 18 height 5
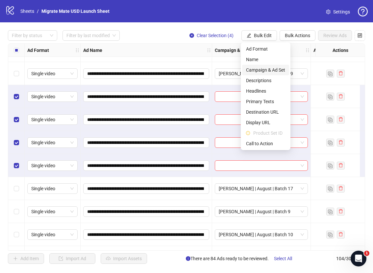
click at [279, 69] on span "Campaign & Ad Set" at bounding box center [265, 69] width 39 height 7
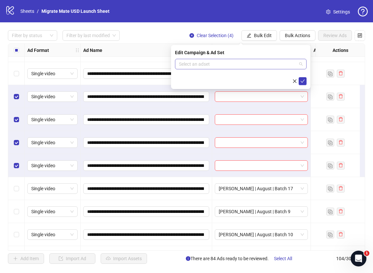
click at [301, 66] on span at bounding box center [241, 64] width 124 height 10
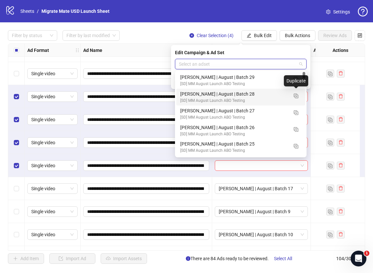
click at [295, 81] on div "Duplicate" at bounding box center [296, 80] width 24 height 11
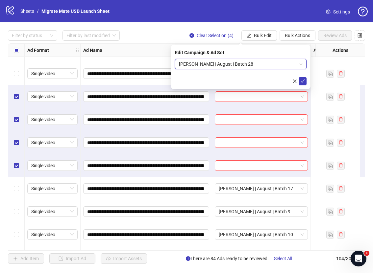
click at [300, 65] on span "[PERSON_NAME] | August | Batch 28" at bounding box center [241, 64] width 124 height 10
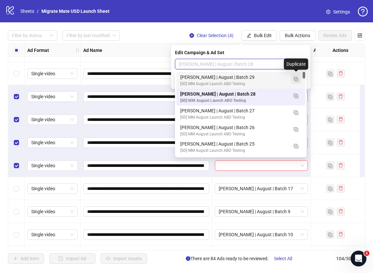
click at [296, 80] on img "button" at bounding box center [296, 79] width 5 height 5
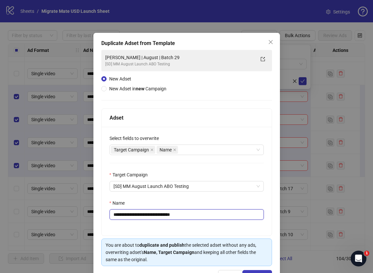
drag, startPoint x: 164, startPoint y: 216, endPoint x: 227, endPoint y: 212, distance: 62.3
click at [217, 214] on input "**********" at bounding box center [187, 215] width 154 height 11
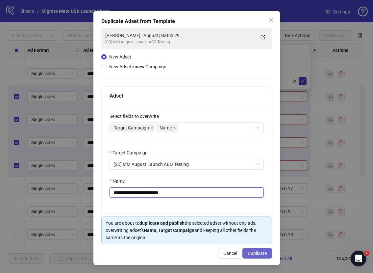
type input "**********"
click at [254, 256] on span "Duplicate" at bounding box center [257, 253] width 19 height 5
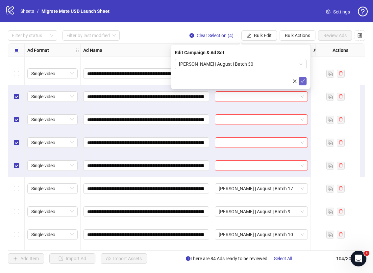
click at [302, 79] on icon "check" at bounding box center [302, 81] width 5 height 5
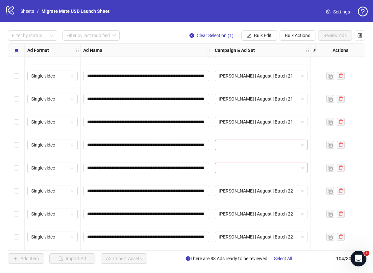
scroll to position [1443, 0]
click at [16, 148] on label "Select row 67" at bounding box center [16, 144] width 5 height 7
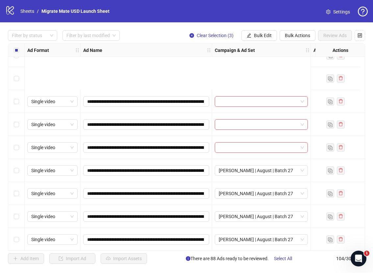
scroll to position [2204, 0]
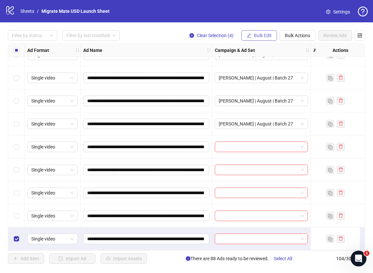
click at [262, 35] on span "Bulk Edit" at bounding box center [263, 35] width 18 height 5
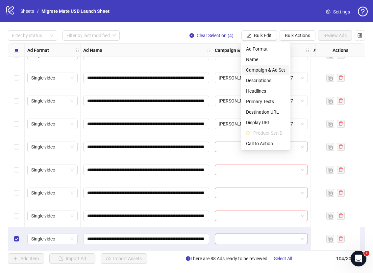
click at [268, 71] on span "Campaign & Ad Set" at bounding box center [265, 69] width 39 height 7
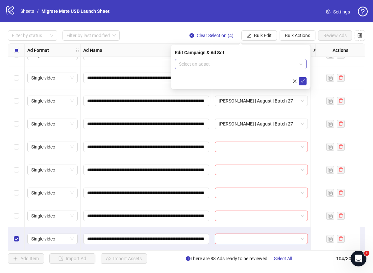
click at [300, 63] on span at bounding box center [241, 64] width 124 height 10
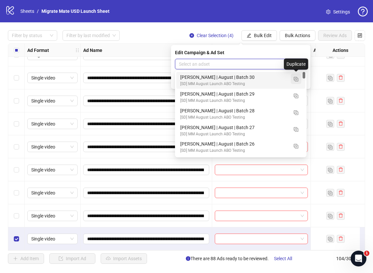
click at [297, 77] on img "button" at bounding box center [296, 79] width 5 height 5
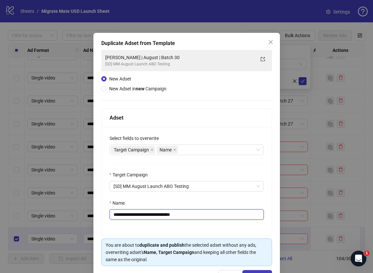
drag, startPoint x: 164, startPoint y: 216, endPoint x: 226, endPoint y: 218, distance: 62.2
click at [215, 218] on input "**********" at bounding box center [187, 215] width 154 height 11
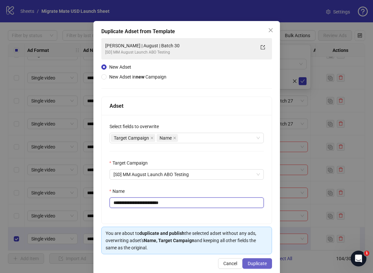
scroll to position [22, 0]
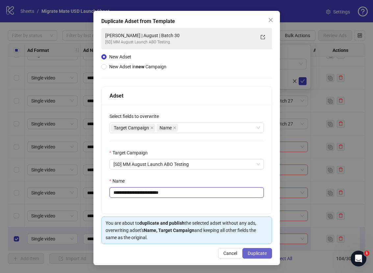
type input "**********"
click at [260, 251] on span "Duplicate" at bounding box center [257, 253] width 19 height 5
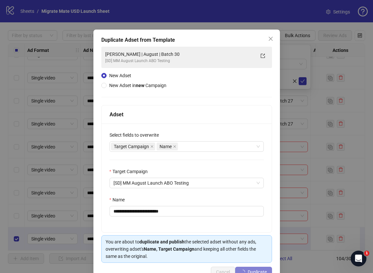
scroll to position [0, 0]
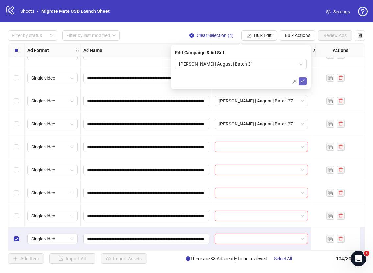
click at [299, 80] on button "submit" at bounding box center [303, 81] width 8 height 8
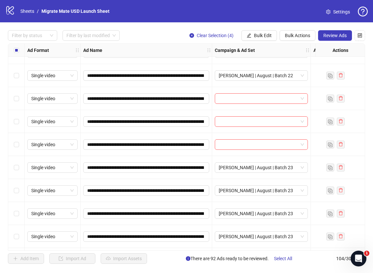
scroll to position [1626, 0]
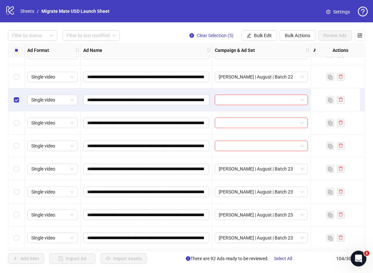
click at [16, 103] on label "Select row 73" at bounding box center [16, 99] width 5 height 7
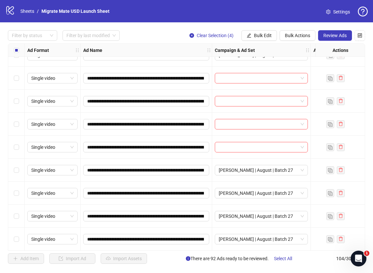
scroll to position [2082, 0]
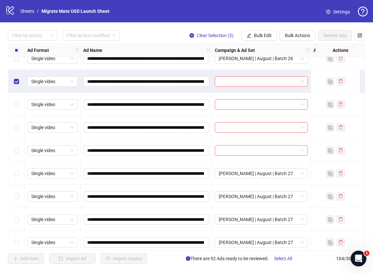
click at [19, 53] on div "Select all rows" at bounding box center [16, 50] width 16 height 13
click at [13, 109] on div "Select row 93" at bounding box center [16, 104] width 16 height 23
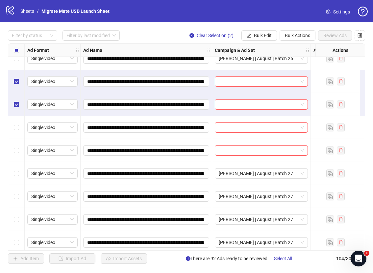
click at [20, 126] on div "Select row 94" at bounding box center [16, 127] width 16 height 23
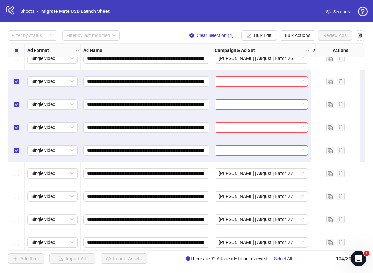
drag, startPoint x: 267, startPoint y: 35, endPoint x: 269, endPoint y: 54, distance: 19.5
click at [267, 35] on span "Bulk Edit" at bounding box center [263, 35] width 18 height 5
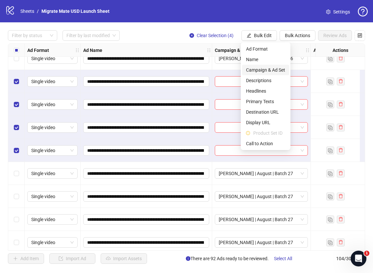
click at [276, 70] on span "Campaign & Ad Set" at bounding box center [265, 69] width 39 height 7
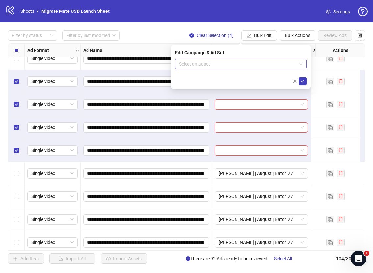
click at [301, 61] on span at bounding box center [241, 64] width 124 height 10
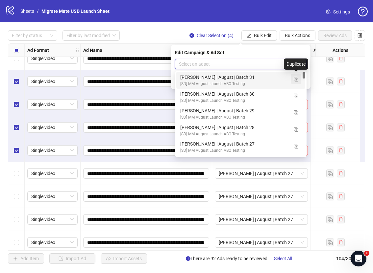
click at [294, 77] on img "button" at bounding box center [296, 79] width 5 height 5
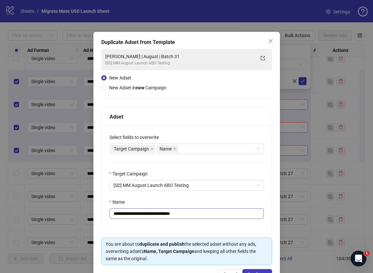
scroll to position [1, 0]
drag, startPoint x: 166, startPoint y: 214, endPoint x: 218, endPoint y: 215, distance: 51.3
click at [212, 214] on input "**********" at bounding box center [187, 213] width 154 height 11
type input "**********"
click at [262, 269] on button "Duplicate" at bounding box center [257, 274] width 30 height 11
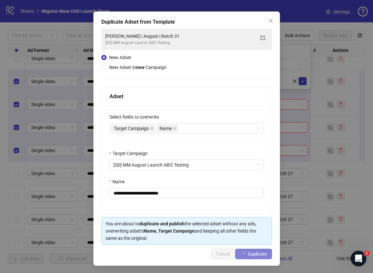
scroll to position [22, 0]
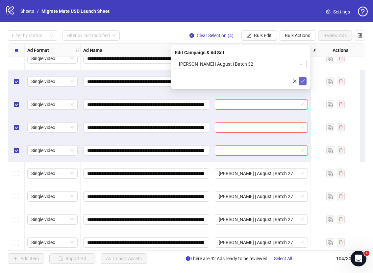
click at [305, 81] on icon "check" at bounding box center [302, 81] width 5 height 5
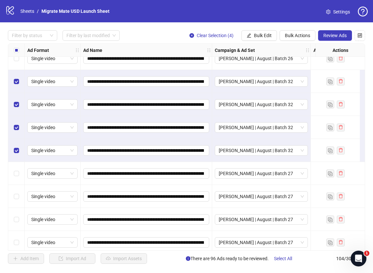
scroll to position [2204, 0]
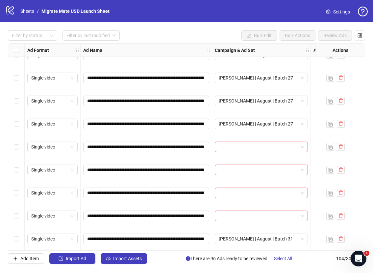
click at [20, 164] on div "Select row 101" at bounding box center [16, 170] width 16 height 23
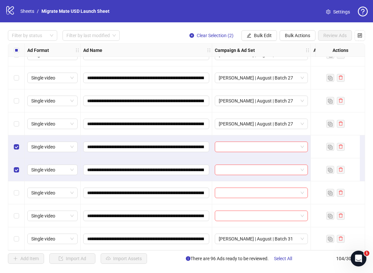
click at [21, 194] on div "Select row 102" at bounding box center [16, 193] width 16 height 23
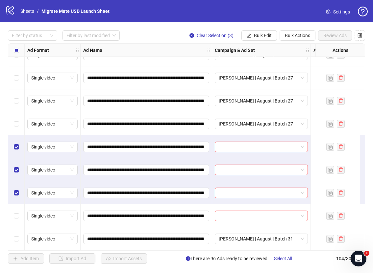
click at [18, 217] on label "Select row 103" at bounding box center [16, 215] width 5 height 7
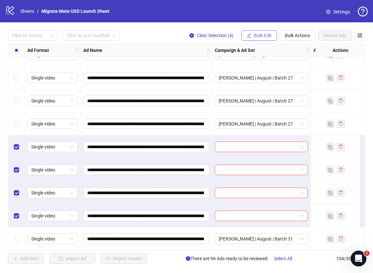
click at [268, 35] on span "Bulk Edit" at bounding box center [263, 35] width 18 height 5
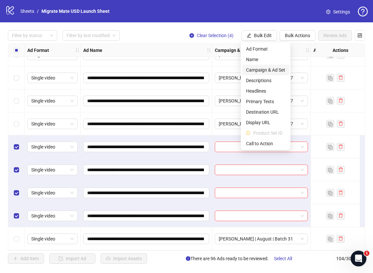
click at [274, 68] on span "Campaign & Ad Set" at bounding box center [265, 69] width 39 height 7
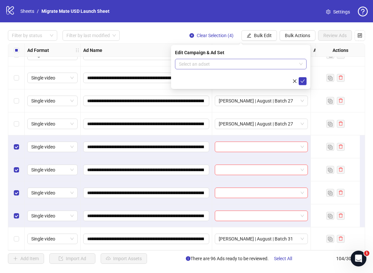
click at [301, 63] on span at bounding box center [241, 64] width 124 height 10
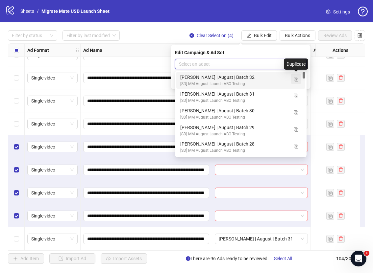
click at [296, 78] on img "button" at bounding box center [296, 79] width 5 height 5
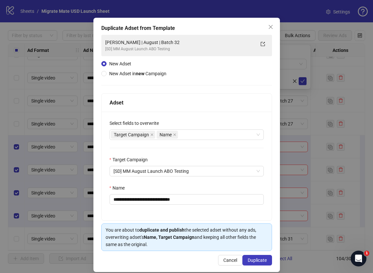
scroll to position [22, 0]
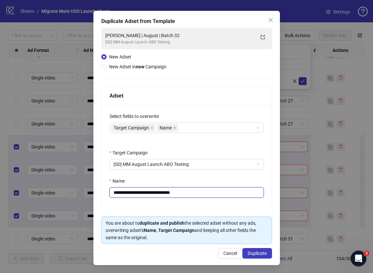
drag, startPoint x: 167, startPoint y: 193, endPoint x: 210, endPoint y: 198, distance: 43.4
click at [209, 197] on input "**********" at bounding box center [187, 192] width 154 height 11
type input "**********"
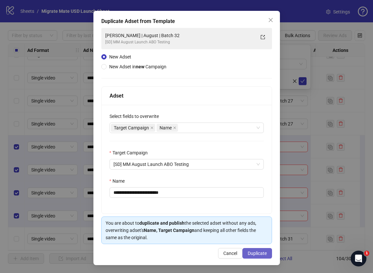
click at [248, 250] on button "Duplicate" at bounding box center [257, 253] width 30 height 11
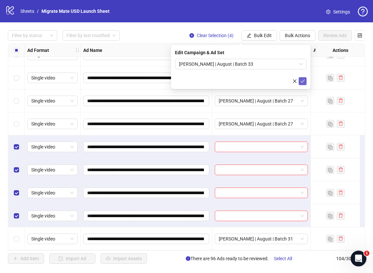
click at [302, 83] on span "submit" at bounding box center [302, 81] width 5 height 5
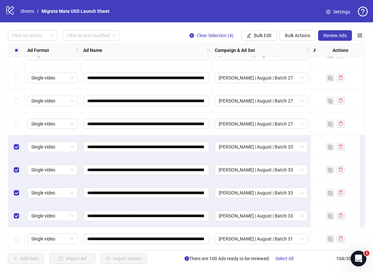
click at [20, 50] on div "Select all rows" at bounding box center [16, 50] width 16 height 13
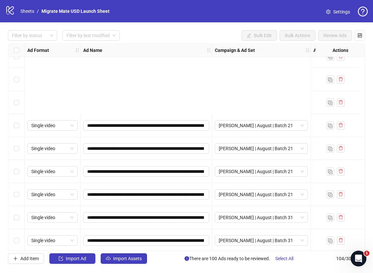
scroll to position [1604, 0]
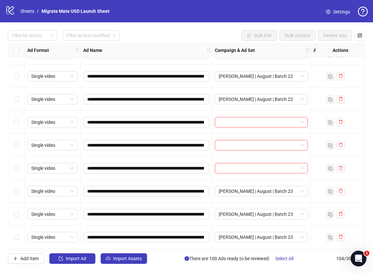
drag, startPoint x: 8, startPoint y: 120, endPoint x: 11, endPoint y: 127, distance: 7.4
click at [8, 120] on div "Select row 73" at bounding box center [16, 122] width 16 height 23
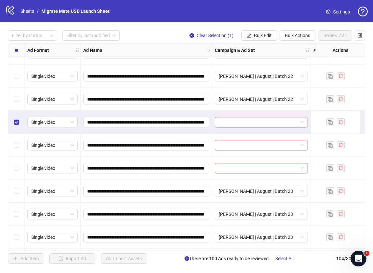
click at [13, 146] on div "Select row 74" at bounding box center [16, 145] width 16 height 23
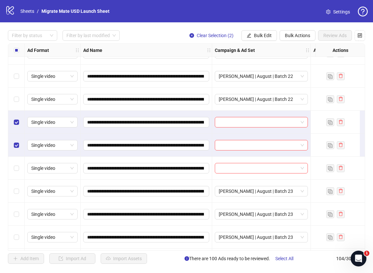
click at [21, 168] on div "Select row 75" at bounding box center [16, 168] width 16 height 23
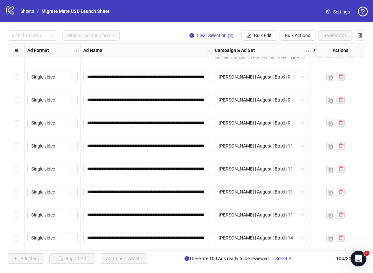
scroll to position [0, 0]
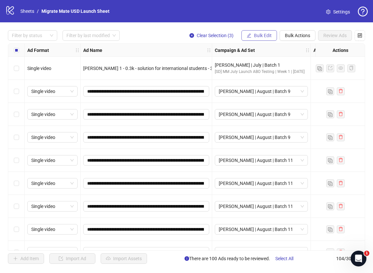
click at [266, 35] on span "Bulk Edit" at bounding box center [263, 35] width 18 height 5
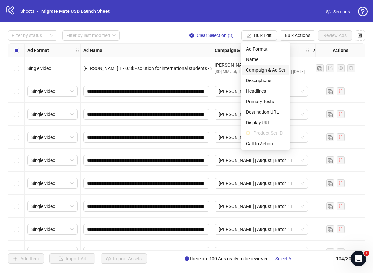
click at [282, 70] on span "Campaign & Ad Set" at bounding box center [265, 69] width 39 height 7
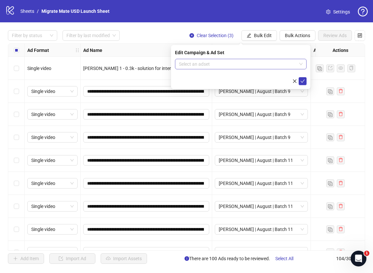
click at [300, 64] on span at bounding box center [241, 64] width 124 height 10
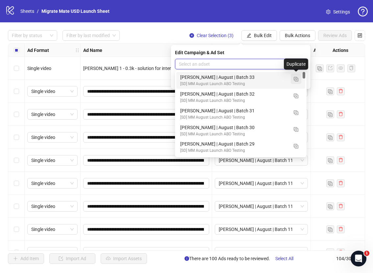
click at [298, 77] on img "button" at bounding box center [296, 79] width 5 height 5
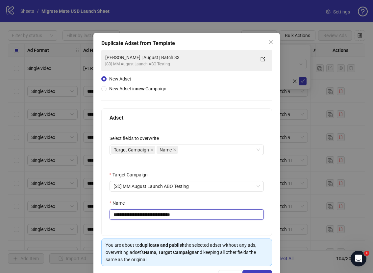
drag, startPoint x: 169, startPoint y: 213, endPoint x: 213, endPoint y: 216, distance: 43.8
click at [209, 216] on input "**********" at bounding box center [187, 215] width 154 height 11
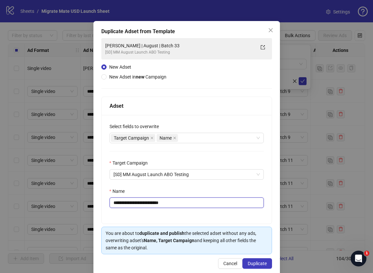
scroll to position [22, 0]
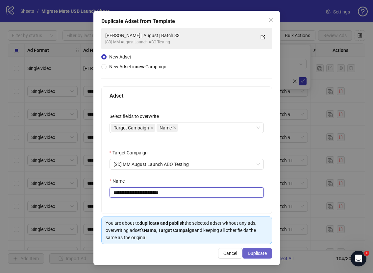
type input "**********"
click at [256, 252] on span "Duplicate" at bounding box center [257, 253] width 19 height 5
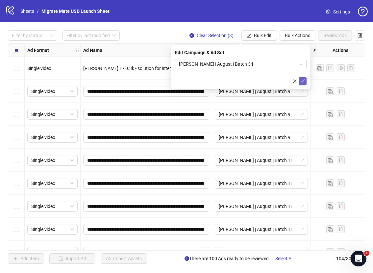
click at [303, 81] on icon "check" at bounding box center [302, 81] width 5 height 5
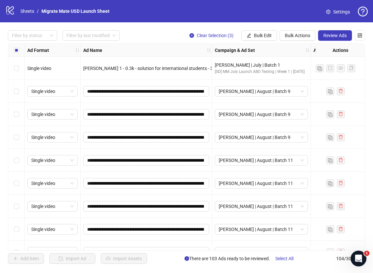
click at [154, 37] on div "Filter by status Filter by last modified Clear Selection (3) Bulk Edit Bulk Act…" at bounding box center [186, 35] width 357 height 11
click at [159, 36] on div "Filter by status Filter by last modified Clear Selection (3) Bulk Edit Bulk Act…" at bounding box center [186, 35] width 357 height 11
click at [160, 34] on div "Filter by status Filter by last modified Clear Selection (3) Bulk Edit Bulk Act…" at bounding box center [186, 35] width 357 height 11
click at [158, 33] on div "Filter by status Filter by last modified Clear Selection (3) Bulk Edit Bulk Act…" at bounding box center [186, 35] width 357 height 11
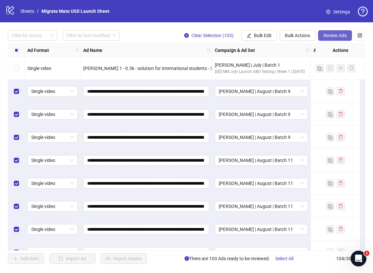
click at [333, 33] on span "Review Ads" at bounding box center [334, 35] width 23 height 5
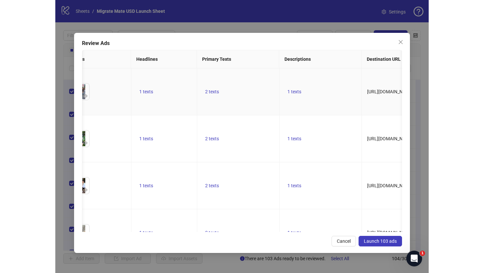
scroll to position [0, 235]
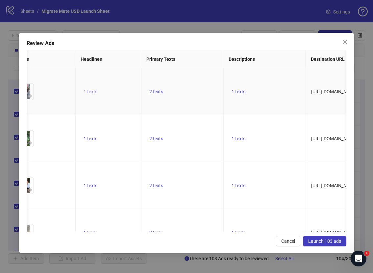
drag, startPoint x: 89, startPoint y: 87, endPoint x: 95, endPoint y: 87, distance: 5.3
click at [89, 89] on span "1 texts" at bounding box center [91, 91] width 14 height 5
click at [220, 83] on td "2 texts" at bounding box center [182, 91] width 82 height 47
click at [162, 89] on span "2 texts" at bounding box center [156, 91] width 14 height 5
click at [258, 83] on icon "caret-right" at bounding box center [259, 82] width 2 height 3
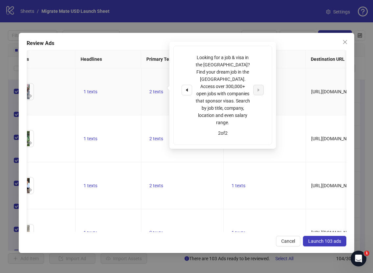
click at [280, 83] on td "1 texts" at bounding box center [265, 91] width 82 height 47
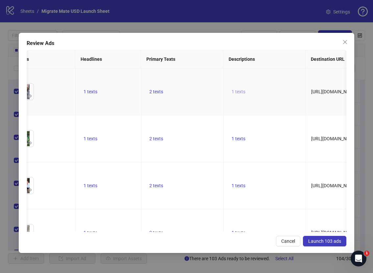
click at [232, 89] on span "1 texts" at bounding box center [239, 91] width 14 height 5
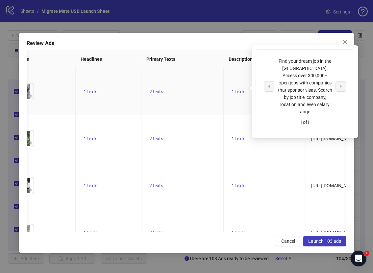
click at [203, 73] on td "2 texts" at bounding box center [182, 91] width 82 height 47
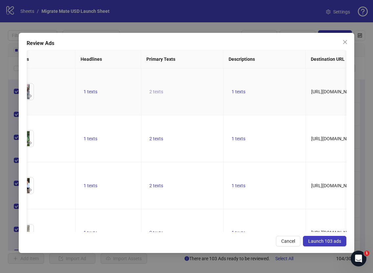
click at [156, 89] on span "2 texts" at bounding box center [156, 91] width 14 height 5
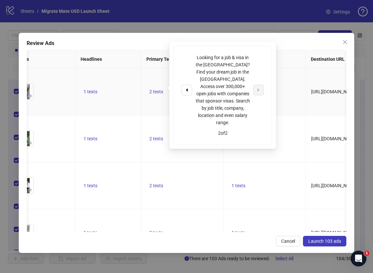
click at [192, 83] on div "Looking for a job & visa in the [GEOGRAPHIC_DATA]? Find your dream job in the […" at bounding box center [223, 90] width 82 height 72
click at [191, 85] on button "button" at bounding box center [187, 90] width 11 height 11
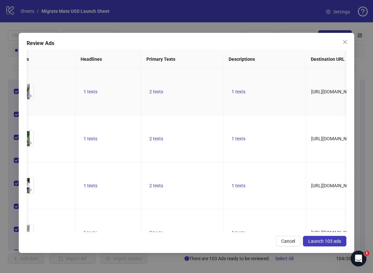
click at [150, 76] on td "2 texts" at bounding box center [182, 91] width 82 height 47
click at [345, 44] on icon "close" at bounding box center [344, 41] width 5 height 5
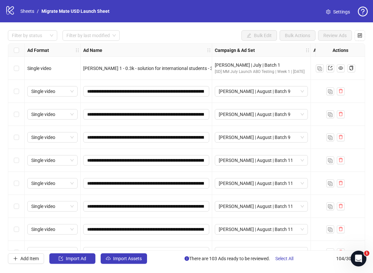
drag, startPoint x: 13, startPoint y: 49, endPoint x: 16, endPoint y: 62, distance: 13.1
click at [13, 49] on div "Select all rows" at bounding box center [16, 50] width 16 height 13
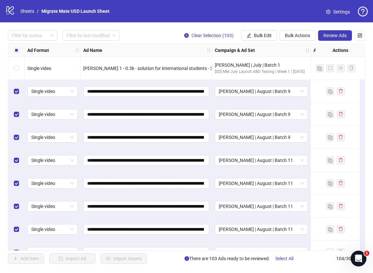
click at [334, 35] on span "Review Ads" at bounding box center [334, 35] width 23 height 5
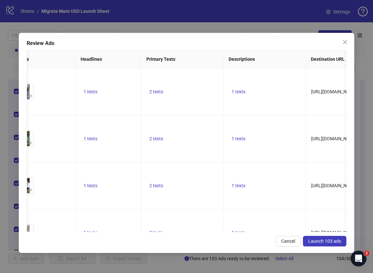
click at [332, 244] on button "Launch 103 ads" at bounding box center [324, 241] width 43 height 11
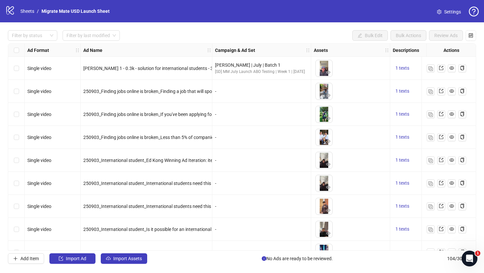
click at [307, 23] on div "Filter by status Filter by last modified Bulk Edit Bulk Actions Review Ads Ad F…" at bounding box center [242, 147] width 484 height 250
click at [19, 52] on div "Select all rows" at bounding box center [16, 50] width 16 height 13
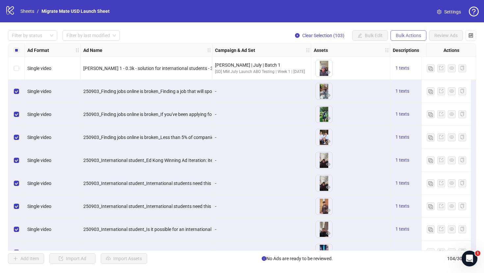
click at [373, 34] on span "Bulk Actions" at bounding box center [407, 35] width 25 height 5
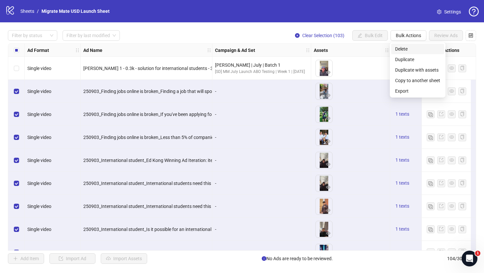
click at [373, 47] on span "Delete" at bounding box center [417, 48] width 45 height 7
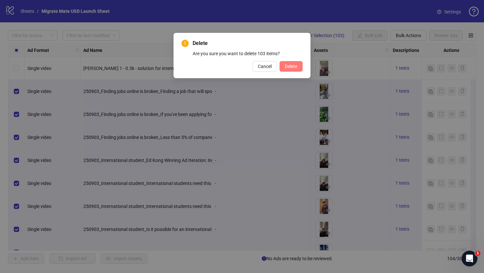
click at [295, 69] on button "Delete" at bounding box center [290, 66] width 23 height 11
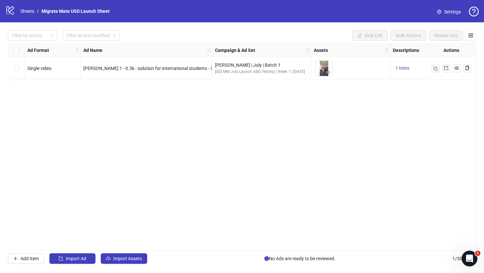
click at [243, 115] on div "Ad Format Ad Name Campaign & Ad Set Assets Descriptions Headlines Primary Texts…" at bounding box center [242, 147] width 468 height 208
click at [120, 210] on div "Ad Format Ad Name Campaign & Ad Set Assets Descriptions Headlines Primary Texts…" at bounding box center [242, 147] width 468 height 208
click at [121, 206] on div "Ad Format Ad Name Campaign & Ad Set Assets Descriptions Headlines Primary Texts…" at bounding box center [242, 147] width 468 height 208
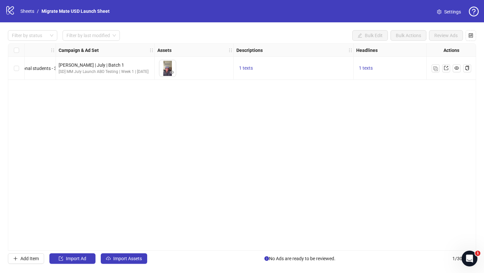
scroll to position [0, 0]
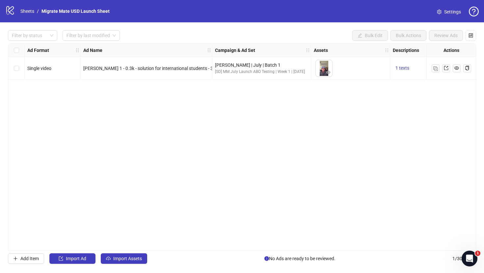
click at [136, 218] on div "Ad Format Ad Name Campaign & Ad Set Assets Descriptions Headlines Primary Texts…" at bounding box center [242, 147] width 468 height 208
click at [133, 260] on span "Import Assets" at bounding box center [127, 258] width 29 height 5
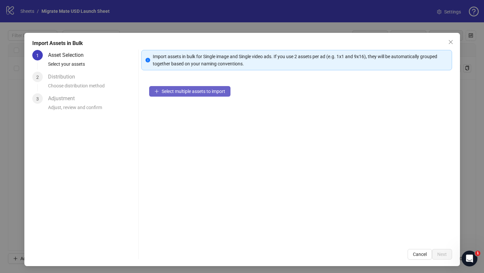
click at [189, 92] on span "Select multiple assets to import" at bounding box center [193, 91] width 63 height 5
click at [214, 92] on span "Select multiple assets to import" at bounding box center [193, 91] width 63 height 5
click at [184, 95] on button "Select multiple assets to import" at bounding box center [189, 91] width 81 height 11
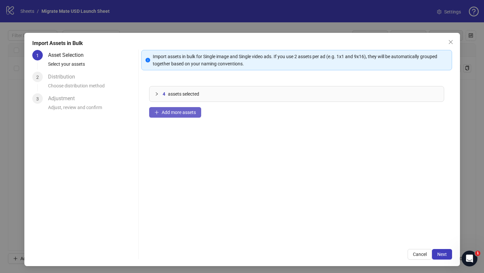
click at [178, 112] on span "Add more assets" at bounding box center [179, 112] width 34 height 5
click at [172, 116] on button "Add more assets" at bounding box center [175, 112] width 52 height 11
click at [166, 113] on span "Add more assets" at bounding box center [179, 112] width 34 height 5
click at [170, 111] on span "Add more assets" at bounding box center [179, 112] width 34 height 5
click at [373, 253] on span "Next" at bounding box center [442, 254] width 10 height 5
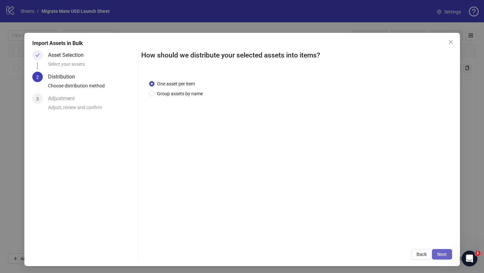
click at [373, 251] on button "Next" at bounding box center [442, 254] width 20 height 11
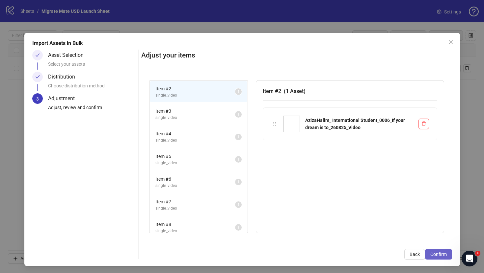
click at [373, 255] on span "Confirm" at bounding box center [438, 254] width 16 height 5
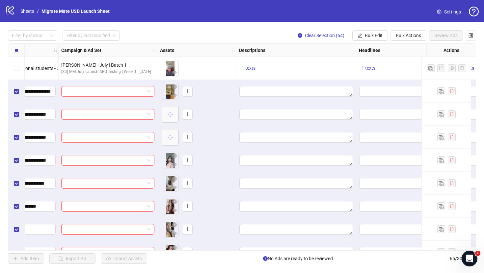
scroll to position [0, 164]
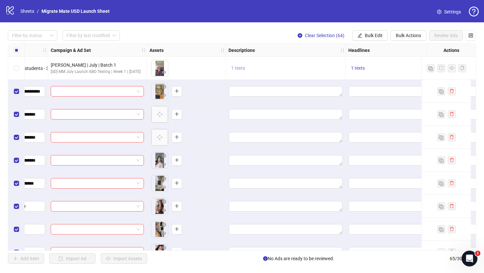
click at [245, 67] on button "1 texts" at bounding box center [237, 68] width 19 height 8
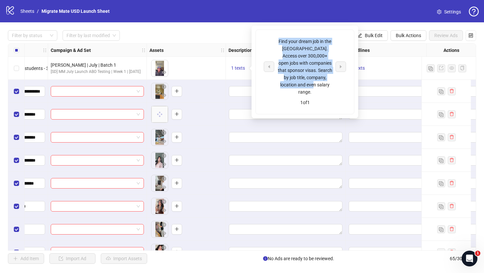
drag, startPoint x: 319, startPoint y: 86, endPoint x: 273, endPoint y: 31, distance: 71.7
click at [273, 31] on div "Find your dream job in the US. Access over 300,000+ open jobs with companies th…" at bounding box center [305, 72] width 98 height 84
copy div "Find your dream job in the [GEOGRAPHIC_DATA]. Access over 300,000+ open jobs wi…"
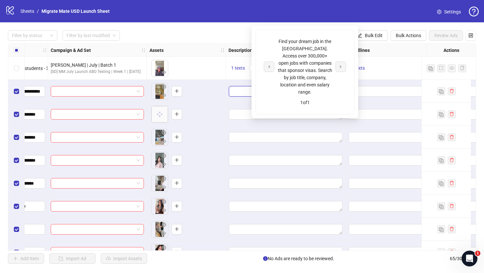
click at [239, 88] on textarea "Edit values" at bounding box center [285, 91] width 113 height 11
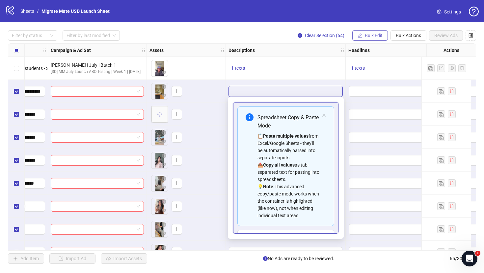
click at [373, 32] on button "Bulk Edit" at bounding box center [370, 35] width 36 height 11
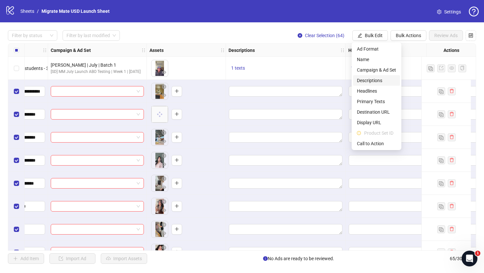
click at [373, 78] on span "Descriptions" at bounding box center [376, 80] width 39 height 7
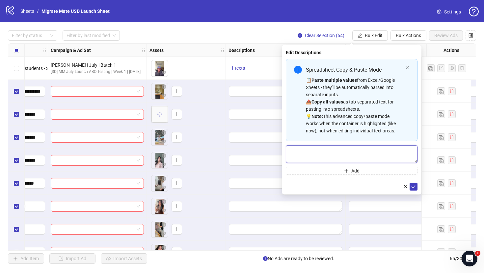
click at [365, 156] on textarea "Multi-text input container - paste or copy values" at bounding box center [352, 154] width 132 height 18
paste textarea "**********"
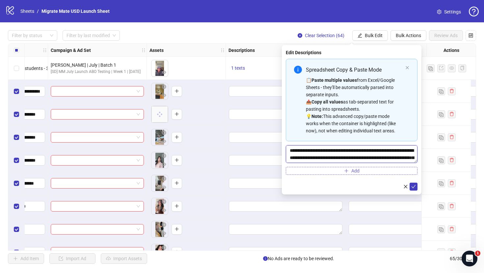
scroll to position [5, 0]
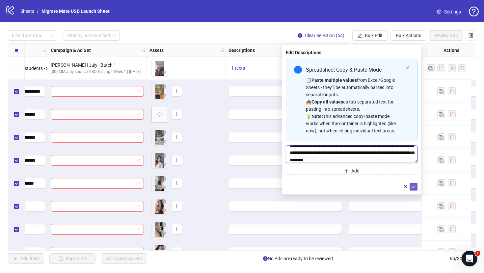
type textarea "**********"
click at [373, 184] on button "submit" at bounding box center [413, 187] width 8 height 8
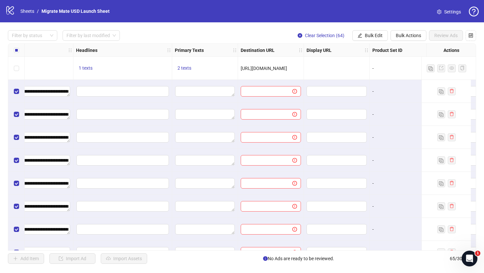
scroll to position [0, 440]
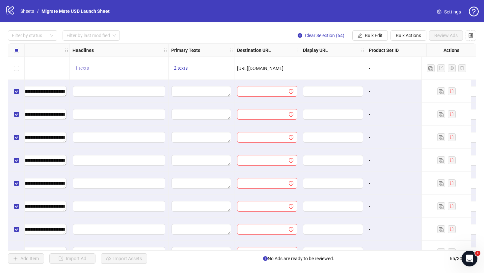
click at [85, 72] on div "1 texts" at bounding box center [119, 68] width 99 height 23
click at [85, 70] on span "1 texts" at bounding box center [82, 67] width 14 height 5
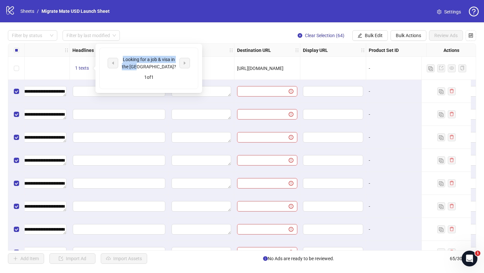
drag, startPoint x: 166, startPoint y: 69, endPoint x: 120, endPoint y: 58, distance: 47.9
click at [120, 58] on div "Looking for a job & visa in the [GEOGRAPHIC_DATA]?" at bounding box center [149, 63] width 82 height 14
copy div "Looking for a job & visa in the [GEOGRAPHIC_DATA]?"
click at [184, 32] on div "Filter by status Filter by last modified Clear Selection (64) Bulk Edit Bulk Ac…" at bounding box center [242, 35] width 468 height 11
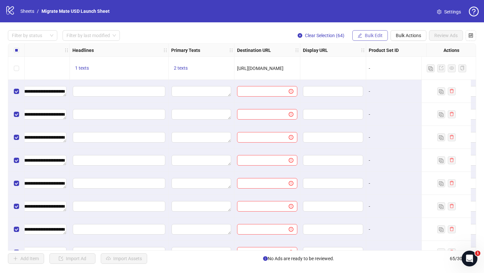
click at [364, 35] on span "Bulk Edit" at bounding box center [373, 35] width 18 height 5
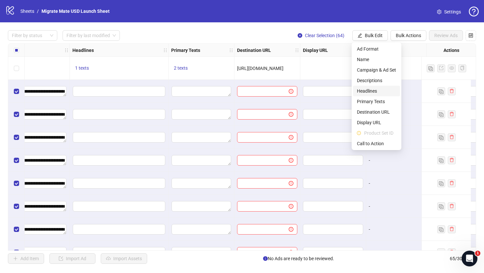
click at [373, 90] on span "Headlines" at bounding box center [376, 90] width 39 height 7
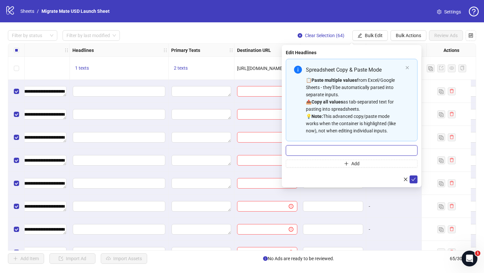
click at [373, 153] on input "Multi-input container - paste or copy values" at bounding box center [352, 150] width 132 height 11
paste input "**********"
type input "**********"
click at [373, 178] on icon "check" at bounding box center [413, 179] width 5 height 5
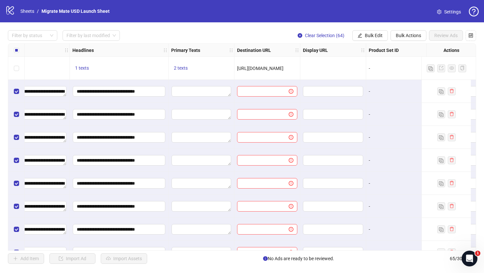
scroll to position [0, 442]
click at [180, 67] on span "2 texts" at bounding box center [178, 67] width 14 height 5
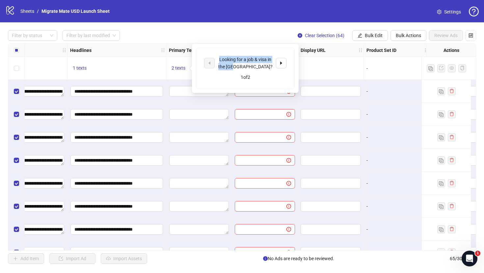
drag, startPoint x: 255, startPoint y: 63, endPoint x: 217, endPoint y: 57, distance: 38.3
click at [218, 57] on div "Looking for a job & visa in the [GEOGRAPHIC_DATA]?" at bounding box center [245, 63] width 55 height 14
copy div "Looking for a job & visa in the [GEOGRAPHIC_DATA]?"
drag, startPoint x: 235, startPoint y: 21, endPoint x: 251, endPoint y: 21, distance: 16.1
click at [235, 21] on div "logo/logo-mobile Sheets / Migrate Mate USD Launch Sheet Settings" at bounding box center [242, 11] width 484 height 22
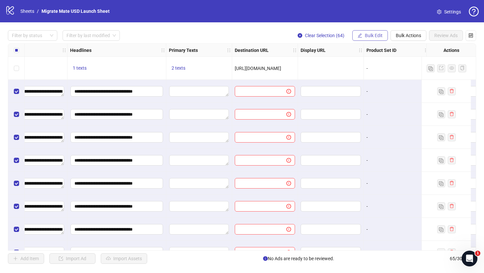
click at [373, 32] on button "Bulk Edit" at bounding box center [370, 35] width 36 height 11
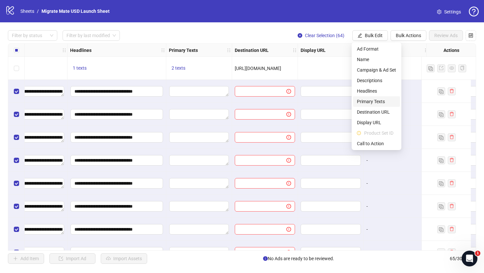
click at [373, 99] on span "Primary Texts" at bounding box center [376, 101] width 39 height 7
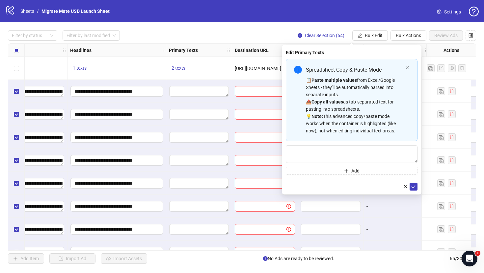
click at [373, 141] on div "Spreadsheet Copy & Paste Mode 📋 Paste multiple values from Excel/Google Sheets …" at bounding box center [352, 100] width 132 height 83
click at [373, 149] on textarea "Multi-text input container - paste or copy values" at bounding box center [352, 154] width 132 height 18
paste textarea "**********"
type textarea "**********"
click at [373, 185] on icon "check" at bounding box center [413, 187] width 5 height 5
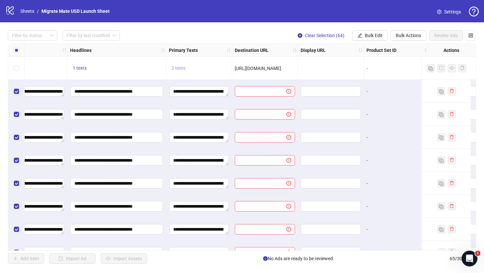
click at [186, 69] on button "2 texts" at bounding box center [178, 68] width 19 height 8
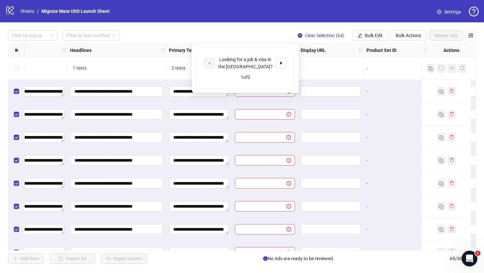
click at [287, 61] on div "Looking for a job & visa in the US? 1 of 2" at bounding box center [245, 68] width 98 height 41
click at [283, 62] on icon "caret-right" at bounding box center [281, 63] width 5 height 5
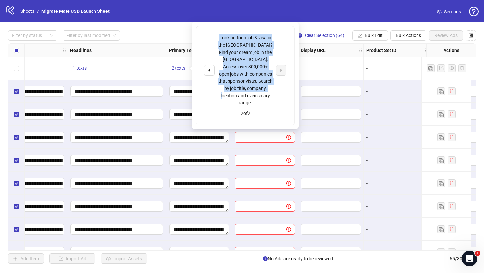
drag, startPoint x: 266, startPoint y: 85, endPoint x: 216, endPoint y: 36, distance: 70.9
click at [217, 35] on div "Looking for a job & visa in the [GEOGRAPHIC_DATA]? Find your dream job in the […" at bounding box center [245, 70] width 82 height 72
copy div "Looking for a job & visa in the [GEOGRAPHIC_DATA]? Find your dream job in the […"
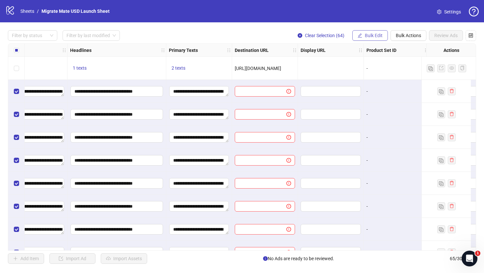
click at [356, 37] on button "Bulk Edit" at bounding box center [370, 35] width 36 height 11
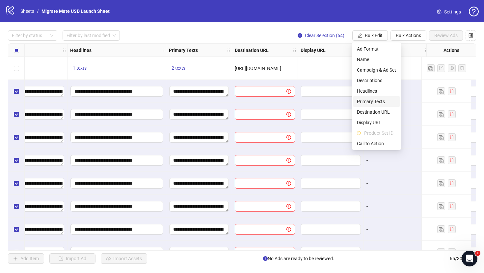
click at [373, 102] on span "Primary Texts" at bounding box center [376, 101] width 39 height 7
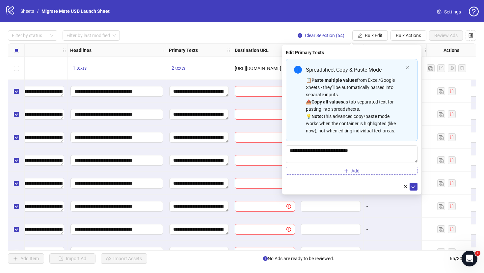
click at [373, 168] on button "Add" at bounding box center [352, 171] width 132 height 8
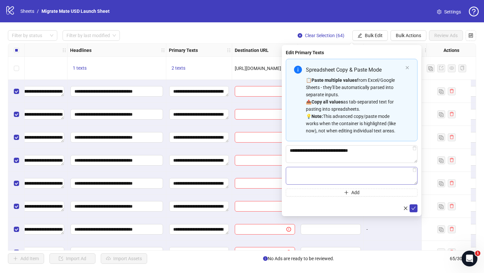
click at [373, 173] on textarea "Multi-text input container - paste or copy values" at bounding box center [352, 176] width 132 height 18
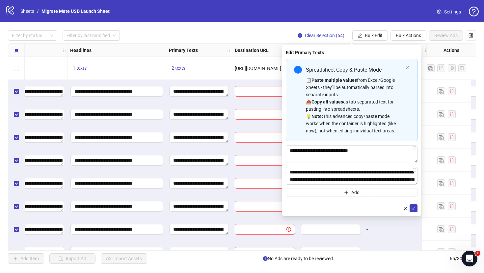
scroll to position [12, 0]
type textarea "**********"
click at [373, 209] on button "submit" at bounding box center [413, 209] width 8 height 8
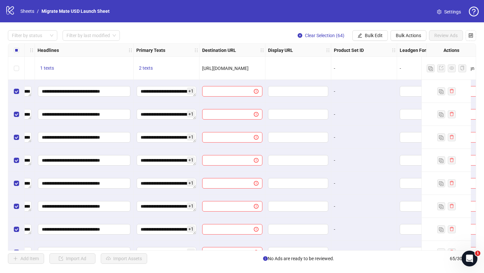
drag, startPoint x: 254, startPoint y: 68, endPoint x: 200, endPoint y: 66, distance: 54.3
click at [199, 44] on div "**********" at bounding box center [74, 44] width 1080 height 0
copy span "[URL][DOMAIN_NAME]"
click at [362, 32] on button "Bulk Edit" at bounding box center [370, 35] width 36 height 11
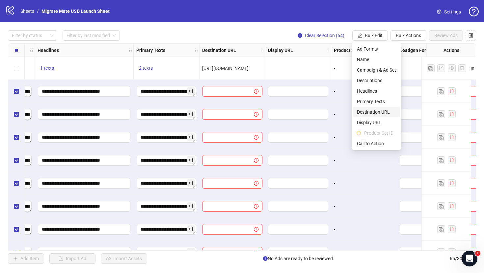
click at [373, 112] on span "Destination URL" at bounding box center [376, 112] width 39 height 7
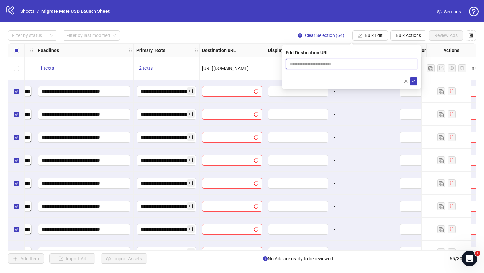
click at [336, 64] on input "text" at bounding box center [348, 64] width 118 height 7
paste input "**********"
type input "**********"
click at [373, 78] on button "submit" at bounding box center [413, 81] width 8 height 8
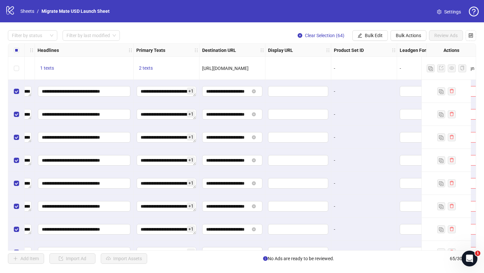
scroll to position [0, 635]
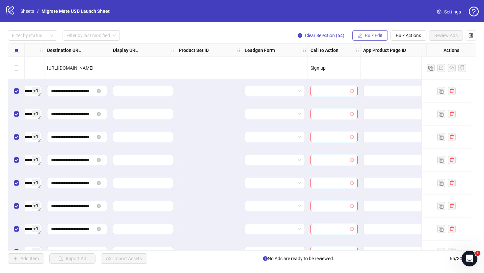
click at [373, 35] on span "Bulk Edit" at bounding box center [373, 35] width 18 height 5
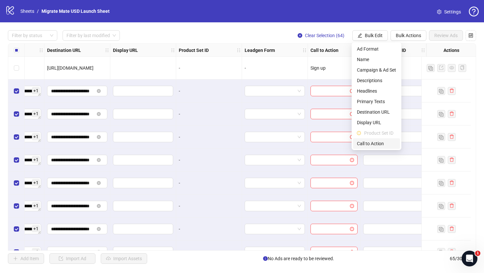
click at [373, 138] on li "Call to Action" at bounding box center [376, 143] width 47 height 11
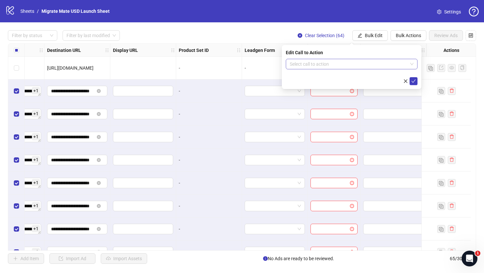
click at [373, 66] on input "search" at bounding box center [348, 64] width 118 height 10
click at [373, 65] on input "search" at bounding box center [348, 64] width 118 height 10
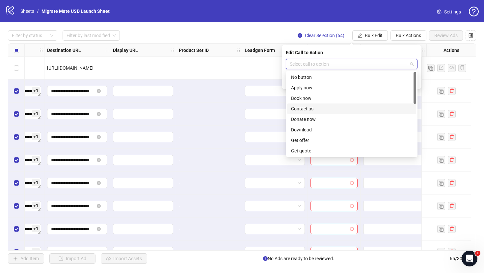
scroll to position [137, 0]
click at [316, 111] on div "Sign up" at bounding box center [351, 108] width 121 height 7
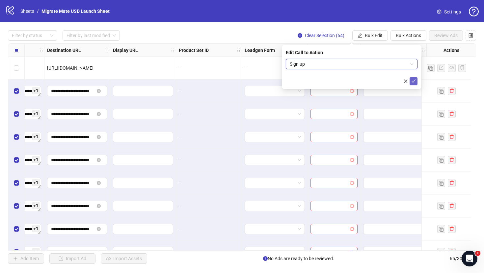
click at [373, 78] on button "submit" at bounding box center [413, 81] width 8 height 8
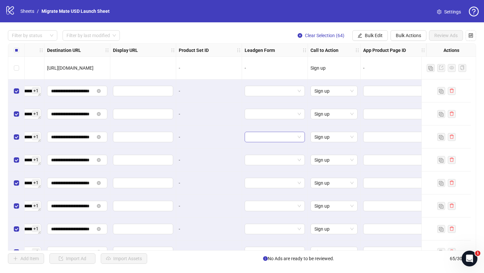
scroll to position [1, 0]
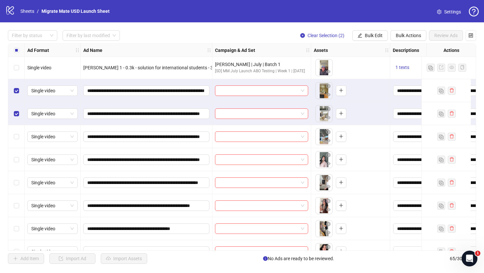
click at [16, 142] on div "Select row 4" at bounding box center [16, 136] width 16 height 23
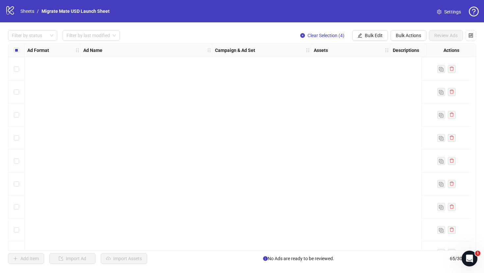
scroll to position [0, 0]
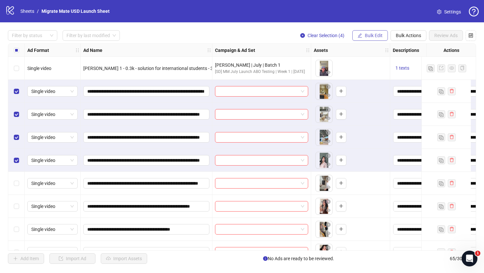
click at [371, 35] on span "Bulk Edit" at bounding box center [373, 35] width 18 height 5
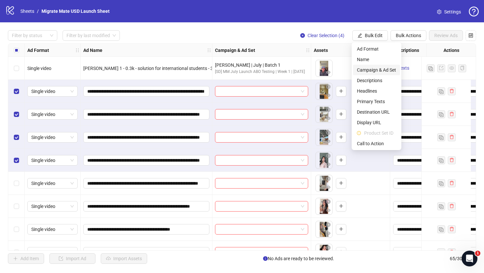
click at [387, 68] on span "Campaign & Ad Set" at bounding box center [376, 69] width 39 height 7
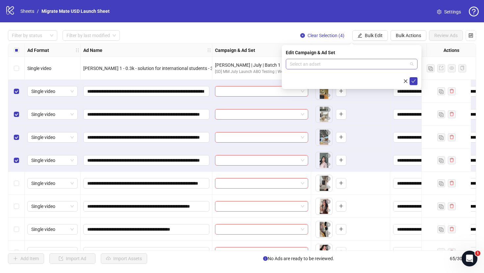
click at [404, 64] on input "search" at bounding box center [348, 64] width 118 height 10
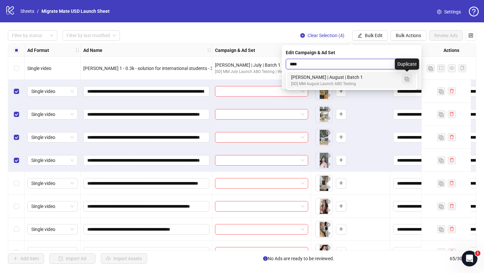
click at [408, 78] on img "button" at bounding box center [406, 79] width 5 height 5
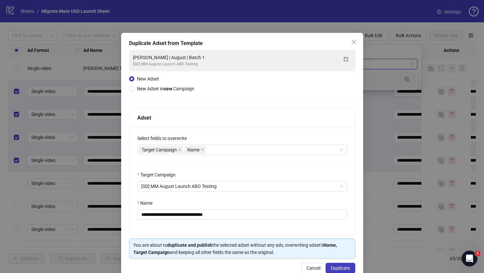
type input "****"
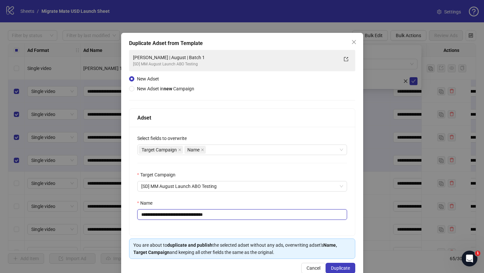
drag, startPoint x: 230, startPoint y: 215, endPoint x: 255, endPoint y: 214, distance: 25.3
click at [255, 214] on input "**********" at bounding box center [242, 215] width 210 height 11
type input "**********"
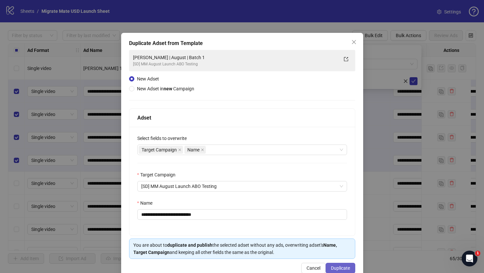
click at [337, 271] on span "Duplicate" at bounding box center [340, 268] width 19 height 5
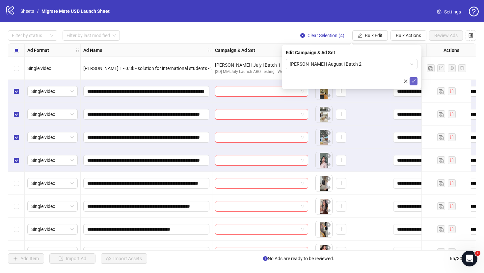
click at [413, 78] on button "submit" at bounding box center [413, 81] width 8 height 8
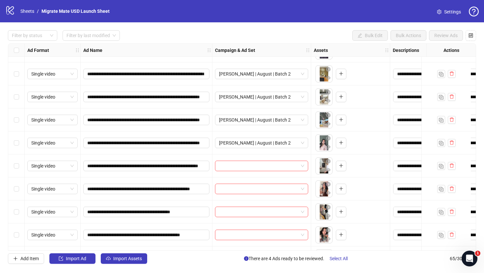
scroll to position [18, 0]
drag, startPoint x: 20, startPoint y: 166, endPoint x: 19, endPoint y: 182, distance: 16.1
click at [20, 166] on div "Select row 6" at bounding box center [16, 165] width 16 height 23
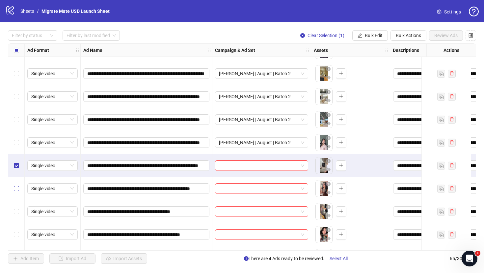
click at [19, 185] on div "Select row 7" at bounding box center [16, 188] width 16 height 23
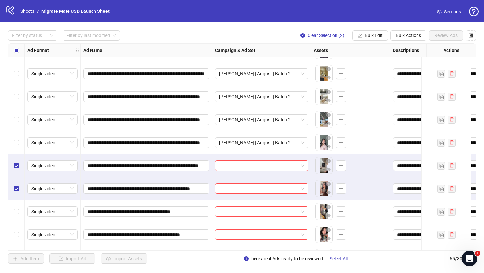
drag, startPoint x: 20, startPoint y: 205, endPoint x: 17, endPoint y: 227, distance: 21.5
click at [20, 205] on div "Select row 8" at bounding box center [16, 211] width 16 height 23
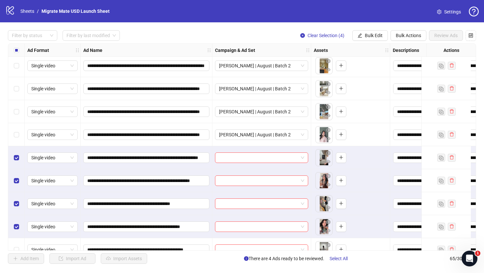
scroll to position [99, 0]
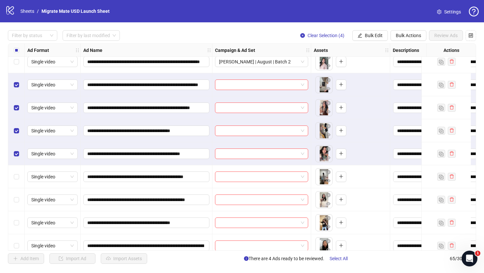
drag, startPoint x: 368, startPoint y: 35, endPoint x: 368, endPoint y: 43, distance: 7.6
click at [368, 35] on span "Bulk Edit" at bounding box center [373, 35] width 18 height 5
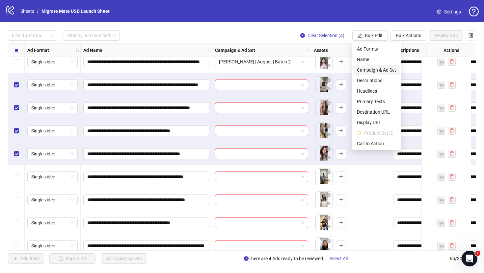
click at [379, 71] on span "Campaign & Ad Set" at bounding box center [376, 69] width 39 height 7
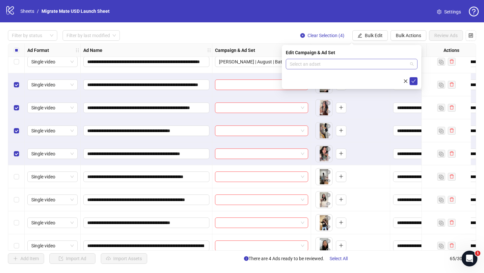
click at [372, 64] on input "search" at bounding box center [348, 64] width 118 height 10
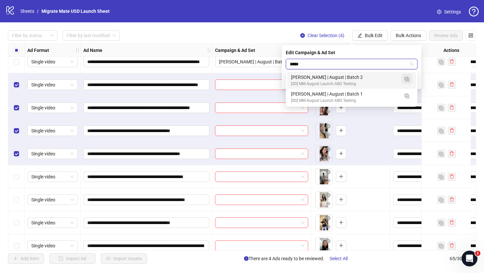
click at [410, 81] on button "button" at bounding box center [406, 79] width 11 height 11
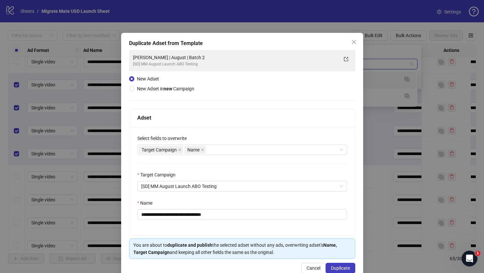
type input "*****"
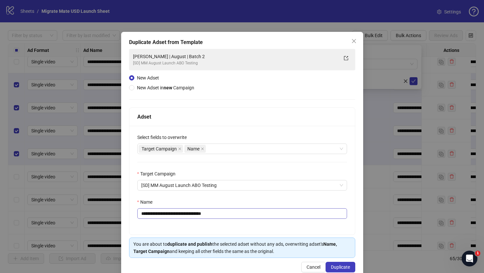
scroll to position [1, 0]
drag, startPoint x: 194, startPoint y: 214, endPoint x: 238, endPoint y: 215, distance: 43.5
click at [231, 216] on input "**********" at bounding box center [242, 213] width 210 height 11
type input "**********"
click at [340, 263] on button "Duplicate" at bounding box center [340, 267] width 30 height 11
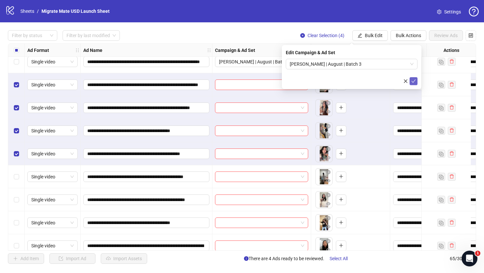
click at [412, 79] on icon "check" at bounding box center [413, 81] width 5 height 5
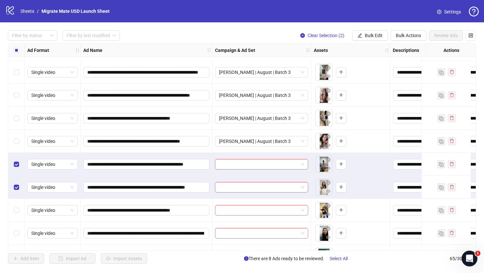
scroll to position [164, 0]
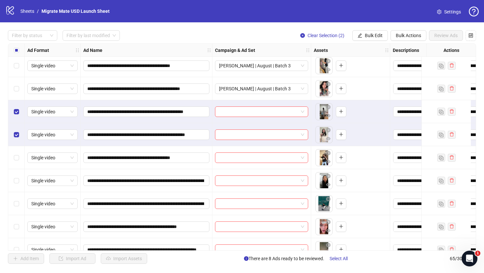
click at [12, 157] on div "Select row 12" at bounding box center [16, 157] width 16 height 23
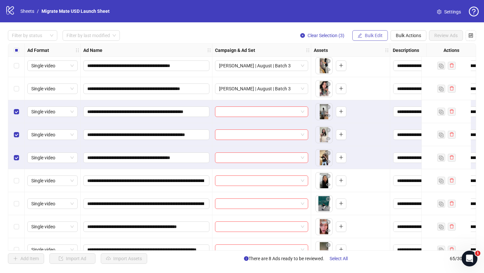
click at [375, 37] on span "Bulk Edit" at bounding box center [373, 35] width 18 height 5
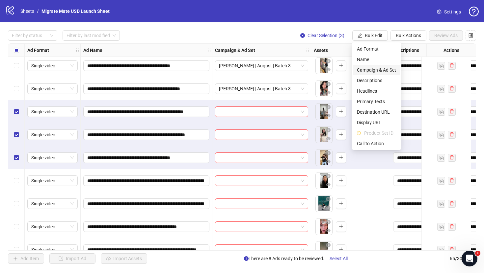
click at [379, 73] on span "Campaign & Ad Set" at bounding box center [376, 69] width 39 height 7
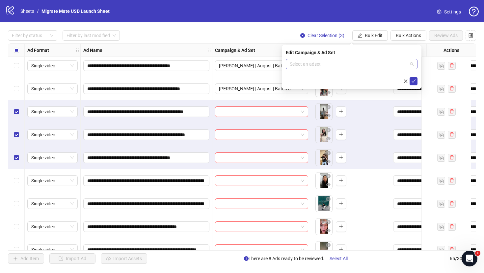
click at [411, 64] on span at bounding box center [351, 64] width 124 height 10
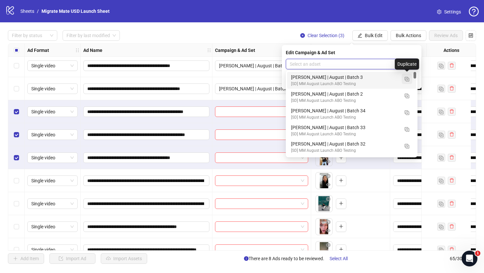
click at [408, 78] on img "button" at bounding box center [406, 79] width 5 height 5
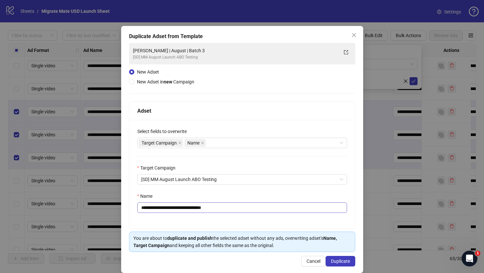
scroll to position [15, 0]
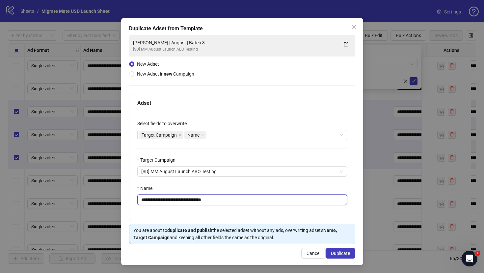
drag, startPoint x: 195, startPoint y: 201, endPoint x: 250, endPoint y: 201, distance: 54.9
click at [247, 201] on input "**********" at bounding box center [242, 200] width 210 height 11
type input "**********"
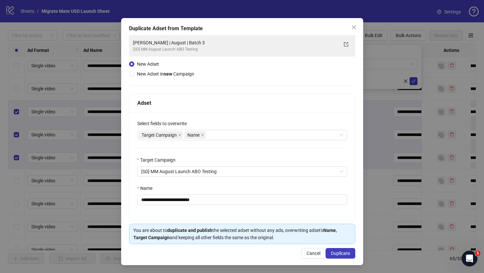
click at [341, 248] on div "**********" at bounding box center [242, 141] width 242 height 247
click at [341, 250] on button "Duplicate" at bounding box center [340, 253] width 30 height 11
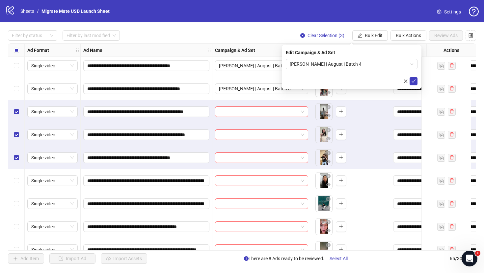
click at [15, 53] on label "Select all rows" at bounding box center [16, 50] width 5 height 7
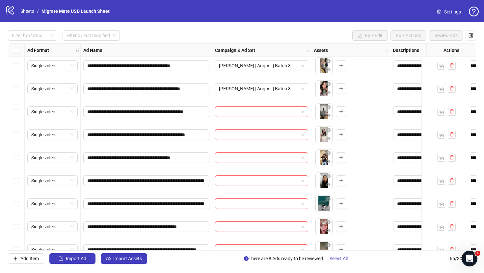
click at [21, 113] on div "Select row 10" at bounding box center [16, 111] width 16 height 23
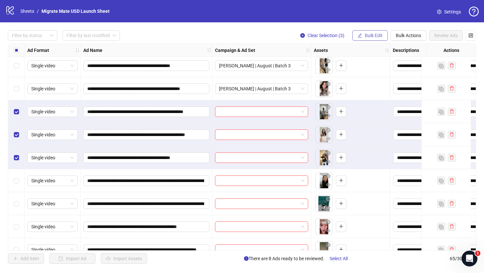
click at [373, 35] on span "Bulk Edit" at bounding box center [373, 35] width 18 height 5
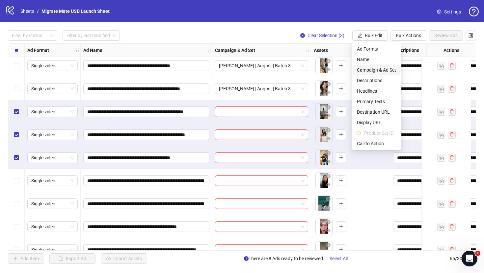
click at [383, 69] on span "Campaign & Ad Set" at bounding box center [376, 69] width 39 height 7
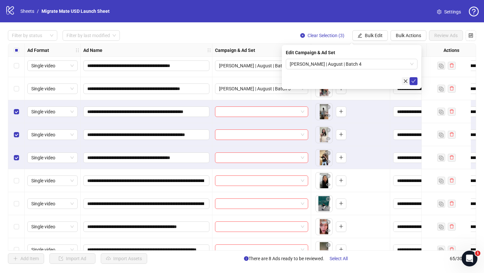
drag, startPoint x: 413, startPoint y: 81, endPoint x: 404, endPoint y: 84, distance: 9.5
click at [413, 81] on icon "check" at bounding box center [413, 81] width 5 height 5
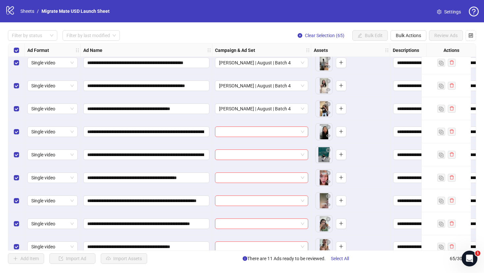
scroll to position [218, 0]
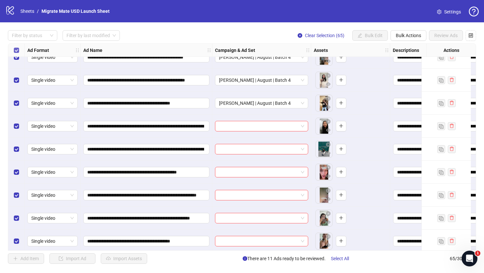
click at [17, 46] on div "Select all rows" at bounding box center [16, 50] width 16 height 13
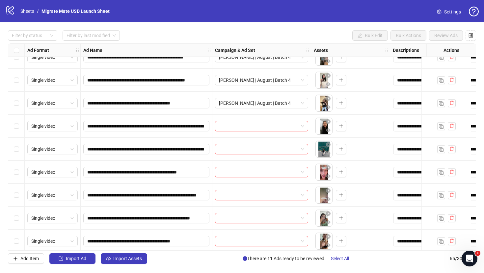
click at [19, 125] on div "Select row 13" at bounding box center [16, 126] width 16 height 23
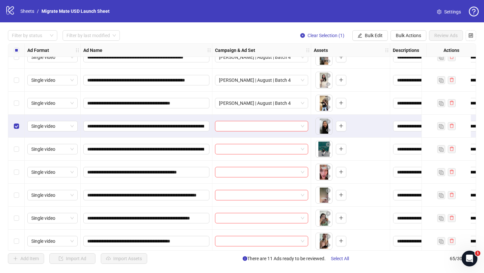
drag, startPoint x: 19, startPoint y: 145, endPoint x: 59, endPoint y: 140, distance: 40.4
click at [19, 145] on div "Select row 14" at bounding box center [16, 149] width 16 height 23
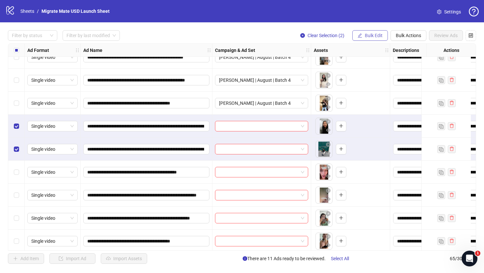
click at [380, 35] on span "Bulk Edit" at bounding box center [373, 35] width 18 height 5
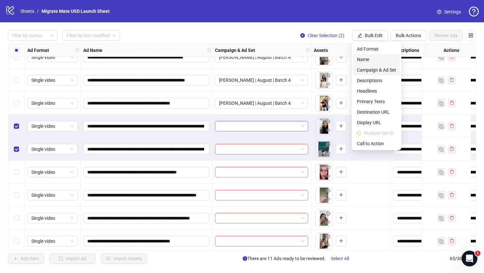
click at [389, 69] on span "Campaign & Ad Set" at bounding box center [376, 69] width 39 height 7
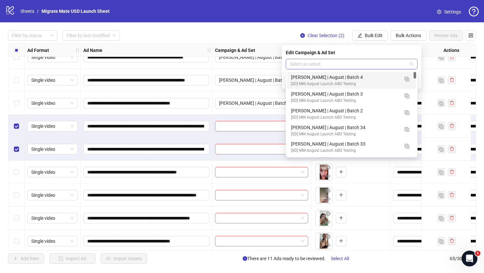
click at [410, 65] on span at bounding box center [351, 64] width 124 height 10
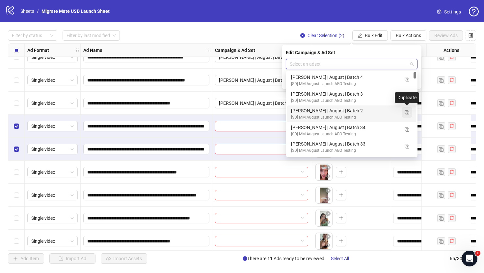
click at [407, 111] on img "button" at bounding box center [406, 113] width 5 height 5
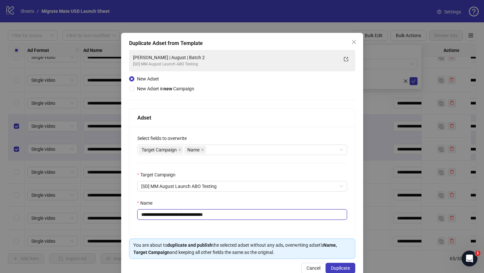
drag, startPoint x: 197, startPoint y: 216, endPoint x: 256, endPoint y: 215, distance: 58.6
click at [256, 215] on input "**********" at bounding box center [242, 215] width 210 height 11
type input "**********"
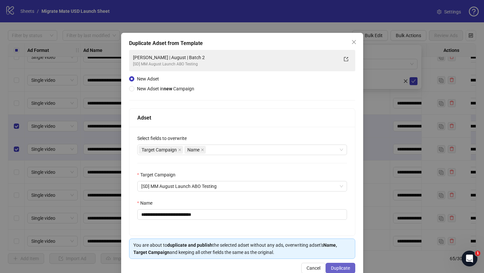
click at [339, 271] on span "Duplicate" at bounding box center [340, 268] width 19 height 5
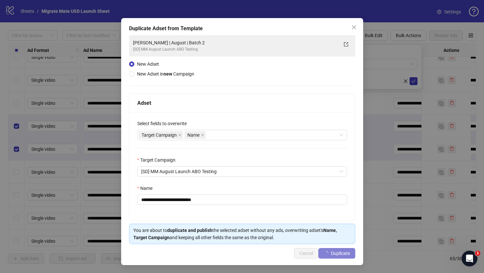
scroll to position [15, 0]
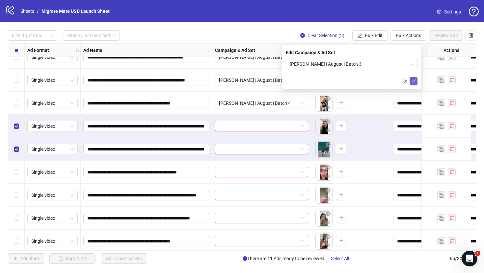
click at [411, 82] on button "submit" at bounding box center [413, 81] width 8 height 8
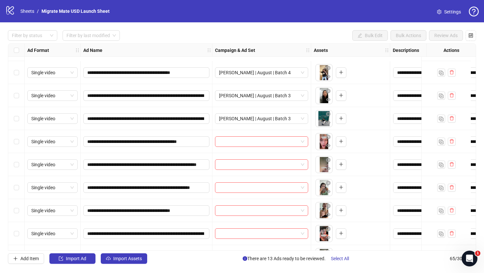
scroll to position [303, 0]
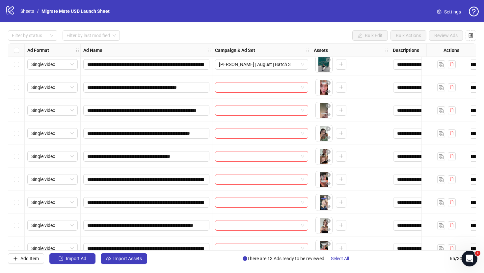
drag, startPoint x: 17, startPoint y: 90, endPoint x: 19, endPoint y: 101, distance: 11.0
click at [17, 90] on label "Select row 15" at bounding box center [16, 87] width 5 height 7
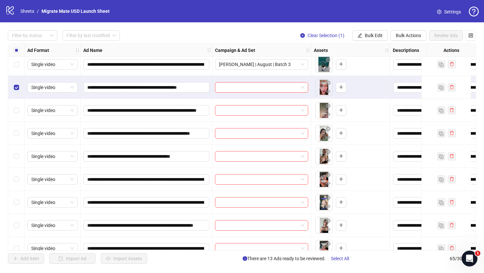
click at [19, 115] on div "Select row 16" at bounding box center [16, 110] width 16 height 23
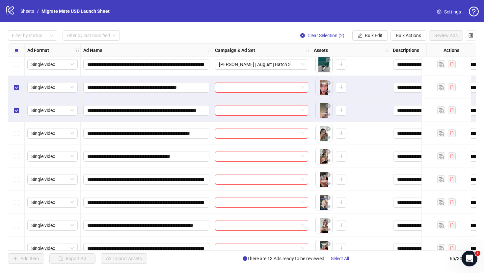
click at [17, 137] on div "Select row 17" at bounding box center [16, 133] width 16 height 23
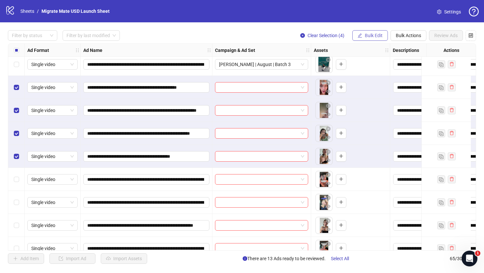
click at [376, 33] on button "Bulk Edit" at bounding box center [370, 35] width 36 height 11
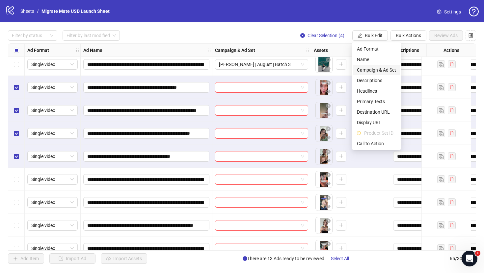
click at [386, 74] on li "Campaign & Ad Set" at bounding box center [376, 70] width 47 height 11
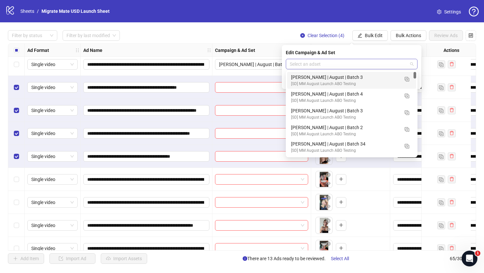
click at [411, 63] on span at bounding box center [351, 64] width 124 height 10
click at [408, 77] on img "button" at bounding box center [406, 79] width 5 height 5
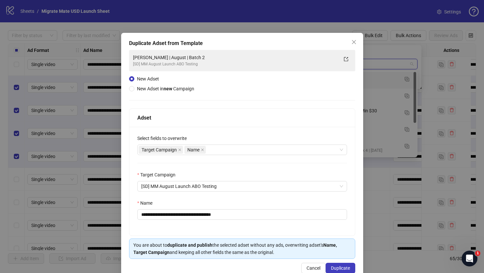
type input "****"
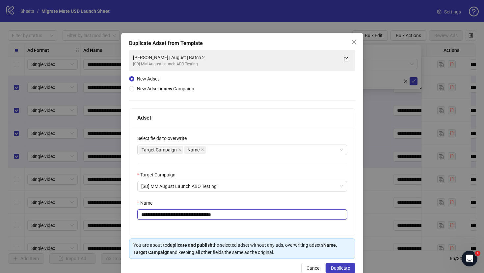
drag, startPoint x: 208, startPoint y: 214, endPoint x: 290, endPoint y: 222, distance: 82.9
click at [245, 215] on input "**********" at bounding box center [242, 215] width 210 height 11
type input "**********"
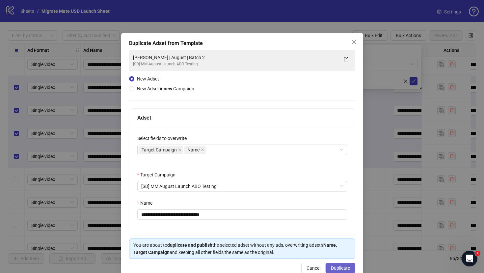
click at [339, 264] on button "Duplicate" at bounding box center [340, 268] width 30 height 11
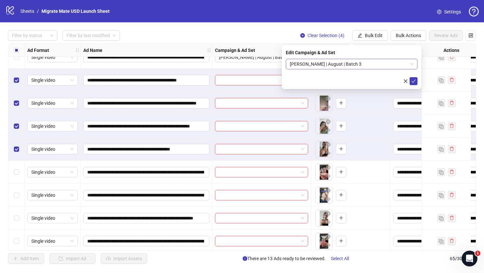
scroll to position [317, 0]
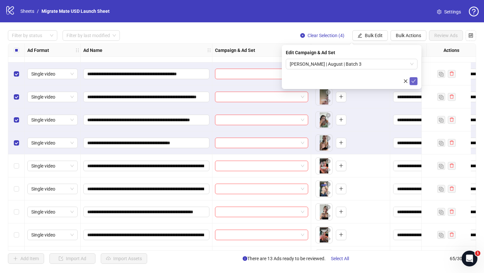
click at [413, 78] on button "submit" at bounding box center [413, 81] width 8 height 8
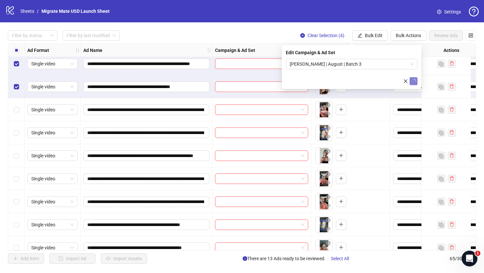
scroll to position [313, 0]
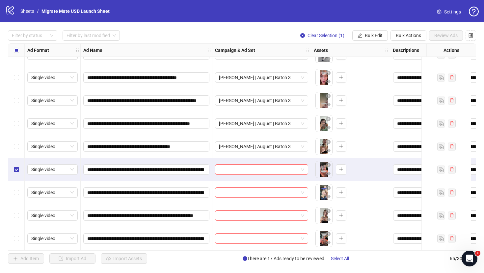
click at [17, 199] on div "Select row 20" at bounding box center [16, 192] width 16 height 23
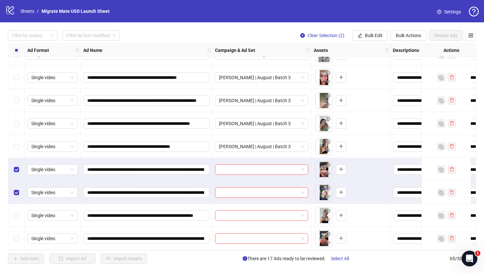
drag, startPoint x: 15, startPoint y: 221, endPoint x: 15, endPoint y: 224, distance: 3.6
click at [15, 221] on div "Select row 21" at bounding box center [16, 215] width 16 height 23
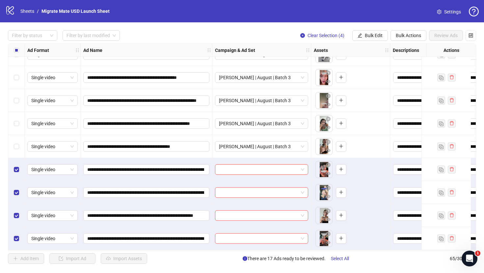
drag, startPoint x: 369, startPoint y: 37, endPoint x: 375, endPoint y: 49, distance: 13.2
click at [369, 37] on span "Bulk Edit" at bounding box center [373, 35] width 18 height 5
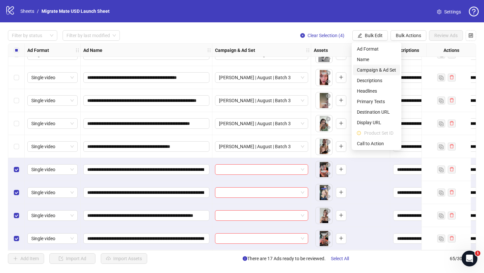
click at [390, 70] on span "Campaign & Ad Set" at bounding box center [376, 69] width 39 height 7
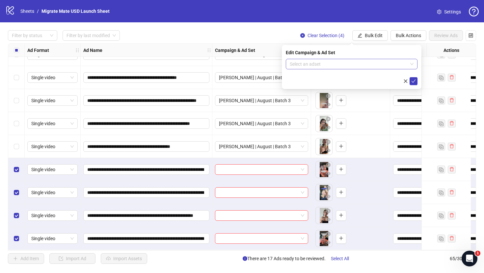
click at [412, 63] on span at bounding box center [351, 64] width 124 height 10
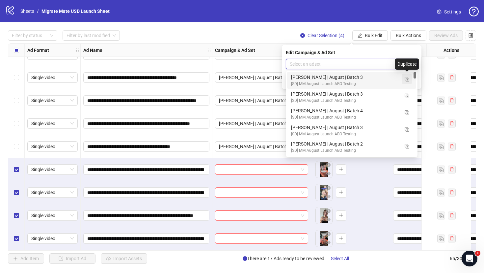
click at [408, 81] on img "button" at bounding box center [406, 79] width 5 height 5
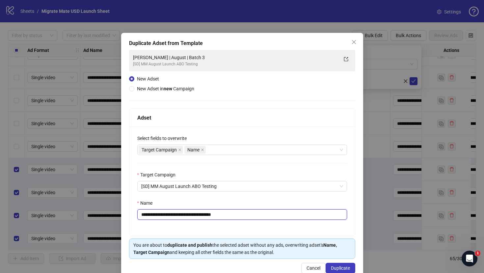
drag, startPoint x: 207, startPoint y: 214, endPoint x: 249, endPoint y: 216, distance: 42.8
click at [249, 216] on input "**********" at bounding box center [242, 215] width 210 height 11
type input "**********"
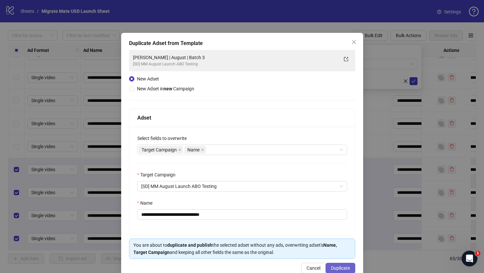
click at [338, 267] on span "Duplicate" at bounding box center [340, 268] width 19 height 5
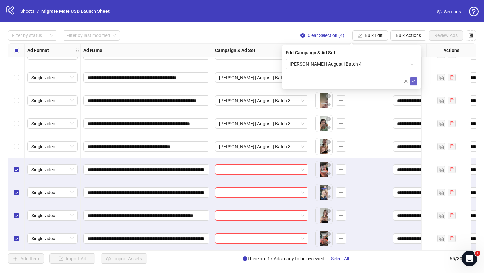
click at [411, 78] on button "submit" at bounding box center [413, 81] width 8 height 8
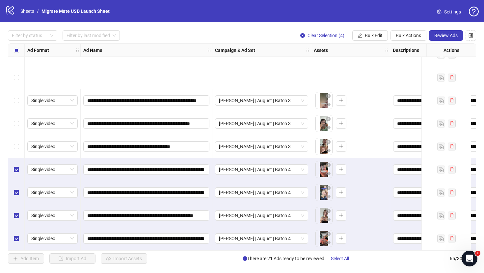
scroll to position [417, 0]
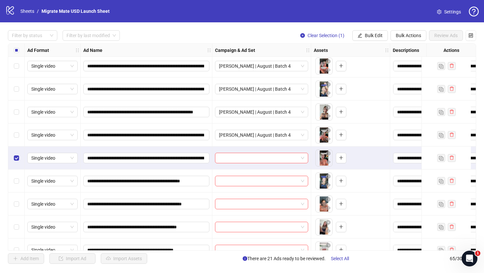
drag, startPoint x: 21, startPoint y: 180, endPoint x: 20, endPoint y: 190, distance: 10.3
click at [21, 180] on div "Select row 24" at bounding box center [16, 181] width 16 height 23
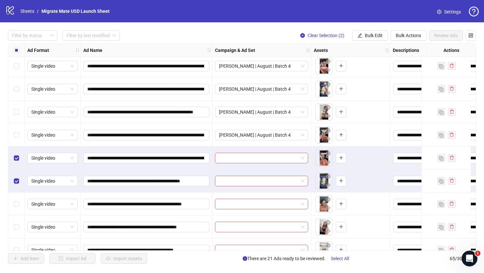
click at [19, 202] on div "Select row 25" at bounding box center [16, 204] width 16 height 23
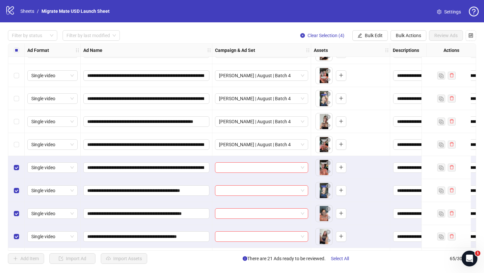
scroll to position [403, 0]
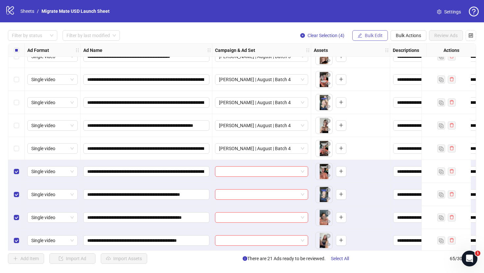
click at [376, 32] on button "Bulk Edit" at bounding box center [370, 35] width 36 height 11
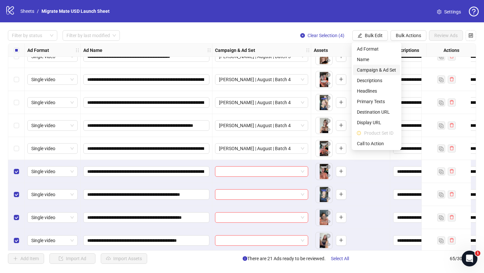
click at [387, 70] on span "Campaign & Ad Set" at bounding box center [376, 69] width 39 height 7
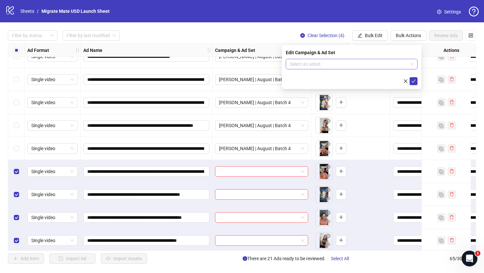
click at [410, 65] on span at bounding box center [351, 64] width 124 height 10
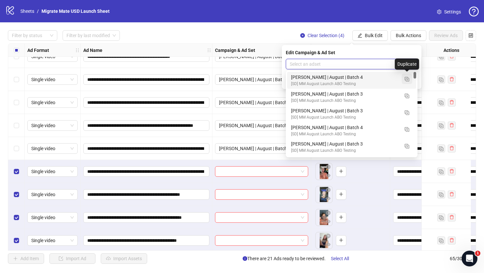
click at [407, 75] on button "button" at bounding box center [406, 79] width 11 height 11
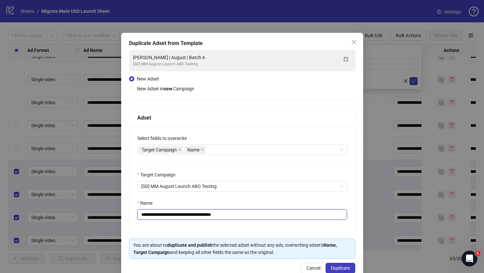
drag, startPoint x: 207, startPoint y: 215, endPoint x: 224, endPoint y: 217, distance: 16.9
click at [220, 217] on input "**********" at bounding box center [242, 215] width 210 height 11
type input "**********"
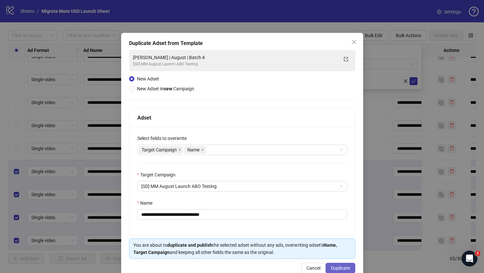
click at [336, 264] on button "Duplicate" at bounding box center [340, 268] width 30 height 11
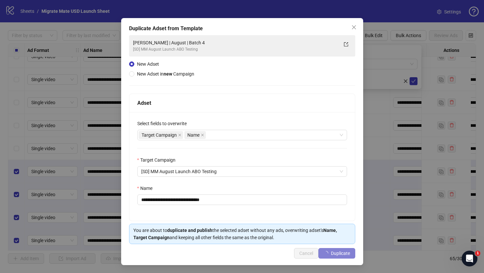
scroll to position [15, 0]
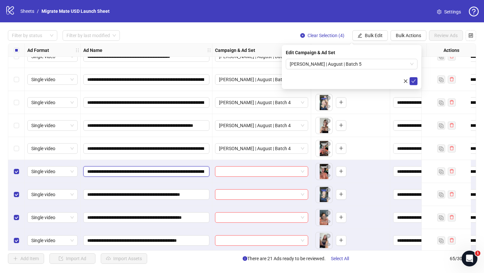
click at [146, 171] on input "**********" at bounding box center [145, 171] width 117 height 7
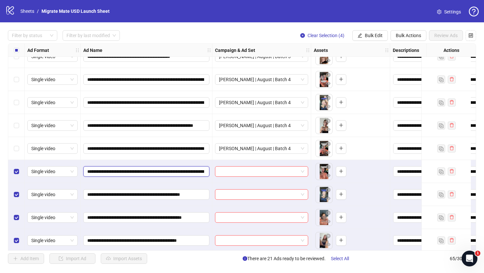
scroll to position [0, 47]
click at [160, 201] on div "**********" at bounding box center [147, 194] width 132 height 23
click at [158, 195] on input "**********" at bounding box center [145, 194] width 117 height 7
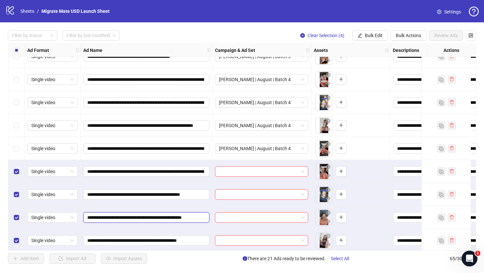
click at [162, 217] on input "**********" at bounding box center [145, 217] width 117 height 7
click at [184, 240] on input "**********" at bounding box center [145, 240] width 117 height 7
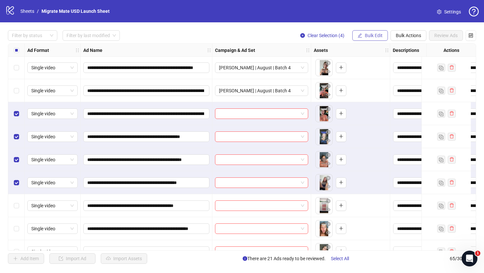
click at [380, 31] on button "Bulk Edit" at bounding box center [370, 35] width 36 height 11
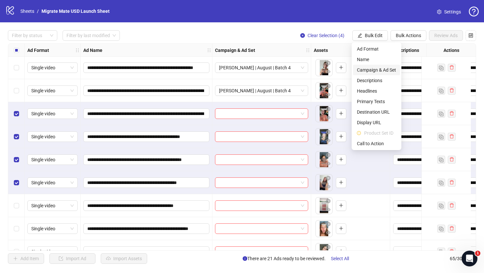
click at [384, 71] on span "Campaign & Ad Set" at bounding box center [376, 69] width 39 height 7
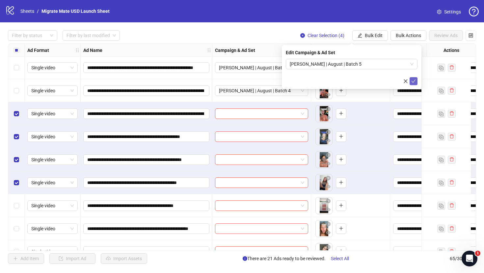
click at [414, 82] on icon "check" at bounding box center [413, 81] width 5 height 5
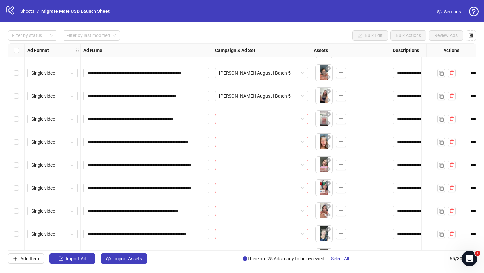
scroll to position [554, 0]
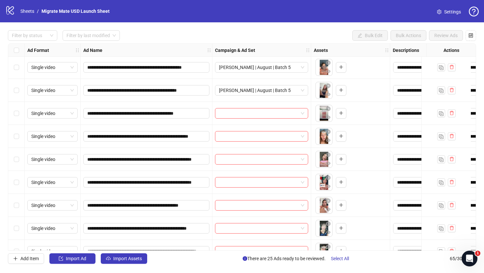
drag, startPoint x: 19, startPoint y: 113, endPoint x: 18, endPoint y: 123, distance: 9.6
click at [20, 112] on div "Select row 27" at bounding box center [16, 113] width 16 height 23
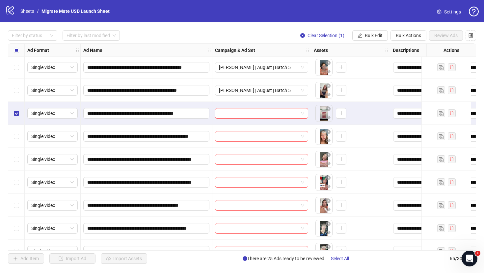
click at [20, 136] on div "Select row 28" at bounding box center [16, 136] width 16 height 23
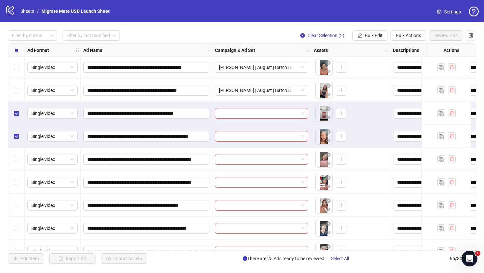
click at [19, 160] on div "Select row 29" at bounding box center [16, 159] width 16 height 23
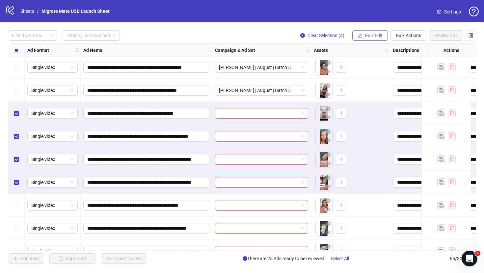
click at [362, 33] on button "Bulk Edit" at bounding box center [370, 35] width 36 height 11
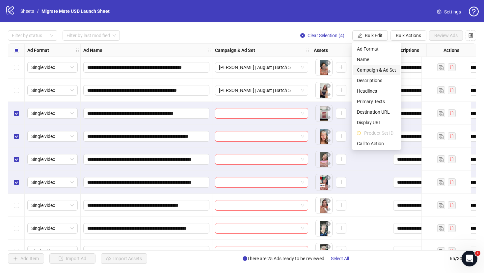
click at [378, 68] on span "Campaign & Ad Set" at bounding box center [376, 69] width 39 height 7
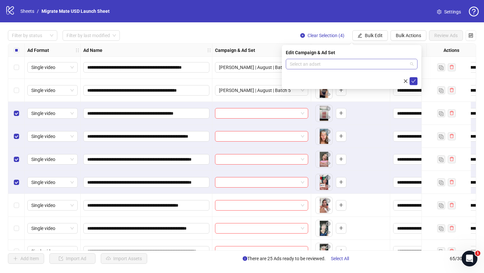
click at [412, 64] on span at bounding box center [351, 64] width 124 height 10
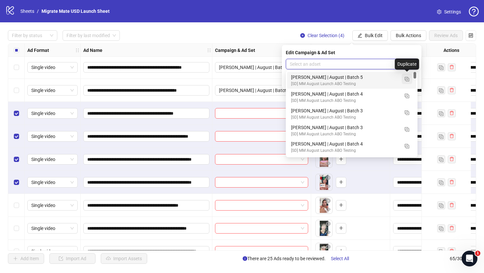
click at [408, 78] on img "button" at bounding box center [406, 79] width 5 height 5
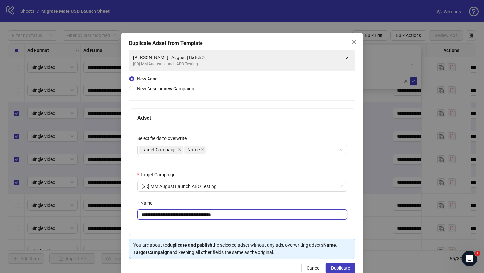
drag, startPoint x: 207, startPoint y: 214, endPoint x: 286, endPoint y: 221, distance: 79.9
click at [269, 220] on input "**********" at bounding box center [242, 215] width 210 height 11
type input "**********"
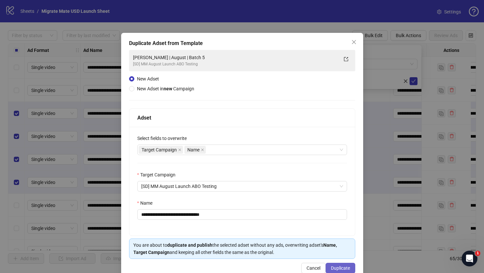
click at [346, 267] on button "Duplicate" at bounding box center [340, 268] width 30 height 11
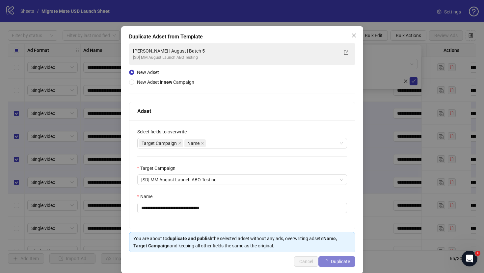
scroll to position [15, 0]
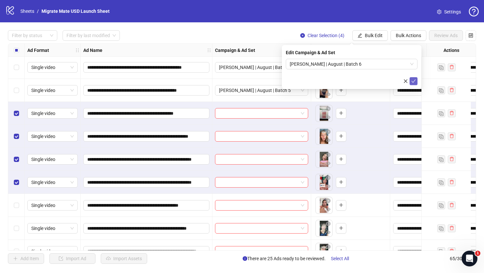
click at [414, 79] on icon "check" at bounding box center [413, 81] width 5 height 5
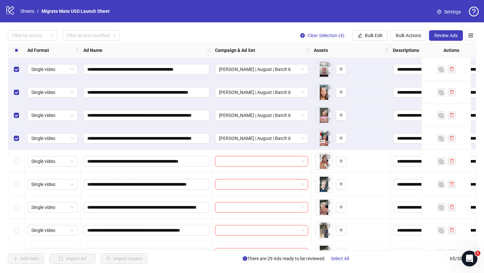
scroll to position [596, 0]
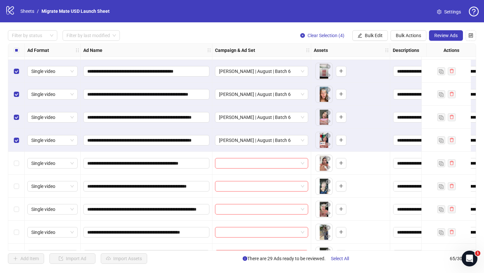
click at [15, 46] on div "Select all rows" at bounding box center [16, 50] width 16 height 13
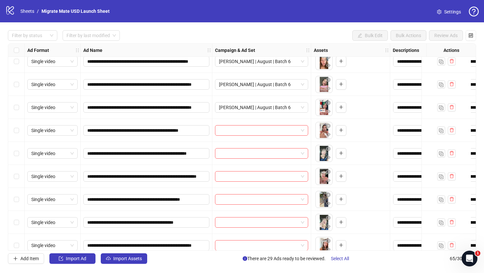
scroll to position [632, 0]
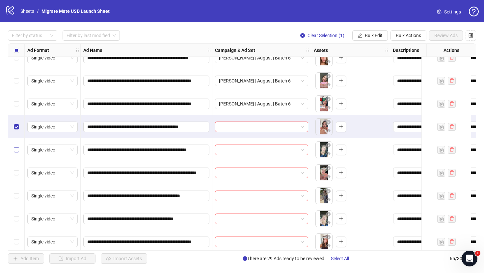
click at [17, 153] on label "Select row 32" at bounding box center [16, 149] width 5 height 7
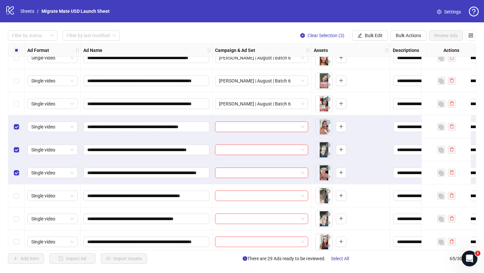
click at [17, 191] on div "Select row 34" at bounding box center [16, 196] width 16 height 23
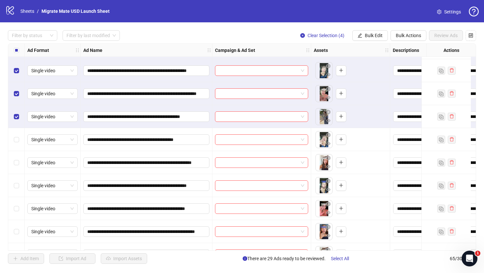
scroll to position [722, 0]
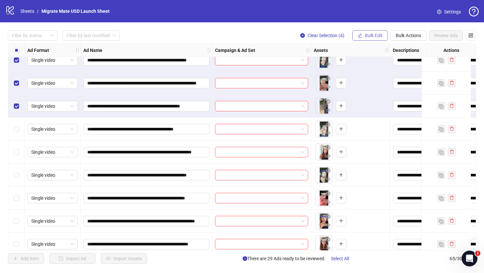
click at [370, 33] on button "Bulk Edit" at bounding box center [370, 35] width 36 height 11
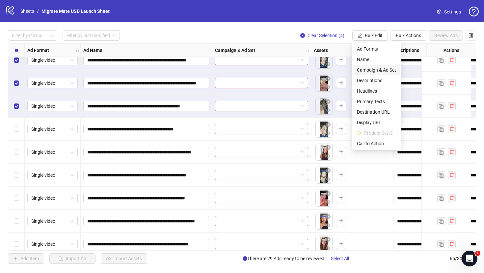
click at [392, 70] on span "Campaign & Ad Set" at bounding box center [376, 69] width 39 height 7
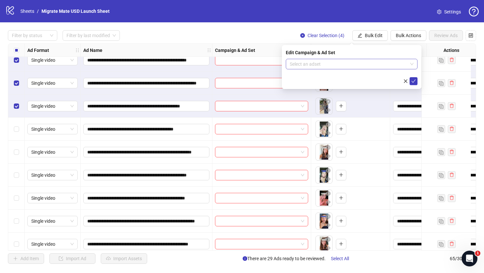
click at [411, 65] on span at bounding box center [351, 64] width 124 height 10
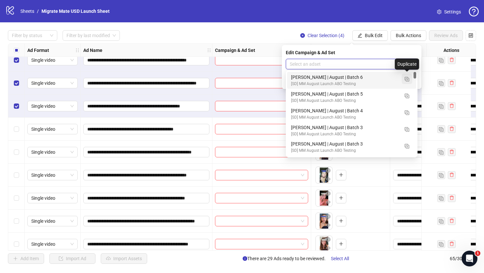
click at [406, 80] on img "button" at bounding box center [406, 79] width 5 height 5
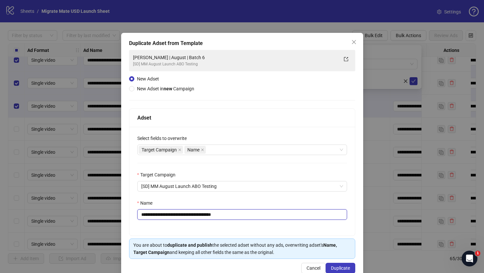
drag, startPoint x: 206, startPoint y: 215, endPoint x: 321, endPoint y: 221, distance: 115.6
click at [231, 216] on input "**********" at bounding box center [242, 215] width 210 height 11
type input "**********"
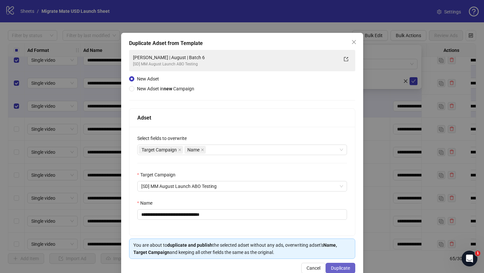
click at [338, 264] on button "Duplicate" at bounding box center [340, 268] width 30 height 11
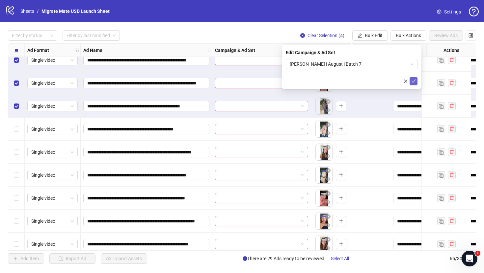
click at [413, 79] on span "submit" at bounding box center [413, 81] width 5 height 5
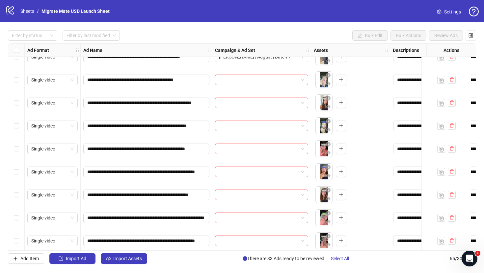
scroll to position [764, 0]
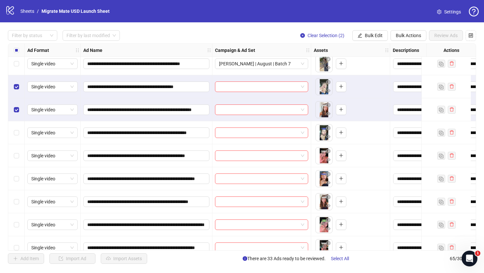
click at [14, 139] on div "Select row 37" at bounding box center [16, 132] width 16 height 23
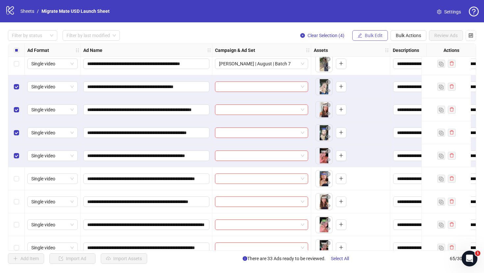
click at [375, 35] on span "Bulk Edit" at bounding box center [373, 35] width 18 height 5
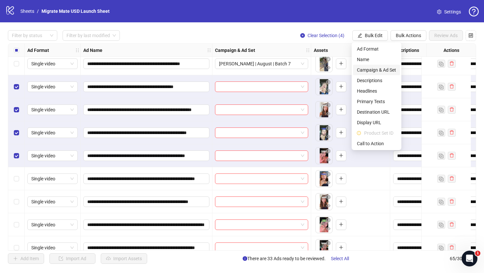
click at [389, 69] on span "Campaign & Ad Set" at bounding box center [376, 69] width 39 height 7
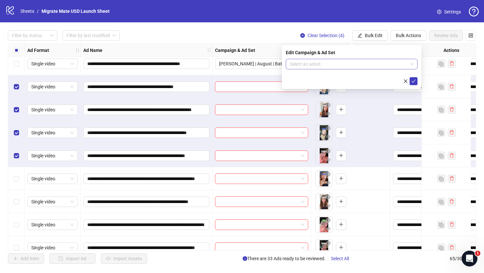
click at [410, 66] on span at bounding box center [351, 64] width 124 height 10
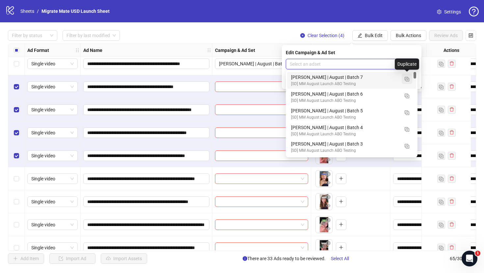
click at [408, 77] on img "button" at bounding box center [406, 79] width 5 height 5
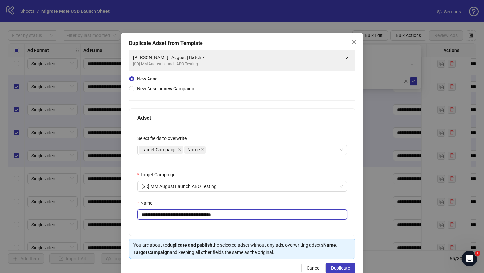
drag, startPoint x: 207, startPoint y: 213, endPoint x: 251, endPoint y: 218, distance: 44.4
click at [247, 216] on input "**********" at bounding box center [242, 215] width 210 height 11
type input "**********"
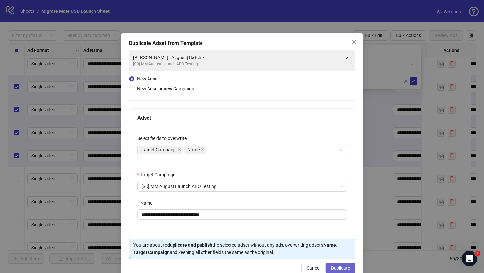
click at [334, 266] on span "Duplicate" at bounding box center [340, 268] width 19 height 5
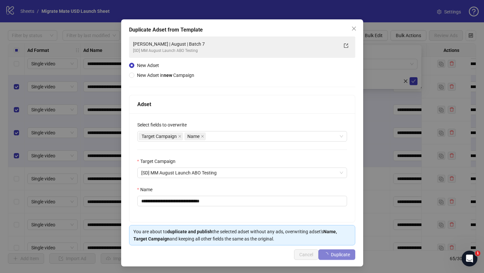
scroll to position [15, 0]
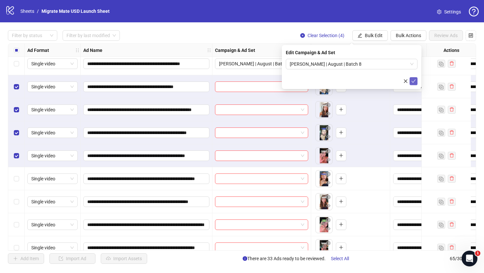
click at [413, 80] on icon "check" at bounding box center [413, 81] width 5 height 5
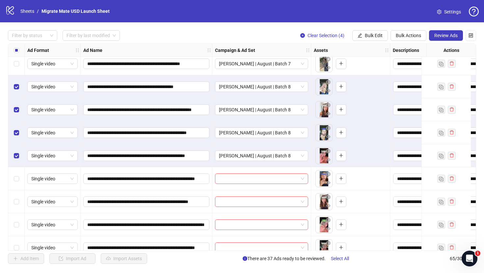
click at [17, 53] on label "Select all rows" at bounding box center [16, 50] width 5 height 7
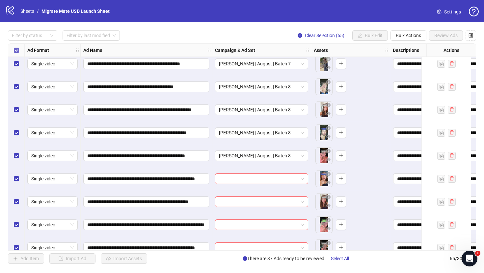
click at [16, 53] on label "Select all rows" at bounding box center [16, 50] width 5 height 7
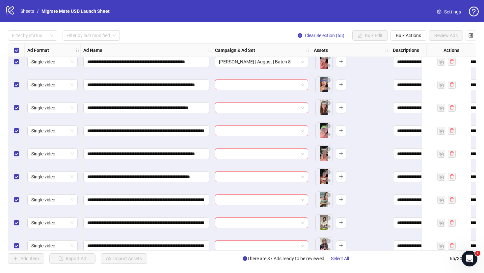
scroll to position [859, 0]
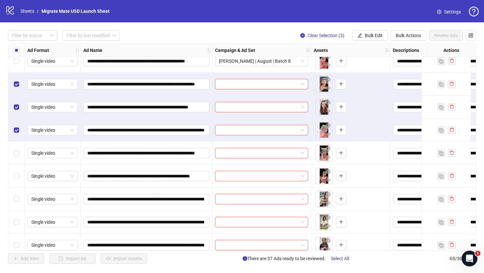
click at [20, 153] on div "Select row 42" at bounding box center [16, 153] width 16 height 23
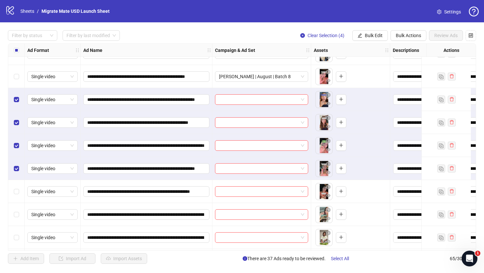
scroll to position [844, 0]
click at [369, 35] on span "Bulk Edit" at bounding box center [373, 35] width 18 height 5
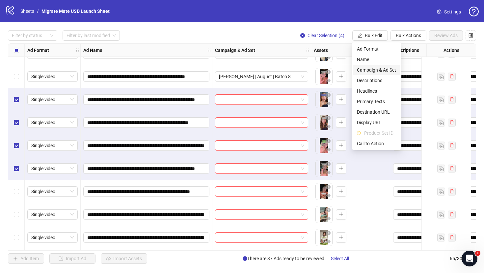
click at [379, 69] on span "Campaign & Ad Set" at bounding box center [376, 69] width 39 height 7
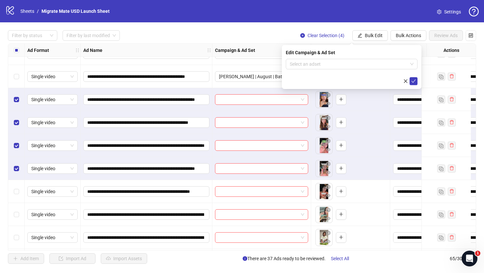
drag, startPoint x: 375, startPoint y: 64, endPoint x: 378, endPoint y: 70, distance: 6.3
click at [375, 64] on input "search" at bounding box center [348, 64] width 118 height 10
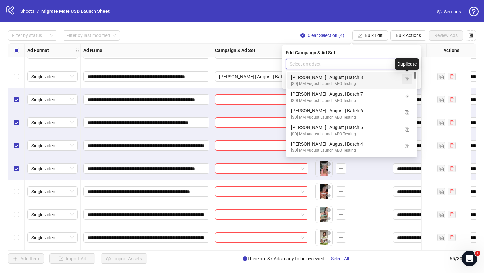
click at [407, 78] on img "button" at bounding box center [406, 79] width 5 height 5
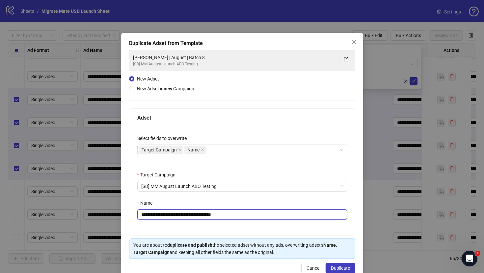
drag, startPoint x: 209, startPoint y: 214, endPoint x: 245, endPoint y: 215, distance: 36.5
click at [245, 215] on input "**********" at bounding box center [242, 215] width 210 height 11
type input "**********"
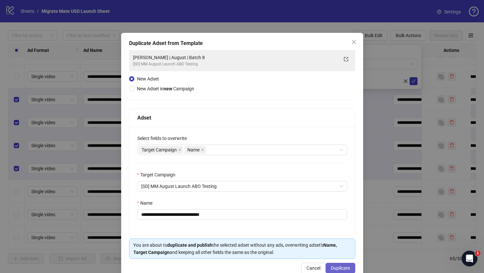
click at [330, 265] on button "Duplicate" at bounding box center [340, 268] width 30 height 11
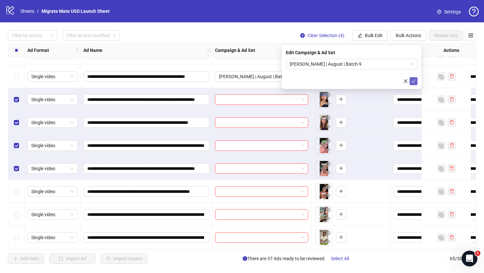
click at [412, 80] on icon "check" at bounding box center [413, 81] width 5 height 5
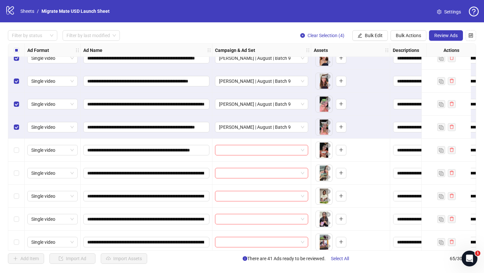
scroll to position [945, 0]
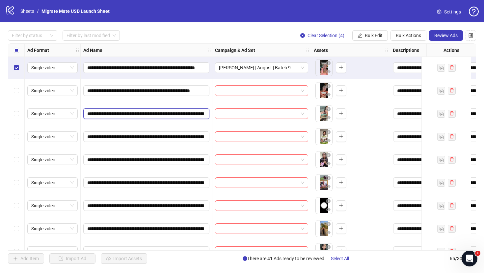
click at [130, 114] on input "**********" at bounding box center [145, 113] width 117 height 7
drag, startPoint x: 147, startPoint y: 114, endPoint x: 236, endPoint y: 113, distance: 88.8
click at [167, 115] on input "**********" at bounding box center [145, 113] width 117 height 7
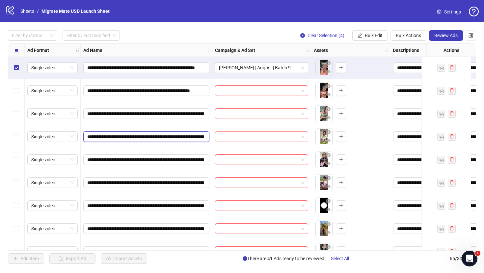
scroll to position [0, 140]
drag, startPoint x: 157, startPoint y: 135, endPoint x: 227, endPoint y: 134, distance: 69.7
click at [159, 161] on input "**********" at bounding box center [145, 159] width 117 height 7
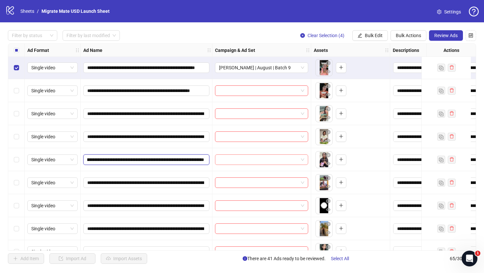
drag, startPoint x: 157, startPoint y: 162, endPoint x: 245, endPoint y: 158, distance: 87.9
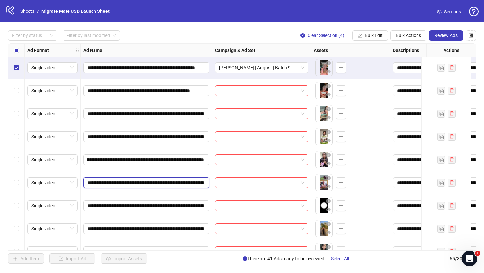
click at [145, 184] on input "**********" at bounding box center [145, 182] width 117 height 7
drag, startPoint x: 148, startPoint y: 184, endPoint x: 219, endPoint y: 183, distance: 71.4
click at [167, 185] on input "**********" at bounding box center [145, 182] width 117 height 7
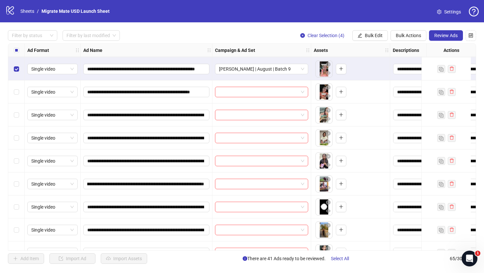
scroll to position [0, 0]
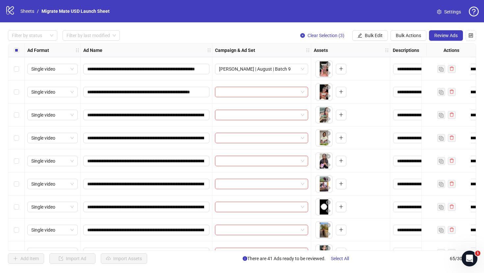
click at [19, 87] on div "Select row 43" at bounding box center [16, 92] width 16 height 23
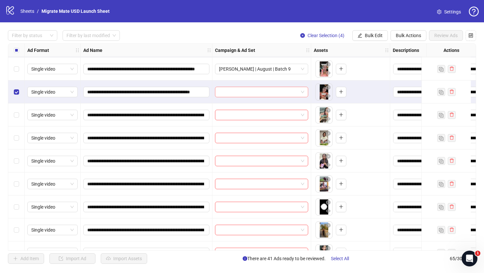
click at [300, 93] on span at bounding box center [261, 92] width 85 height 10
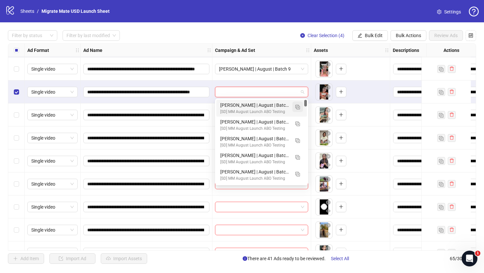
click at [300, 109] on button "button" at bounding box center [297, 107] width 11 height 11
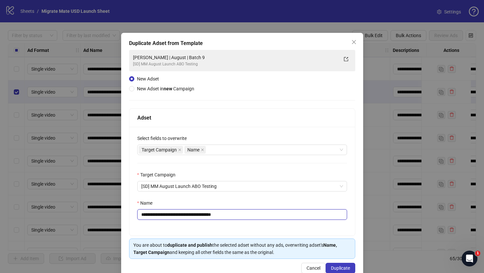
drag, startPoint x: 250, startPoint y: 216, endPoint x: 260, endPoint y: 215, distance: 9.9
click at [259, 215] on input "**********" at bounding box center [242, 215] width 210 height 11
type input "**********"
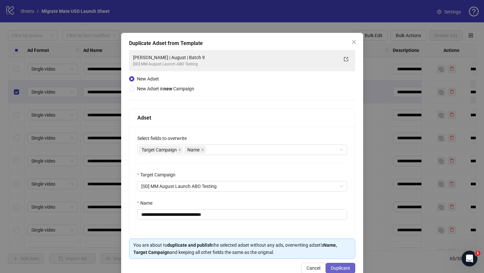
click at [335, 266] on span "Duplicate" at bounding box center [340, 268] width 19 height 5
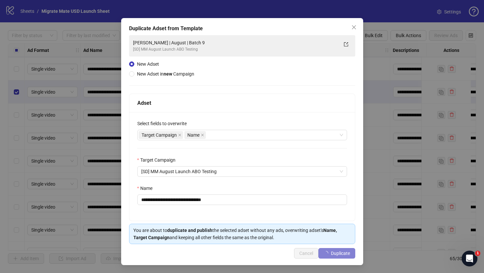
scroll to position [15, 0]
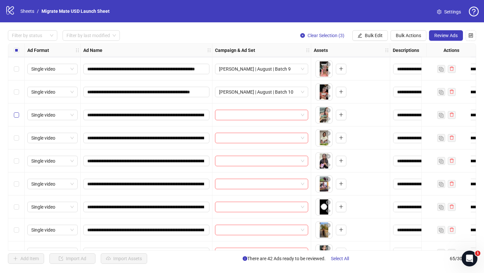
click at [17, 112] on label "Select row 44" at bounding box center [16, 115] width 5 height 7
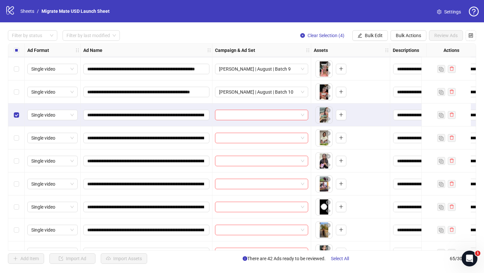
click at [15, 133] on div "Select row 45" at bounding box center [16, 138] width 16 height 23
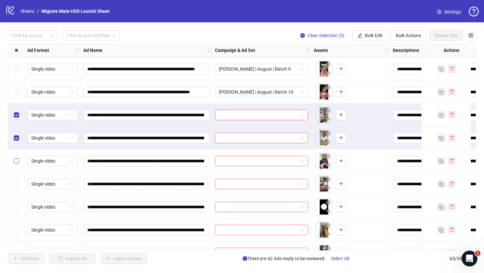
click at [14, 158] on label "Select row 46" at bounding box center [16, 161] width 5 height 7
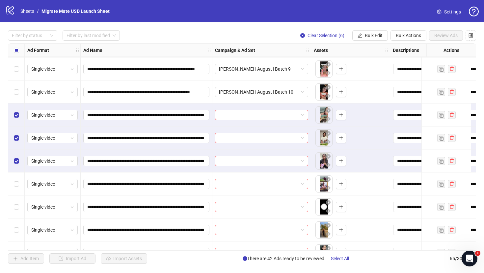
click at [12, 175] on div "Select row 47" at bounding box center [16, 184] width 16 height 23
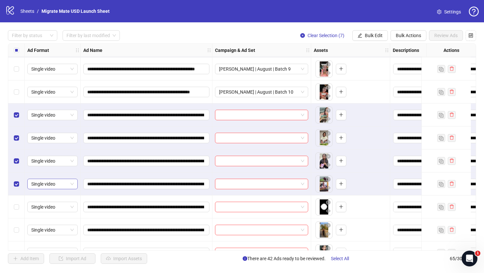
drag, startPoint x: 15, startPoint y: 180, endPoint x: 35, endPoint y: 181, distance: 19.7
click at [15, 181] on label "Select row 47" at bounding box center [16, 184] width 5 height 7
drag, startPoint x: 170, startPoint y: 183, endPoint x: 226, endPoint y: 184, distance: 56.3
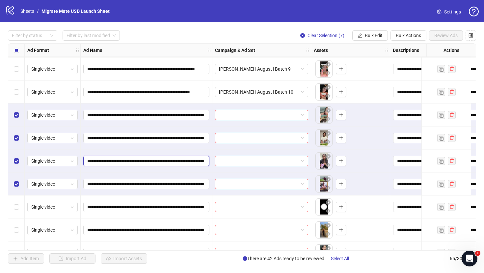
scroll to position [0, 110]
drag, startPoint x: 168, startPoint y: 164, endPoint x: 231, endPoint y: 158, distance: 63.1
click at [374, 33] on button "Bulk Edit" at bounding box center [370, 35] width 36 height 11
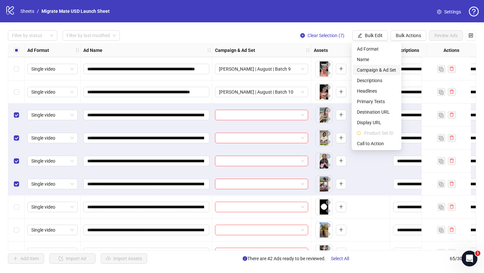
click at [387, 71] on span "Campaign & Ad Set" at bounding box center [376, 69] width 39 height 7
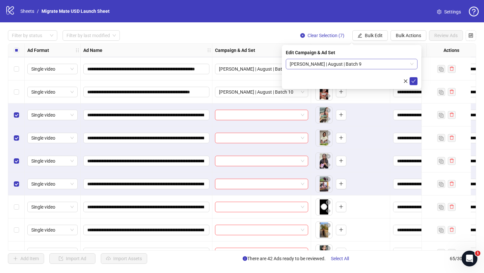
click at [365, 64] on span "[PERSON_NAME] | August | Batch 9" at bounding box center [351, 64] width 124 height 10
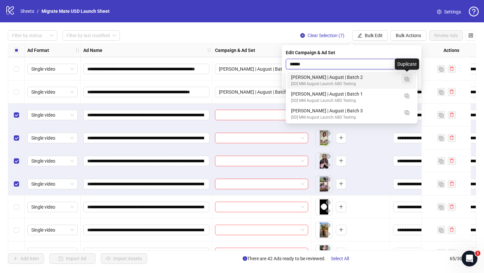
click at [408, 79] on img "button" at bounding box center [406, 79] width 5 height 5
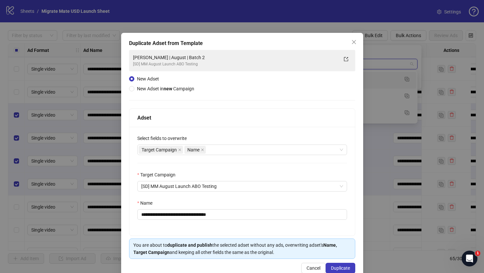
type input "******"
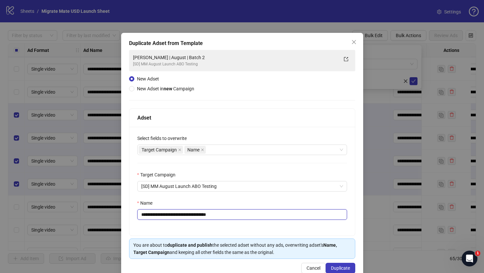
drag, startPoint x: 201, startPoint y: 214, endPoint x: 275, endPoint y: 217, distance: 73.7
click at [230, 217] on input "**********" at bounding box center [242, 215] width 210 height 11
type input "**********"
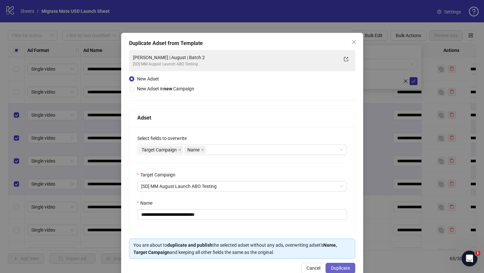
click at [344, 269] on span "Duplicate" at bounding box center [340, 268] width 19 height 5
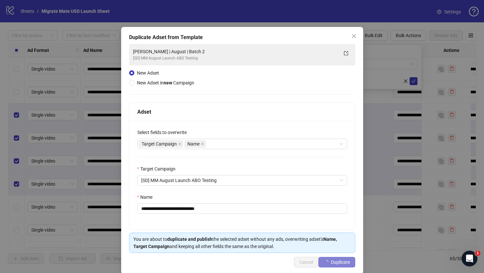
scroll to position [15, 0]
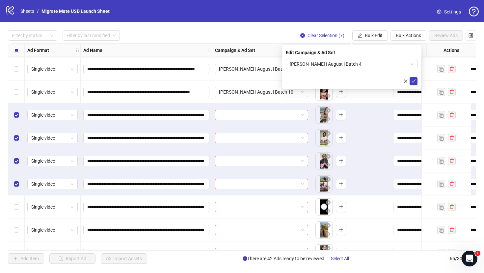
drag, startPoint x: 414, startPoint y: 83, endPoint x: 351, endPoint y: 101, distance: 65.7
click at [414, 82] on icon "check" at bounding box center [413, 81] width 5 height 5
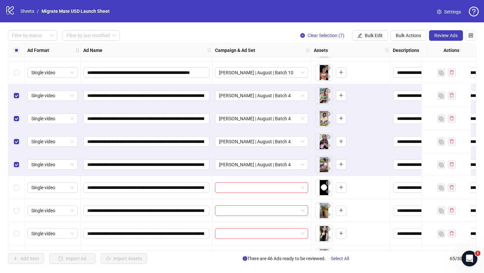
scroll to position [964, 0]
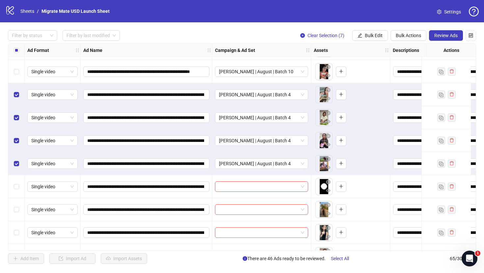
click at [19, 48] on div "Select all rows" at bounding box center [16, 50] width 16 height 13
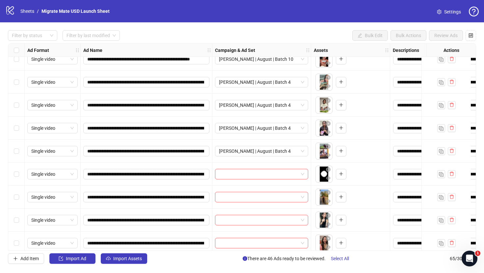
scroll to position [988, 0]
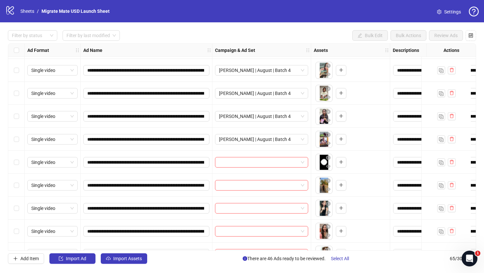
click at [20, 161] on div "Select row 48" at bounding box center [16, 162] width 16 height 23
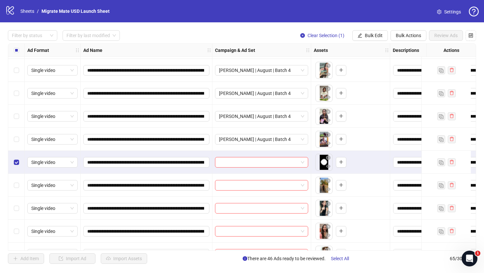
click at [19, 189] on div "Select row 49" at bounding box center [16, 185] width 16 height 23
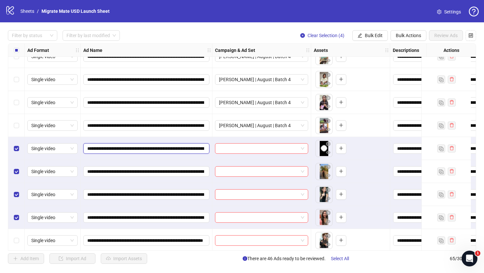
scroll to position [0, 175]
drag, startPoint x: 189, startPoint y: 147, endPoint x: 239, endPoint y: 155, distance: 50.8
drag, startPoint x: 206, startPoint y: 172, endPoint x: 240, endPoint y: 179, distance: 35.3
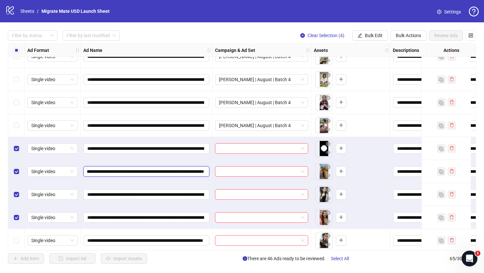
drag, startPoint x: 186, startPoint y: 193, endPoint x: 238, endPoint y: 200, distance: 53.3
drag, startPoint x: 185, startPoint y: 213, endPoint x: 242, endPoint y: 211, distance: 57.3
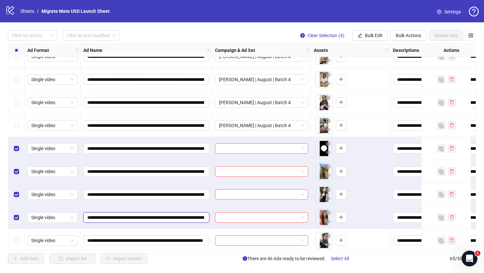
drag, startPoint x: 200, startPoint y: 219, endPoint x: 207, endPoint y: 222, distance: 7.5
drag, startPoint x: 211, startPoint y: 217, endPoint x: 241, endPoint y: 216, distance: 30.3
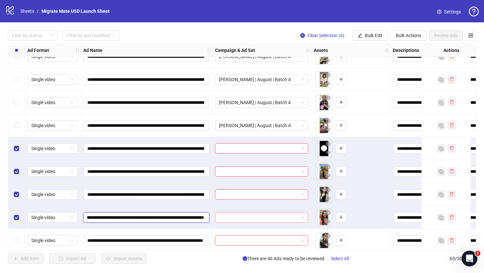
click at [373, 36] on span "Bulk Edit" at bounding box center [373, 35] width 18 height 5
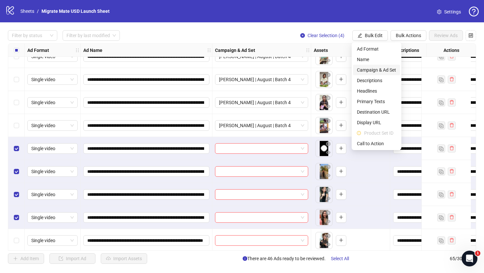
click at [381, 70] on span "Campaign & Ad Set" at bounding box center [376, 69] width 39 height 7
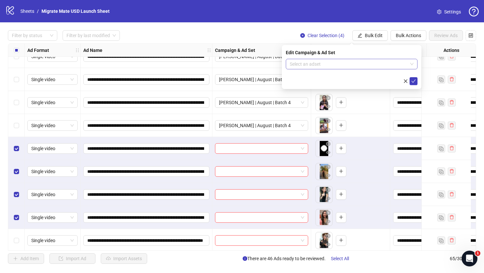
click at [411, 62] on span at bounding box center [351, 64] width 124 height 10
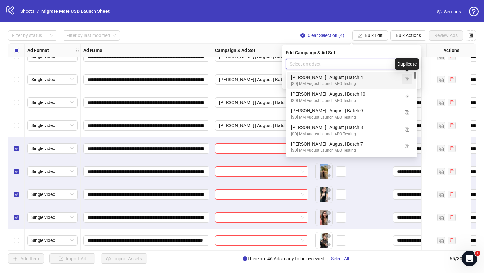
click at [408, 76] on button "button" at bounding box center [406, 79] width 11 height 11
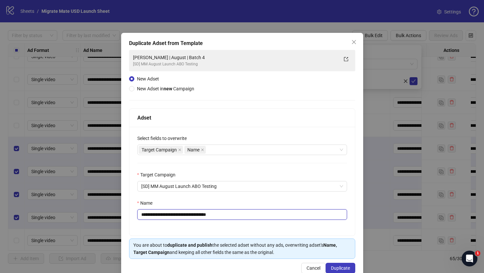
drag, startPoint x: 201, startPoint y: 216, endPoint x: 285, endPoint y: 230, distance: 85.4
click at [260, 222] on div "**********" at bounding box center [241, 181] width 225 height 109
type input "**********"
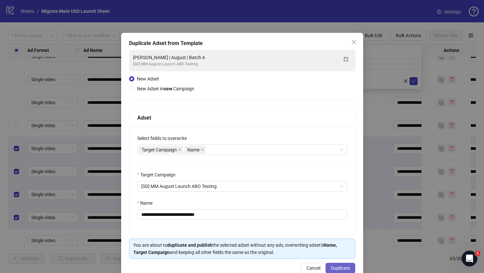
click at [343, 267] on span "Duplicate" at bounding box center [340, 268] width 19 height 5
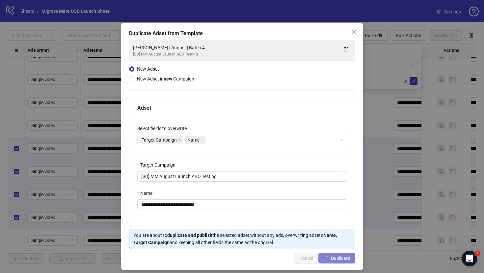
scroll to position [15, 0]
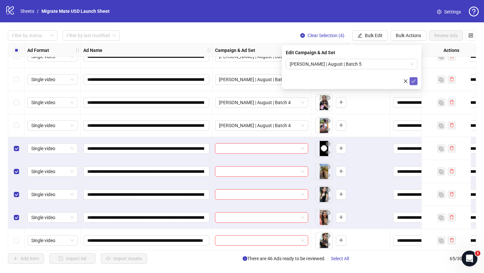
click at [416, 80] on button "submit" at bounding box center [413, 81] width 8 height 8
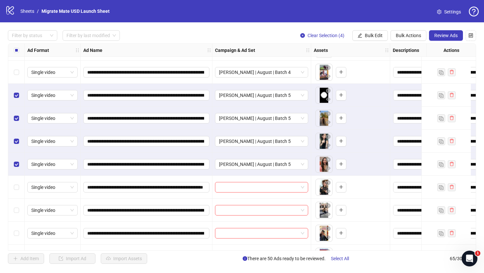
scroll to position [1046, 0]
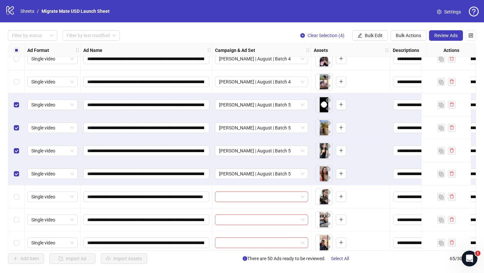
click at [15, 47] on label "Select all rows" at bounding box center [16, 50] width 5 height 7
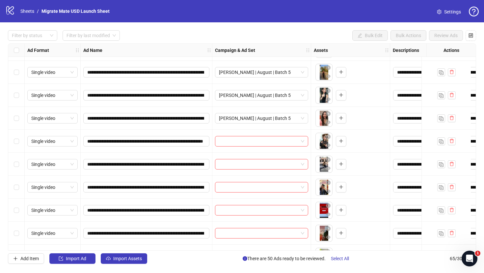
scroll to position [1134, 0]
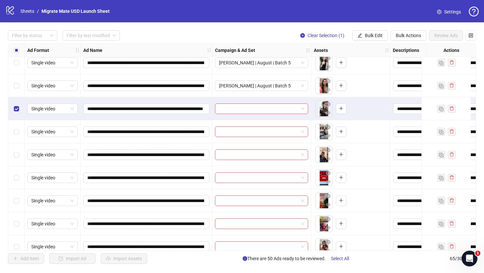
click at [16, 126] on div "Select row 53" at bounding box center [16, 131] width 16 height 23
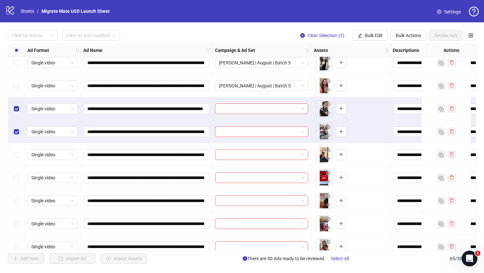
click at [20, 156] on div "Select row 54" at bounding box center [16, 154] width 16 height 23
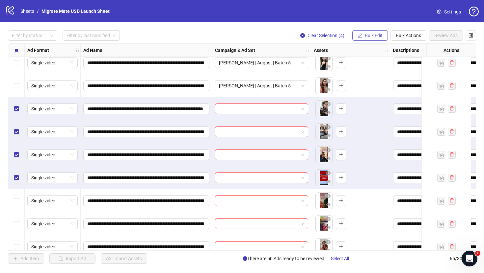
click at [369, 37] on span "Bulk Edit" at bounding box center [373, 35] width 18 height 5
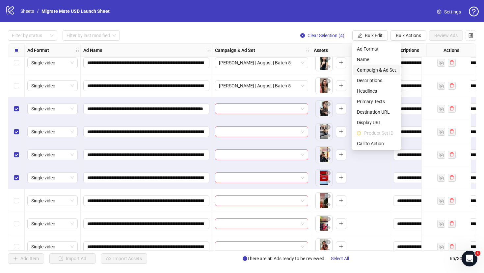
click at [381, 68] on span "Campaign & Ad Set" at bounding box center [376, 69] width 39 height 7
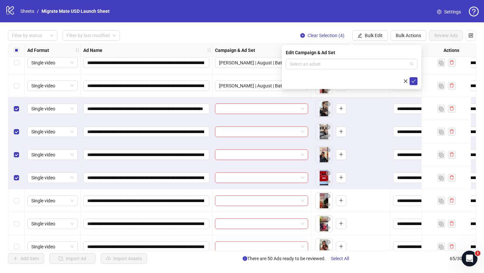
drag, startPoint x: 408, startPoint y: 64, endPoint x: 414, endPoint y: 71, distance: 9.6
click at [408, 64] on span at bounding box center [351, 64] width 124 height 10
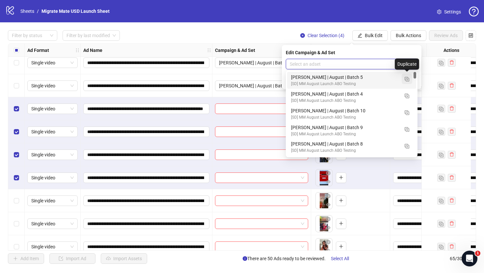
click at [407, 78] on img "button" at bounding box center [406, 79] width 5 height 5
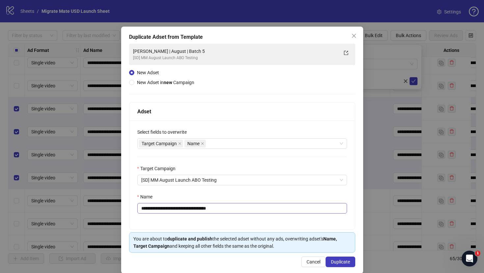
scroll to position [15, 0]
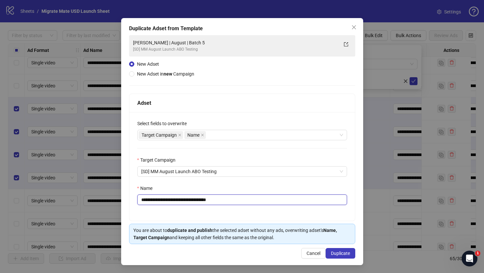
drag, startPoint x: 201, startPoint y: 199, endPoint x: 259, endPoint y: 201, distance: 57.9
click at [245, 201] on input "**********" at bounding box center [242, 200] width 210 height 11
type input "**********"
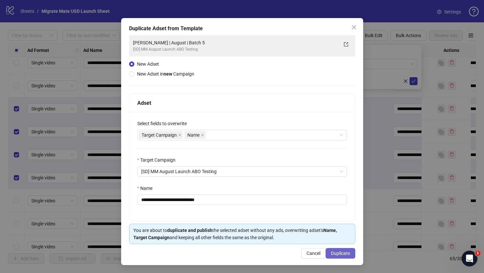
click at [329, 249] on button "Duplicate" at bounding box center [340, 253] width 30 height 11
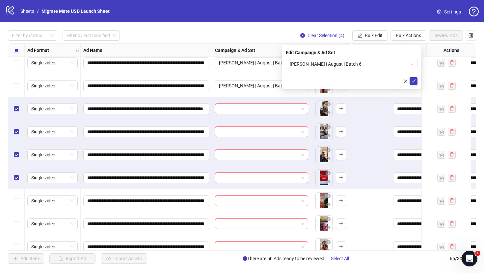
click at [415, 77] on form "[PERSON_NAME] | August | Batch 6" at bounding box center [352, 72] width 132 height 26
click at [415, 77] on button "submit" at bounding box center [413, 81] width 8 height 8
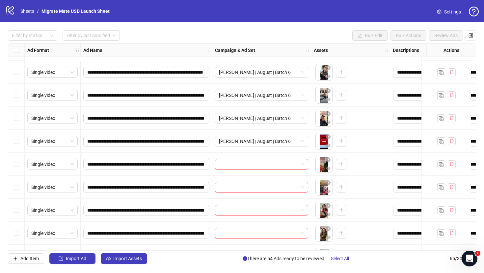
scroll to position [1222, 0]
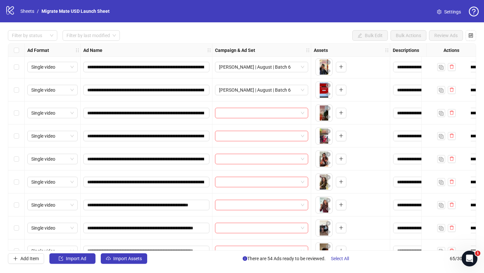
click at [13, 116] on div "Select row 56" at bounding box center [16, 113] width 16 height 23
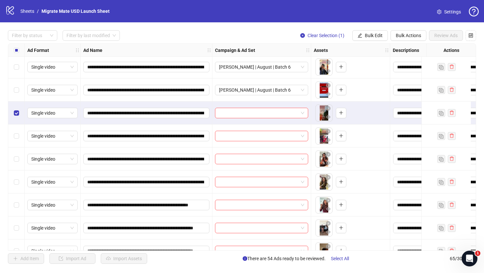
click at [18, 131] on div "Select row 57" at bounding box center [16, 136] width 16 height 23
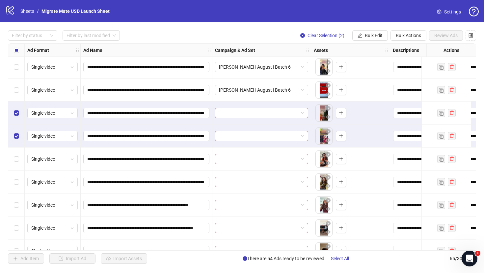
drag, startPoint x: 21, startPoint y: 158, endPoint x: 19, endPoint y: 168, distance: 10.3
click at [21, 158] on div "Select row 58" at bounding box center [16, 159] width 16 height 23
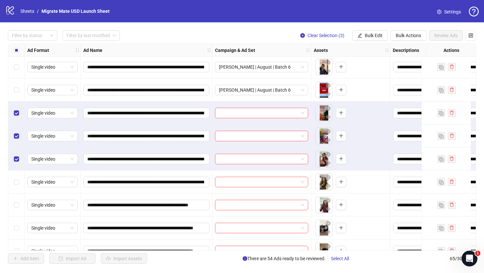
drag, startPoint x: 18, startPoint y: 178, endPoint x: 42, endPoint y: 176, distance: 23.8
click at [18, 178] on div "Select row 59" at bounding box center [16, 182] width 16 height 23
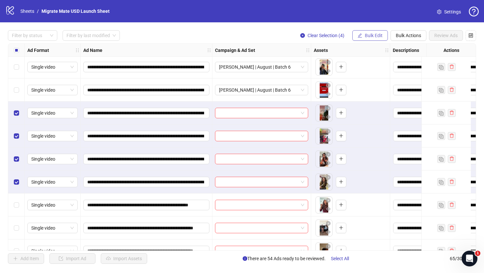
drag, startPoint x: 363, startPoint y: 35, endPoint x: 365, endPoint y: 39, distance: 4.5
click at [363, 35] on button "Bulk Edit" at bounding box center [370, 35] width 36 height 11
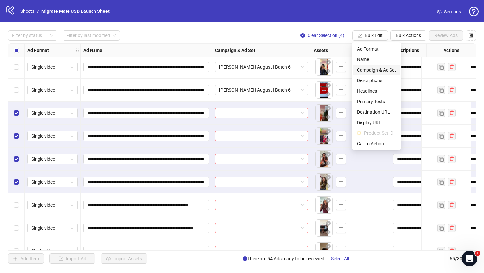
click at [384, 69] on span "Campaign & Ad Set" at bounding box center [376, 69] width 39 height 7
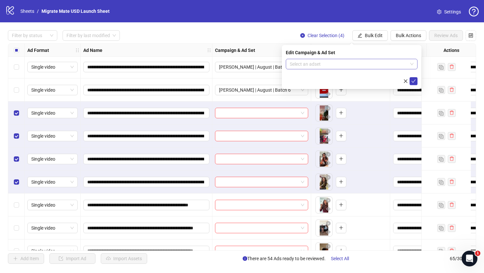
click at [337, 67] on input "search" at bounding box center [348, 64] width 118 height 10
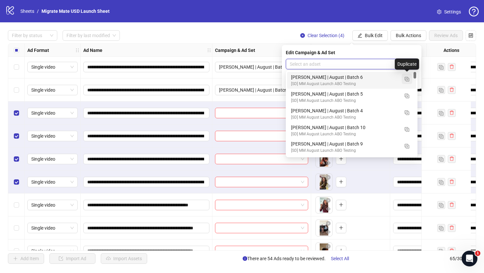
click at [405, 79] on img "button" at bounding box center [406, 79] width 5 height 5
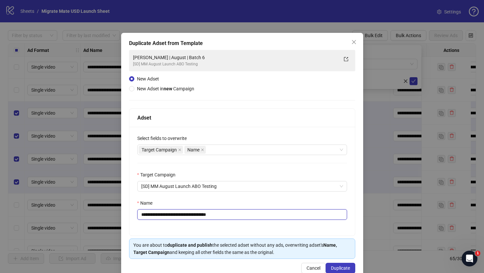
drag, startPoint x: 202, startPoint y: 213, endPoint x: 247, endPoint y: 216, distance: 45.1
click at [247, 216] on input "**********" at bounding box center [242, 215] width 210 height 11
type input "**********"
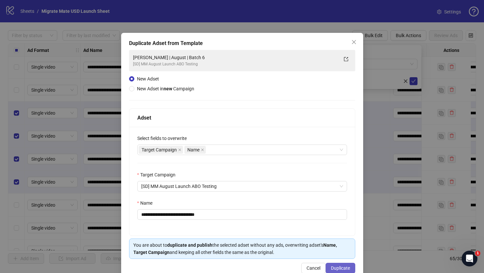
click at [333, 266] on span "Duplicate" at bounding box center [340, 268] width 19 height 5
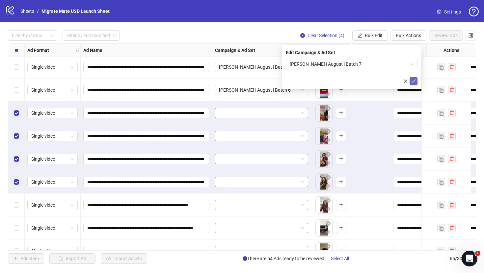
click at [414, 80] on icon "check" at bounding box center [413, 81] width 5 height 5
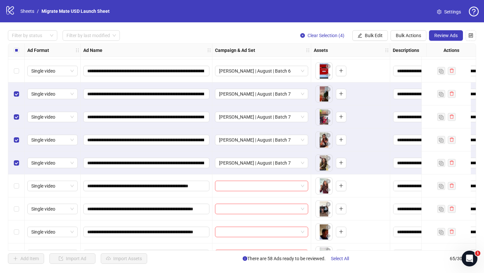
scroll to position [1272, 0]
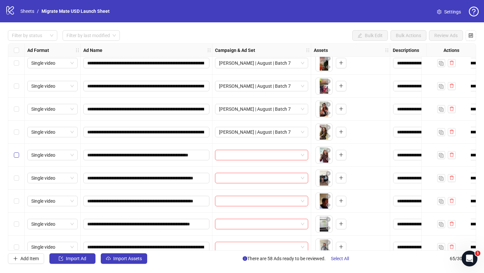
click at [10, 155] on div "Select row 60" at bounding box center [16, 155] width 16 height 23
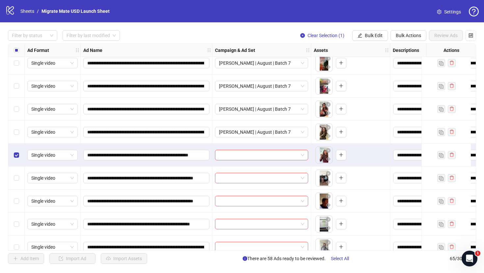
click at [17, 181] on label "Select row 61" at bounding box center [16, 178] width 5 height 7
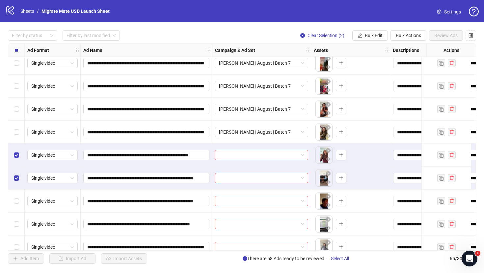
click at [19, 199] on div "Select row 62" at bounding box center [16, 201] width 16 height 23
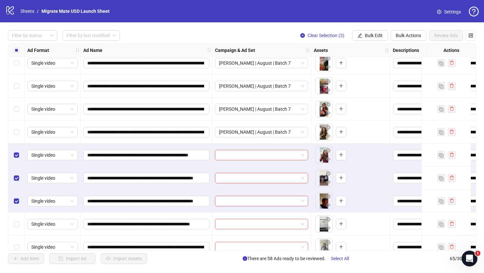
click at [19, 218] on div "Select row 63" at bounding box center [16, 224] width 16 height 23
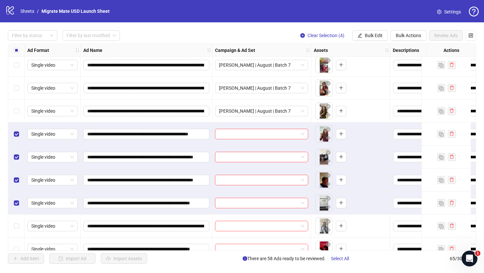
scroll to position [1306, 0]
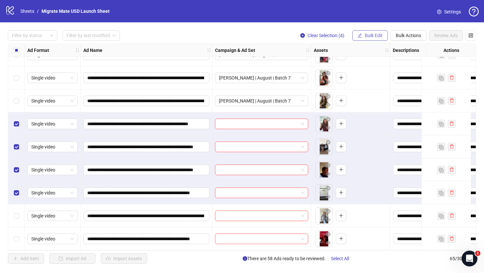
click at [371, 35] on span "Bulk Edit" at bounding box center [373, 35] width 18 height 5
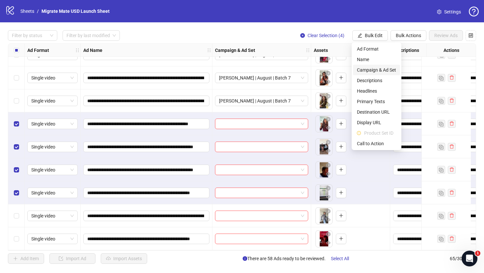
click at [381, 69] on span "Campaign & Ad Set" at bounding box center [376, 69] width 39 height 7
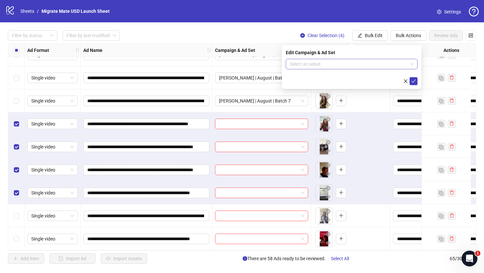
click at [411, 64] on span at bounding box center [351, 64] width 124 height 10
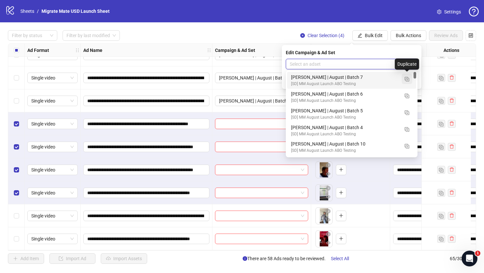
click at [406, 81] on img "button" at bounding box center [406, 79] width 5 height 5
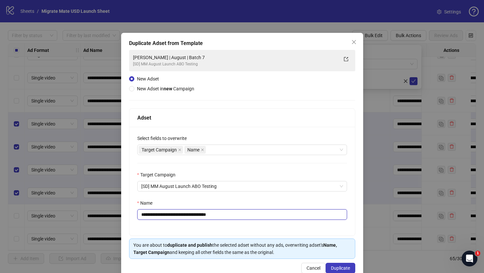
drag, startPoint x: 201, startPoint y: 214, endPoint x: 278, endPoint y: 214, distance: 76.6
click at [244, 215] on input "**********" at bounding box center [242, 215] width 210 height 11
type input "**********"
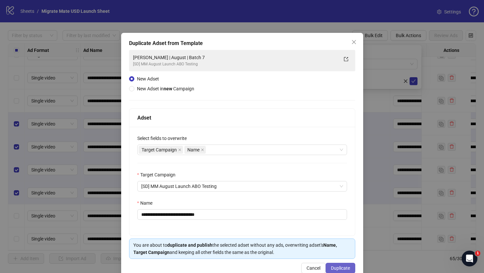
click at [335, 264] on button "Duplicate" at bounding box center [340, 268] width 30 height 11
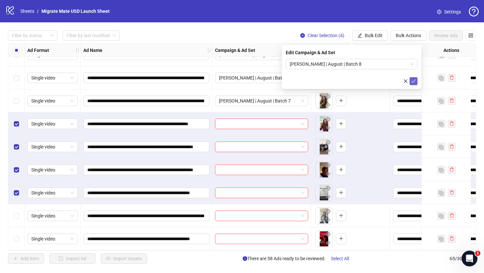
click at [415, 81] on button "submit" at bounding box center [413, 81] width 8 height 8
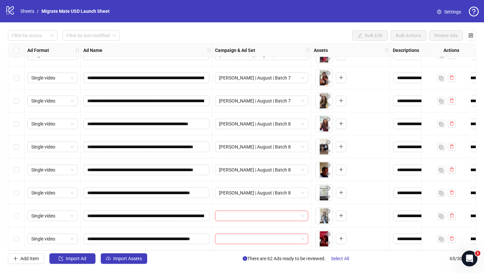
drag, startPoint x: 16, startPoint y: 217, endPoint x: 17, endPoint y: 224, distance: 7.0
click at [16, 217] on div "Select row 64" at bounding box center [16, 216] width 16 height 23
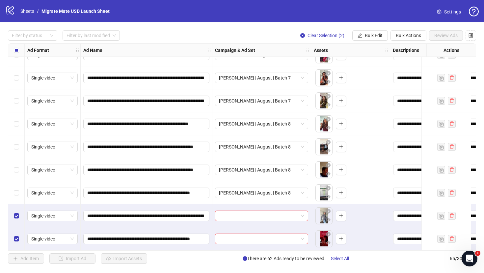
click at [375, 30] on div "**********" at bounding box center [242, 147] width 484 height 250
click at [374, 33] on span "Bulk Edit" at bounding box center [373, 35] width 18 height 5
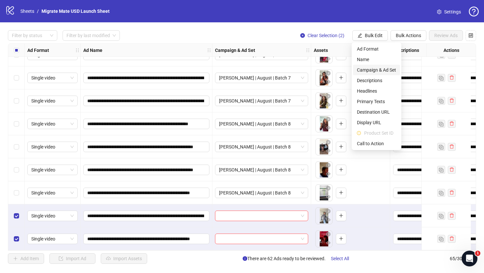
click at [379, 69] on span "Campaign & Ad Set" at bounding box center [376, 69] width 39 height 7
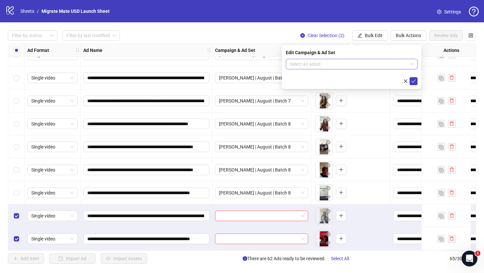
click at [397, 61] on input "search" at bounding box center [348, 64] width 118 height 10
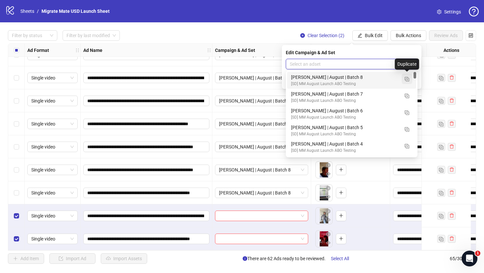
click at [406, 77] on img "button" at bounding box center [406, 79] width 5 height 5
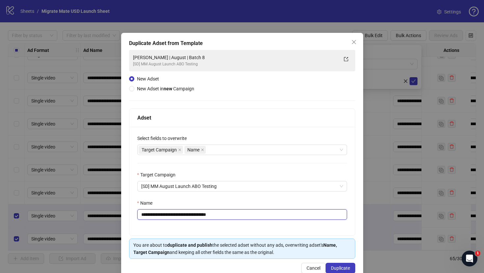
drag, startPoint x: 202, startPoint y: 215, endPoint x: 289, endPoint y: 220, distance: 87.3
click at [276, 219] on input "**********" at bounding box center [242, 215] width 210 height 11
type input "**********"
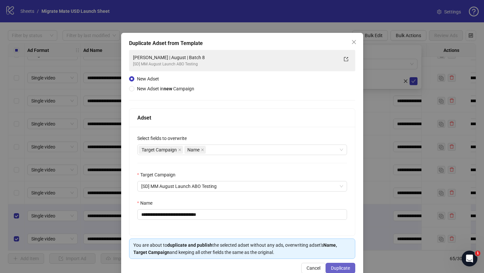
click at [335, 264] on button "Duplicate" at bounding box center [340, 268] width 30 height 11
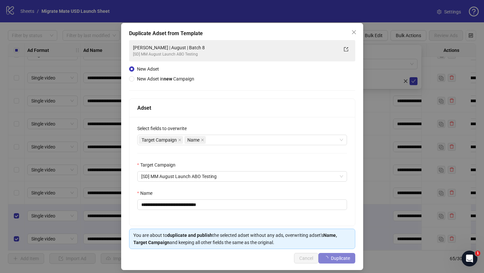
scroll to position [15, 0]
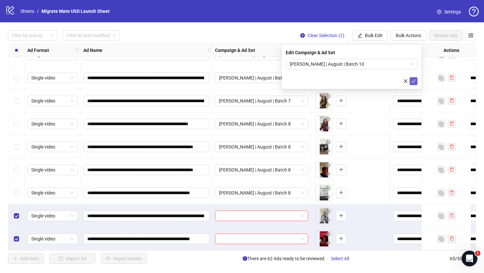
click at [411, 81] on icon "check" at bounding box center [413, 81] width 5 height 5
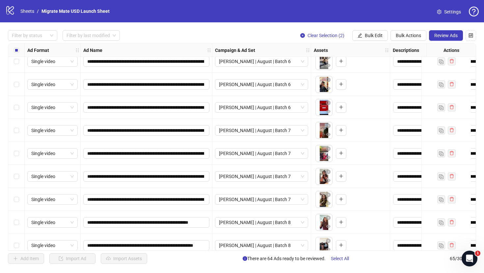
scroll to position [1306, 0]
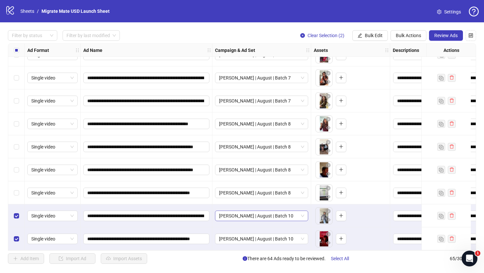
click at [301, 213] on span "[PERSON_NAME] | August | Batch 10" at bounding box center [261, 216] width 85 height 10
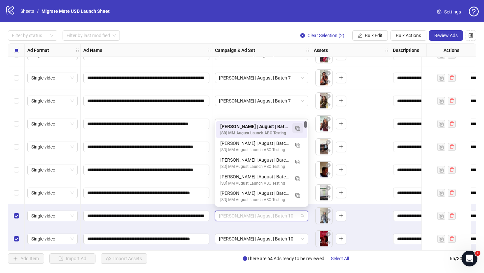
click at [298, 128] on img "button" at bounding box center [297, 128] width 5 height 5
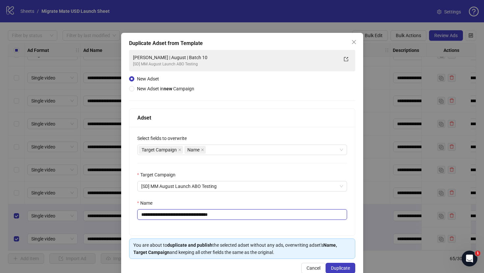
drag, startPoint x: 225, startPoint y: 216, endPoint x: 251, endPoint y: 217, distance: 25.7
click at [251, 216] on input "**********" at bounding box center [242, 215] width 210 height 11
type input "**********"
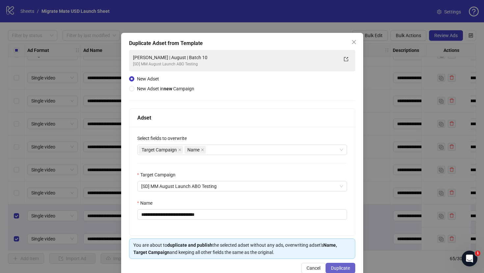
click at [333, 268] on span "Duplicate" at bounding box center [340, 268] width 19 height 5
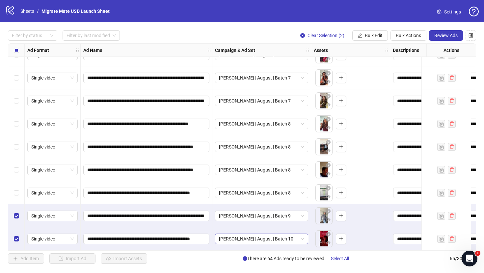
click at [290, 234] on span "[PERSON_NAME] | August | Batch 10" at bounding box center [261, 239] width 85 height 10
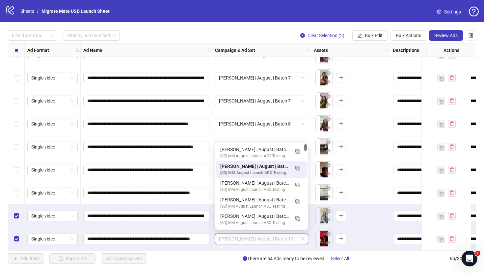
click at [276, 150] on div "[PERSON_NAME] | August | Batch 9" at bounding box center [254, 149] width 69 height 7
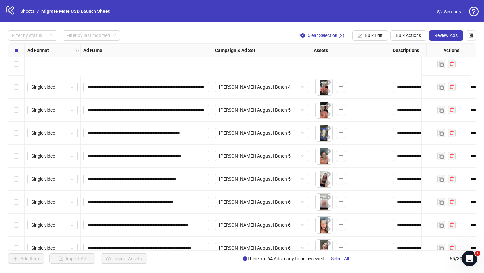
scroll to position [0, 0]
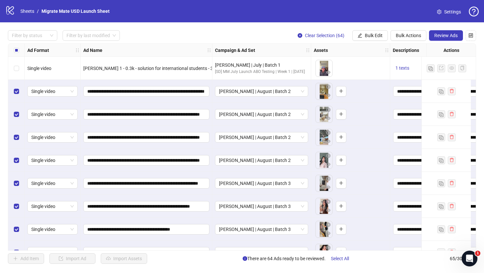
drag, startPoint x: 440, startPoint y: 32, endPoint x: 431, endPoint y: 34, distance: 9.3
click at [440, 32] on button "Review Ads" at bounding box center [446, 35] width 34 height 11
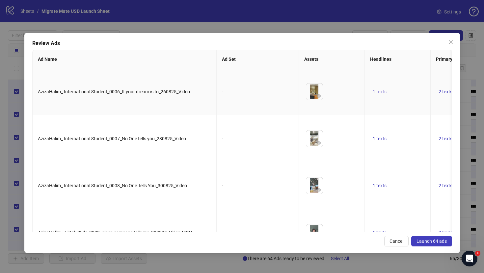
click at [379, 89] on span "1 texts" at bounding box center [379, 91] width 14 height 5
drag, startPoint x: 328, startPoint y: 87, endPoint x: 296, endPoint y: 78, distance: 32.9
click at [296, 78] on div "Looking for a job & visa in the [GEOGRAPHIC_DATA]?" at bounding box center [312, 83] width 55 height 14
click at [392, 75] on td "1 texts" at bounding box center [397, 91] width 66 height 47
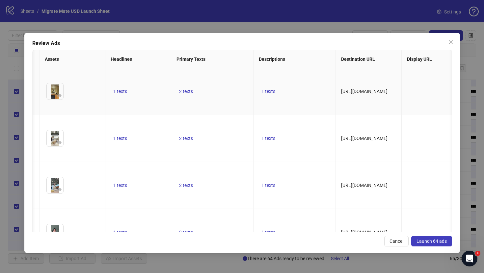
scroll to position [0, 302]
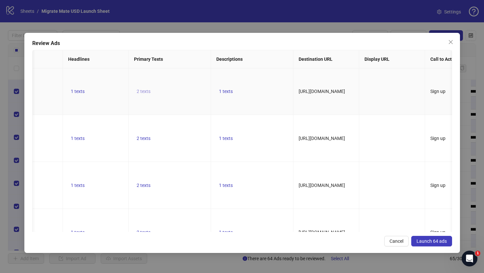
click at [142, 89] on span "2 texts" at bounding box center [144, 91] width 14 height 5
click at [248, 83] on icon "caret-right" at bounding box center [246, 82] width 5 height 5
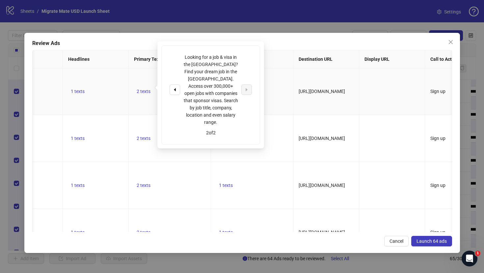
drag, startPoint x: 275, startPoint y: 83, endPoint x: 263, endPoint y: 83, distance: 11.8
click at [275, 83] on td "1 texts" at bounding box center [252, 91] width 82 height 47
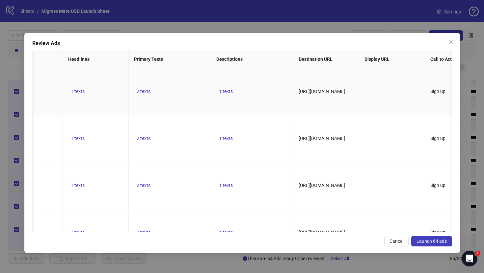
click at [245, 83] on td "1 texts" at bounding box center [252, 91] width 82 height 47
click at [234, 87] on button "1 texts" at bounding box center [225, 91] width 19 height 8
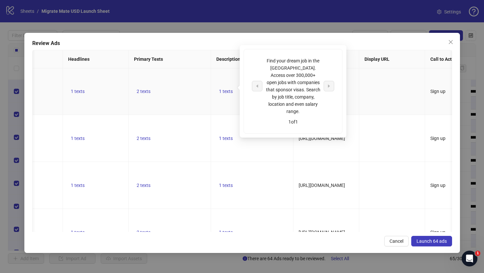
click at [377, 82] on td at bounding box center [392, 91] width 66 height 47
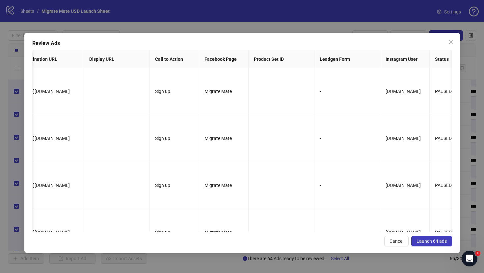
scroll to position [0, 0]
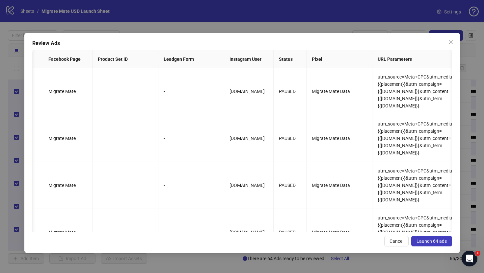
click at [432, 239] on span "Launch 64 ads" at bounding box center [431, 241] width 30 height 5
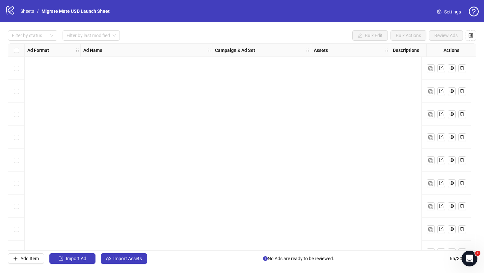
scroll to position [1306, 0]
